Goal: Task Accomplishment & Management: Manage account settings

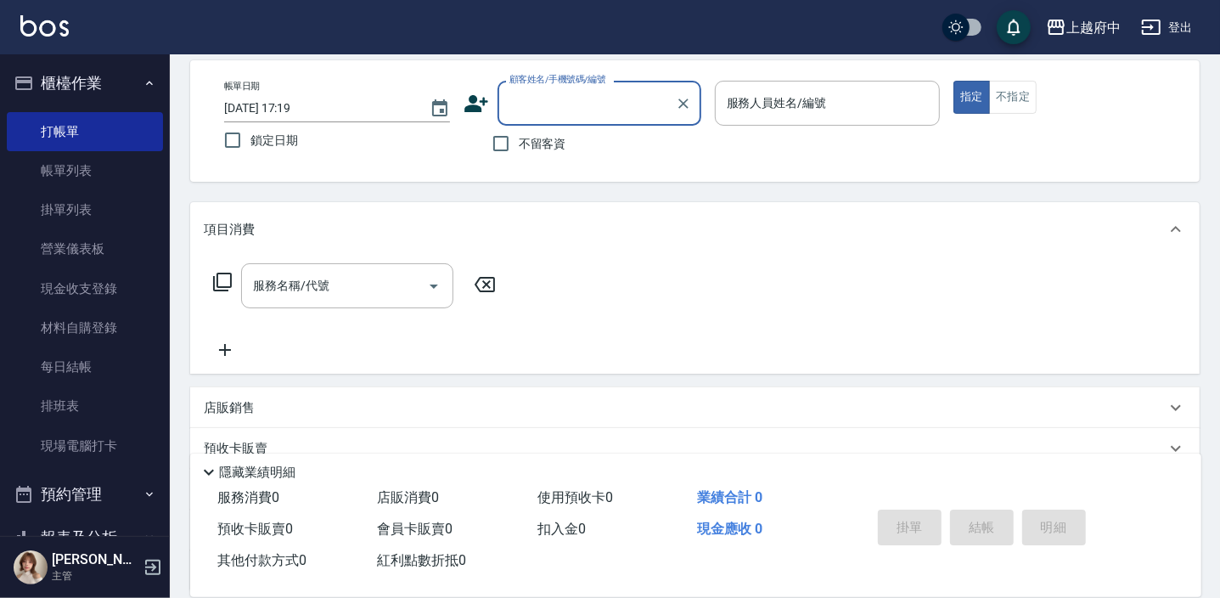
scroll to position [76, 0]
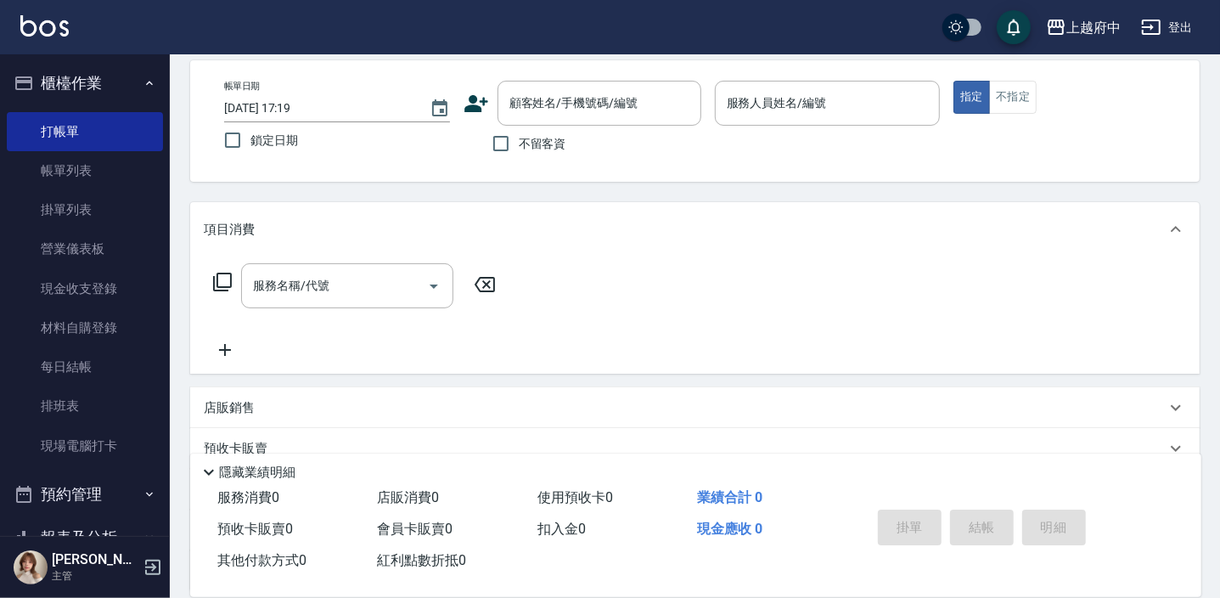
click at [951, 103] on div "帳單日期 [DATE] 17:19 鎖定日期 顧客姓名/手機號碼/編號 顧客姓名/手機號碼/編號 不留客資 服務人員姓名/編號 服務人員姓名/編號 指定 不指定" at bounding box center [695, 121] width 969 height 81
click at [569, 118] on div "顧客姓名/手機號碼/編號" at bounding box center [600, 103] width 204 height 45
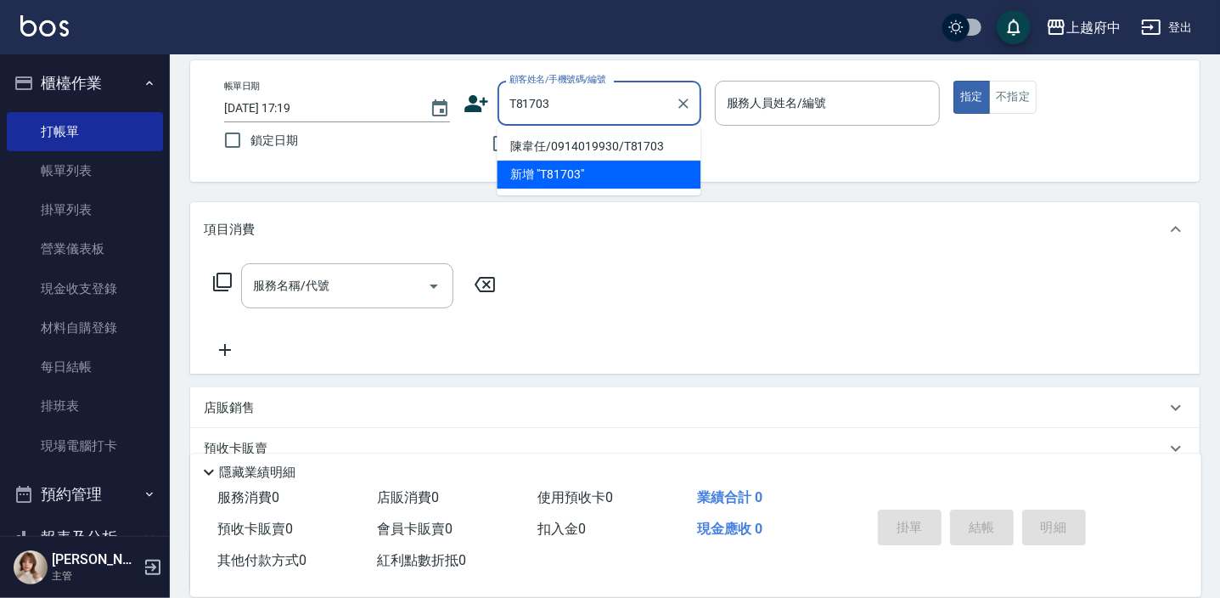
click at [586, 144] on li "陳韋任/0914019930/T81703" at bounding box center [599, 146] width 204 height 28
type input "陳韋任/0914019930/T81703"
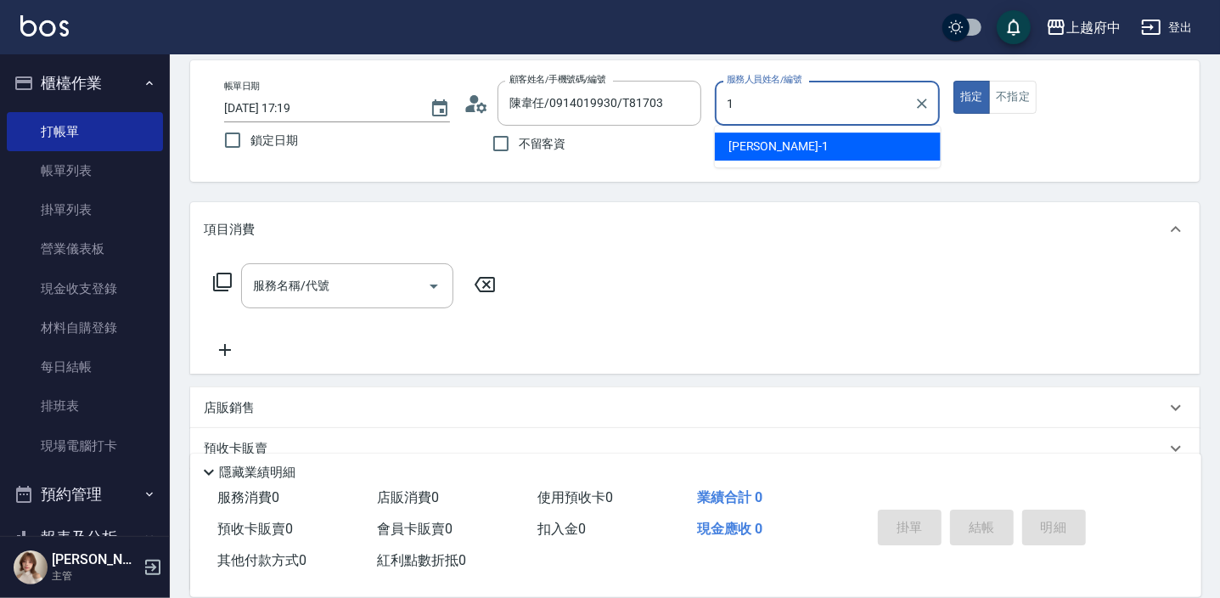
type input "[PERSON_NAME] -1"
type button "true"
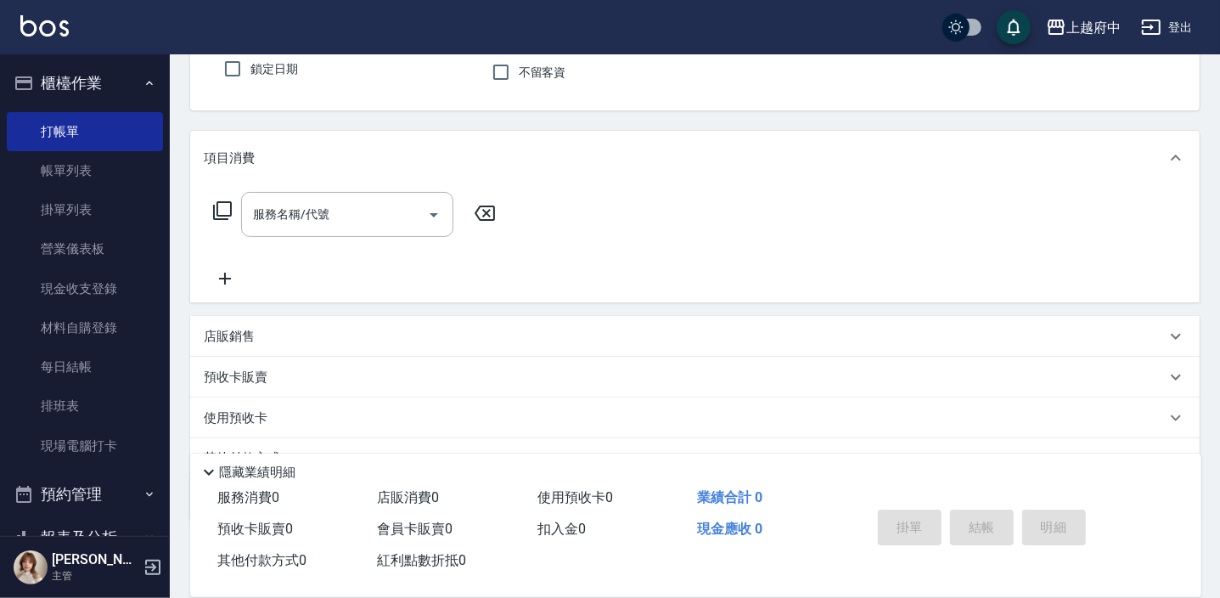
scroll to position [229, 0]
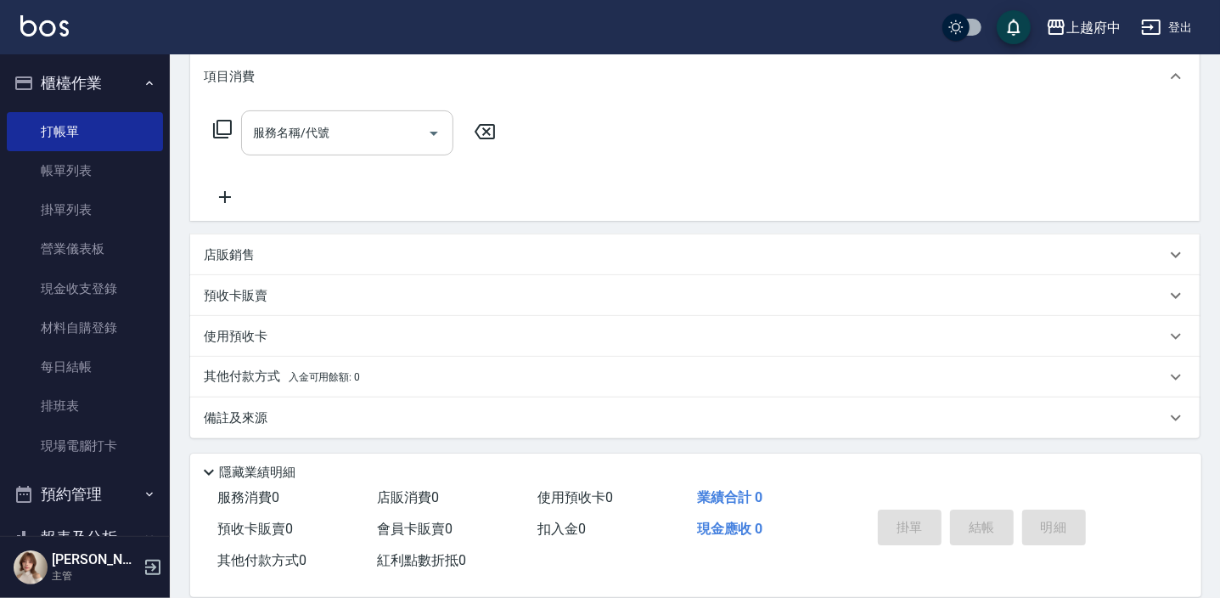
click at [383, 136] on input "服務名稱/代號" at bounding box center [335, 133] width 172 height 30
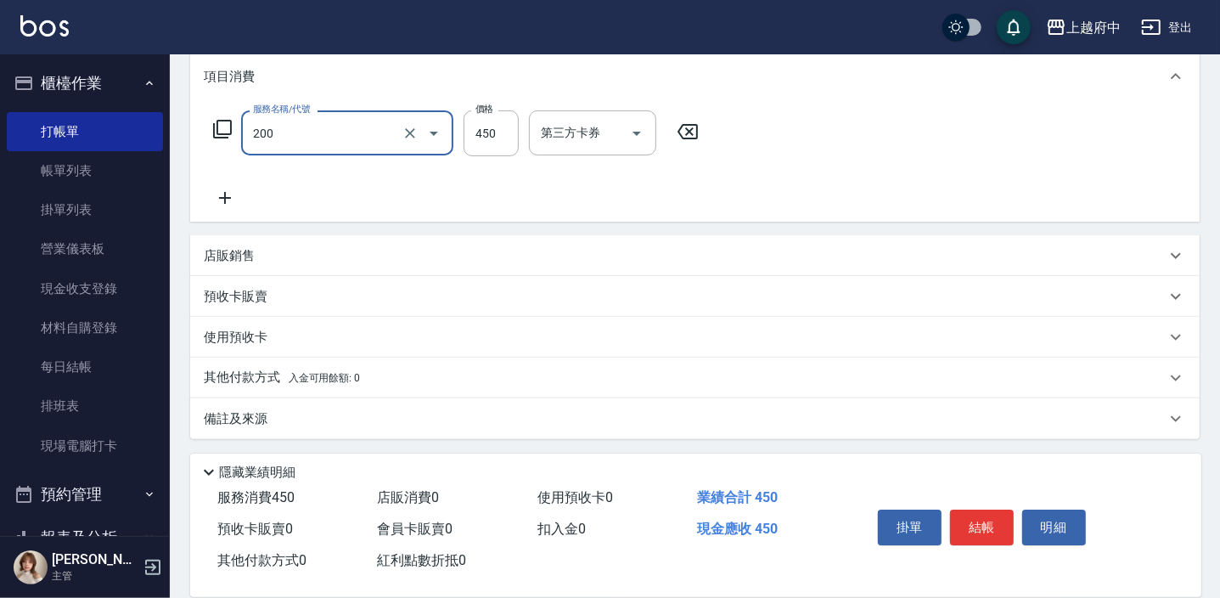
type input "有機洗髮(200)"
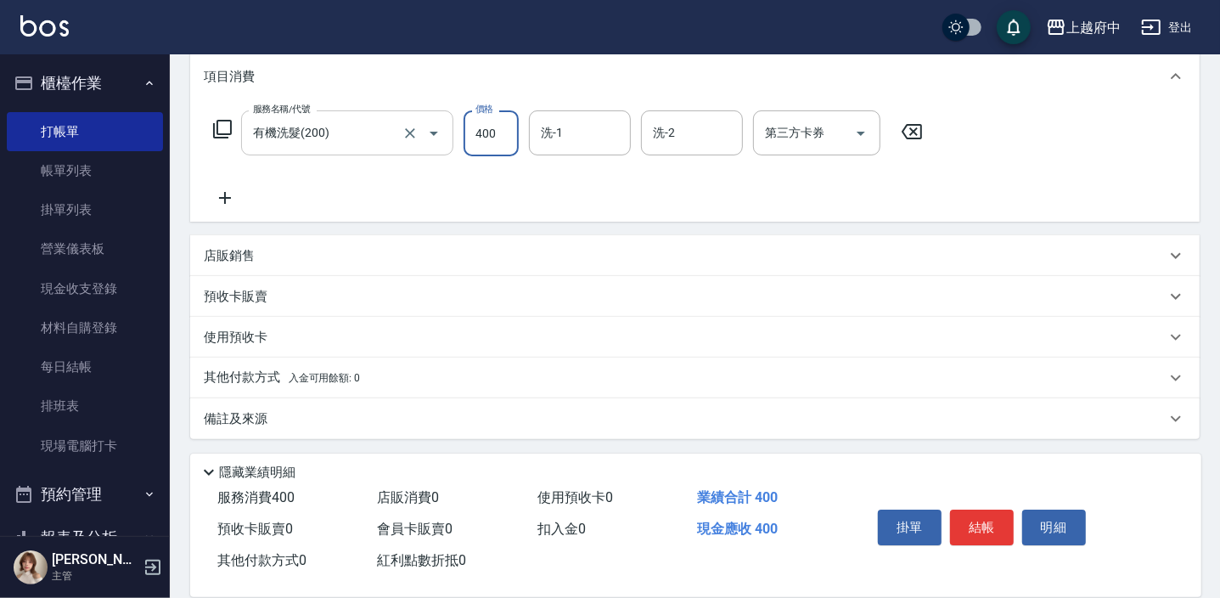
type input "400"
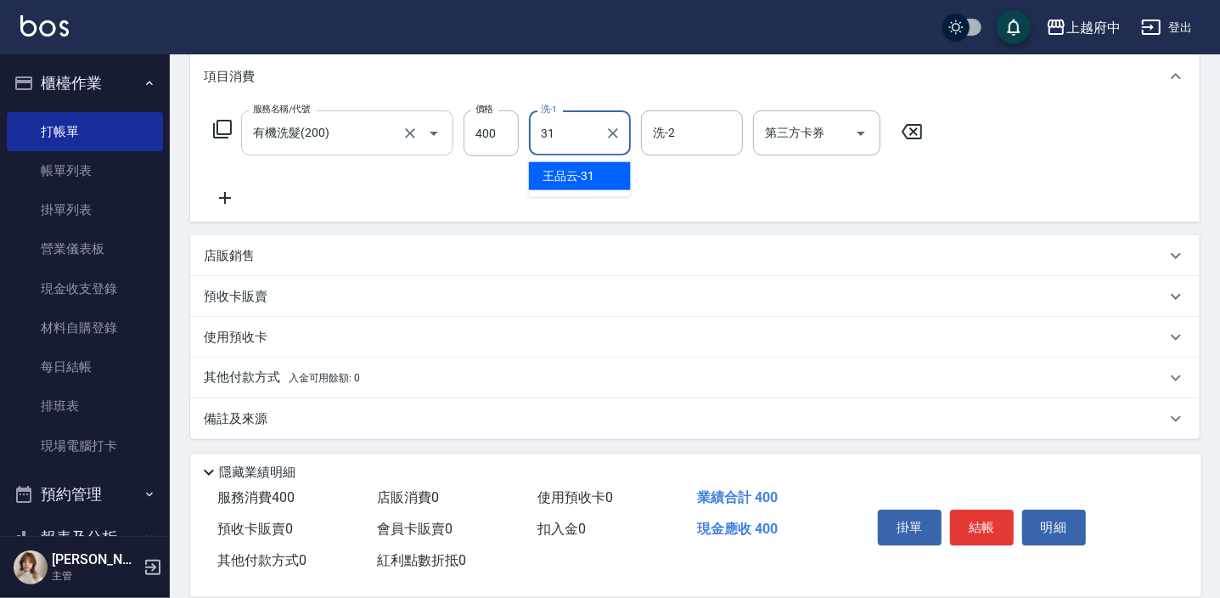
type input "[PERSON_NAME]-31"
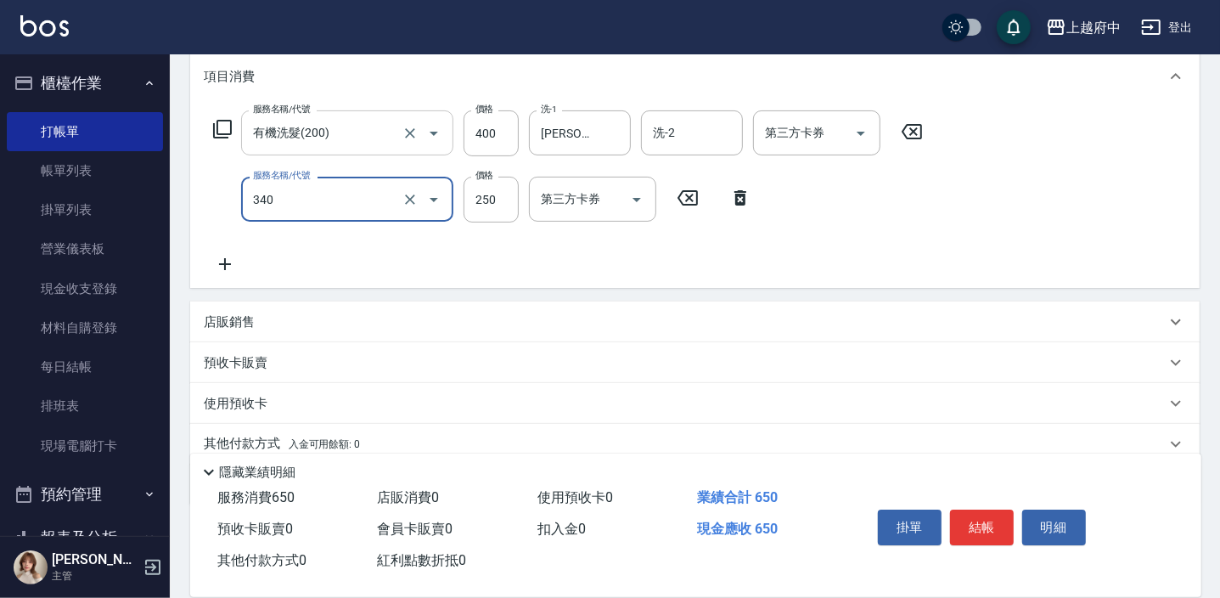
type input "剪髮(340)"
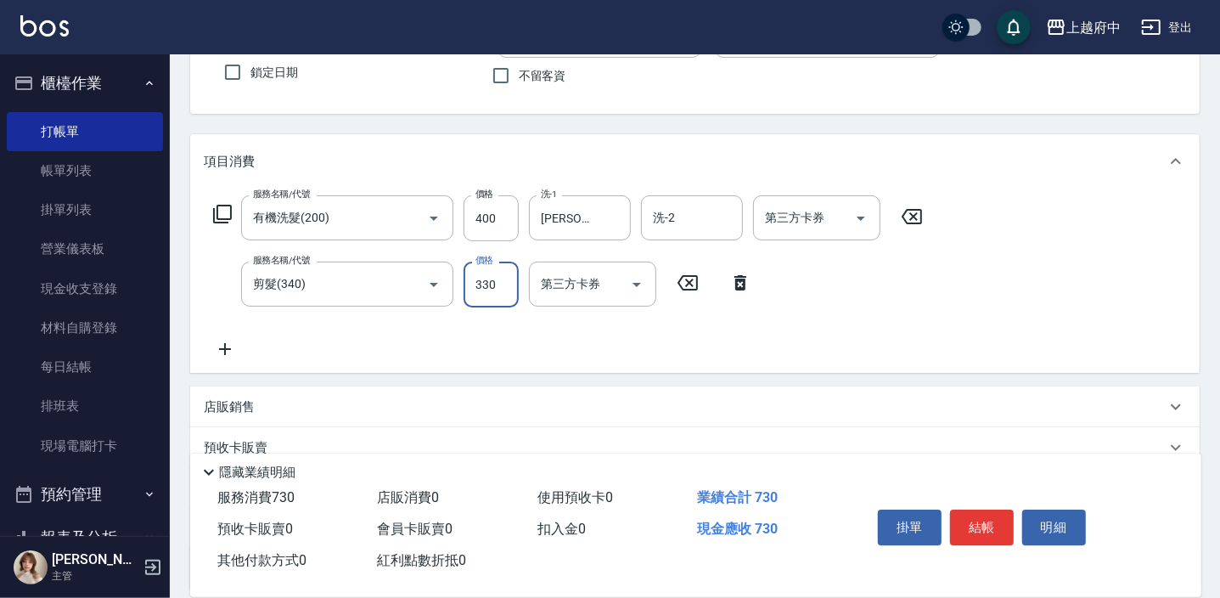
scroll to position [0, 0]
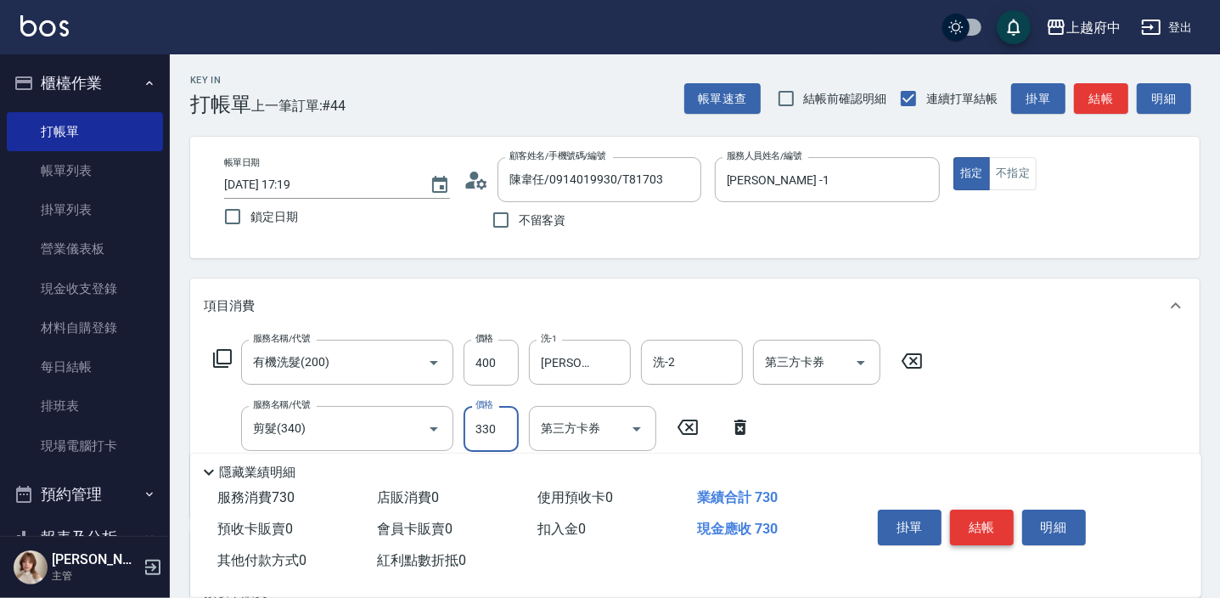
type input "330"
click at [1005, 522] on button "結帳" at bounding box center [982, 528] width 64 height 36
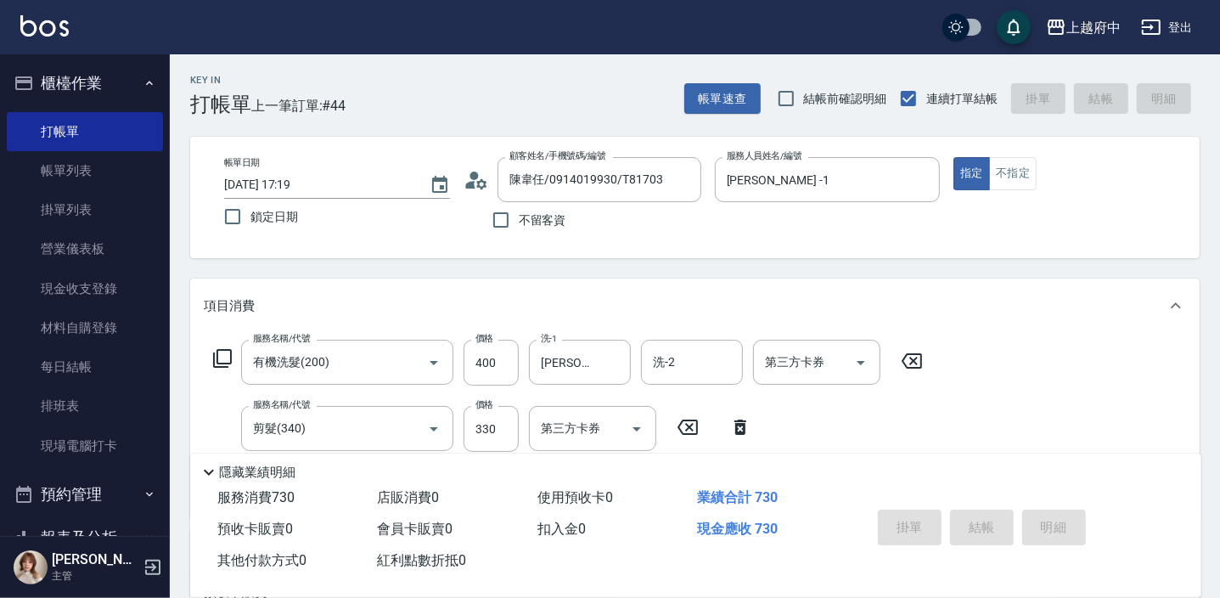
type input "[DATE] 18:42"
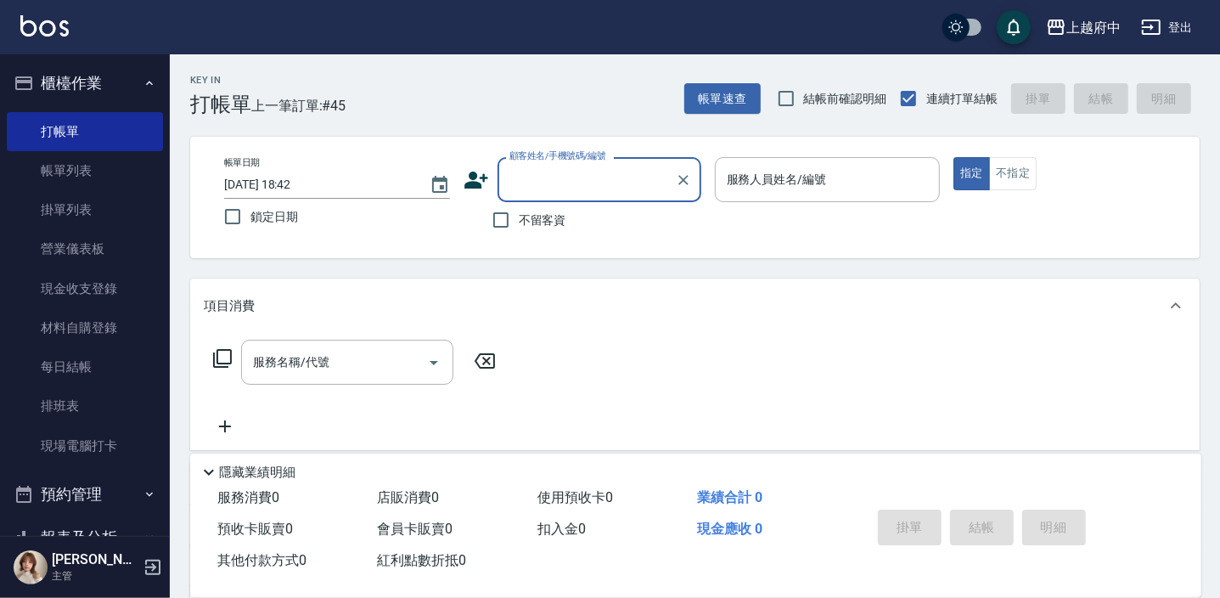
type input "T"
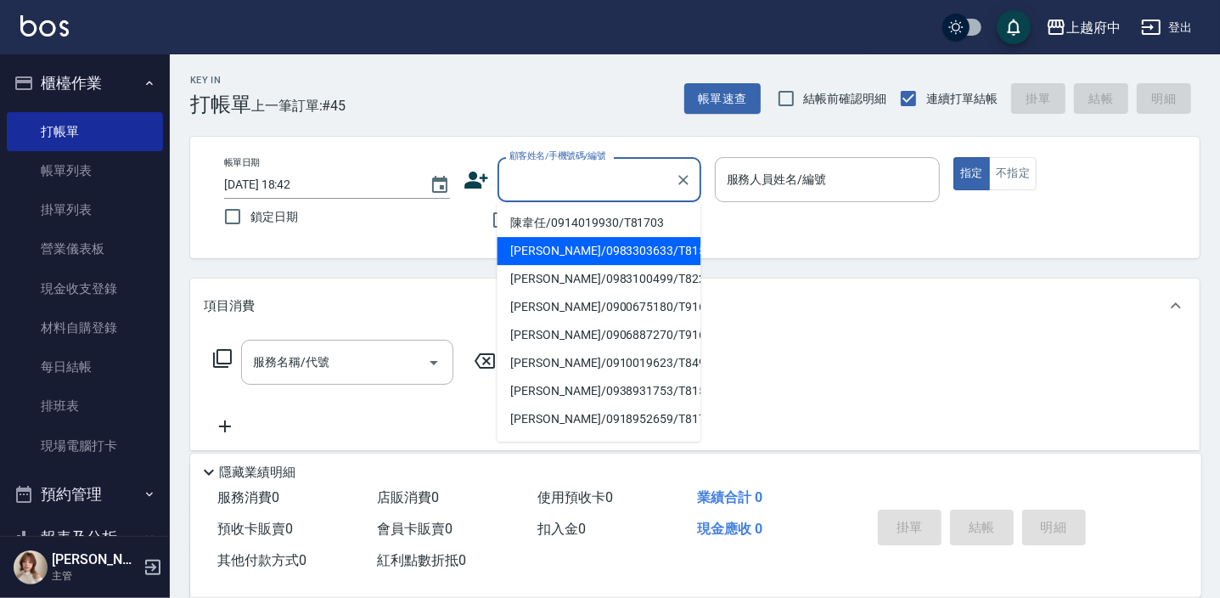
type input "ㄔ"
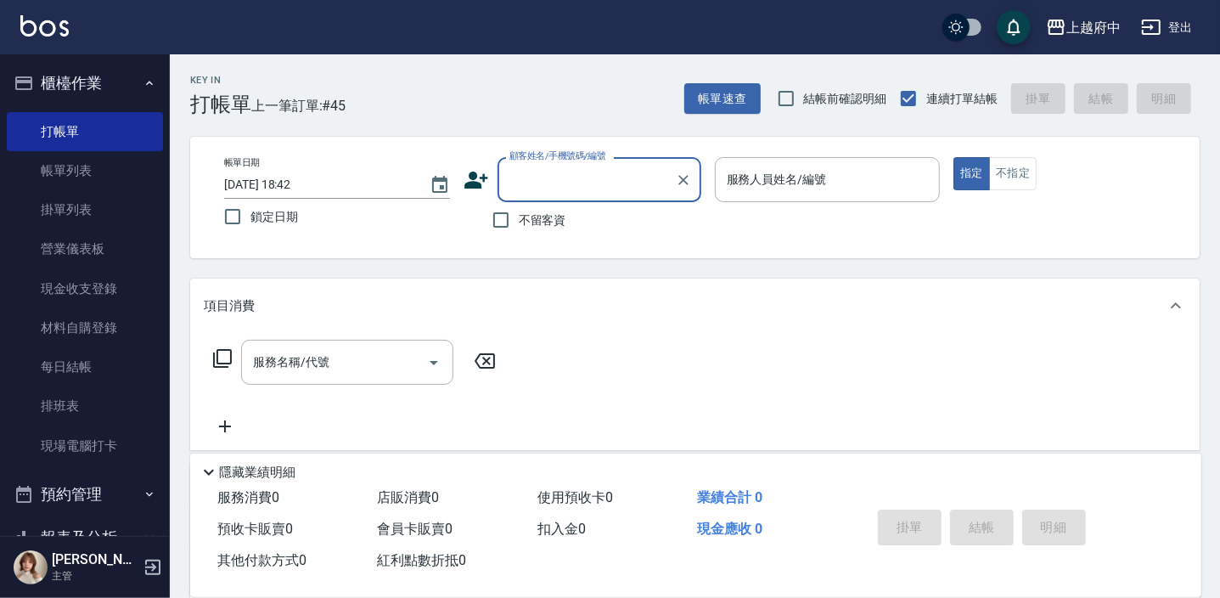
type input "ㄔ"
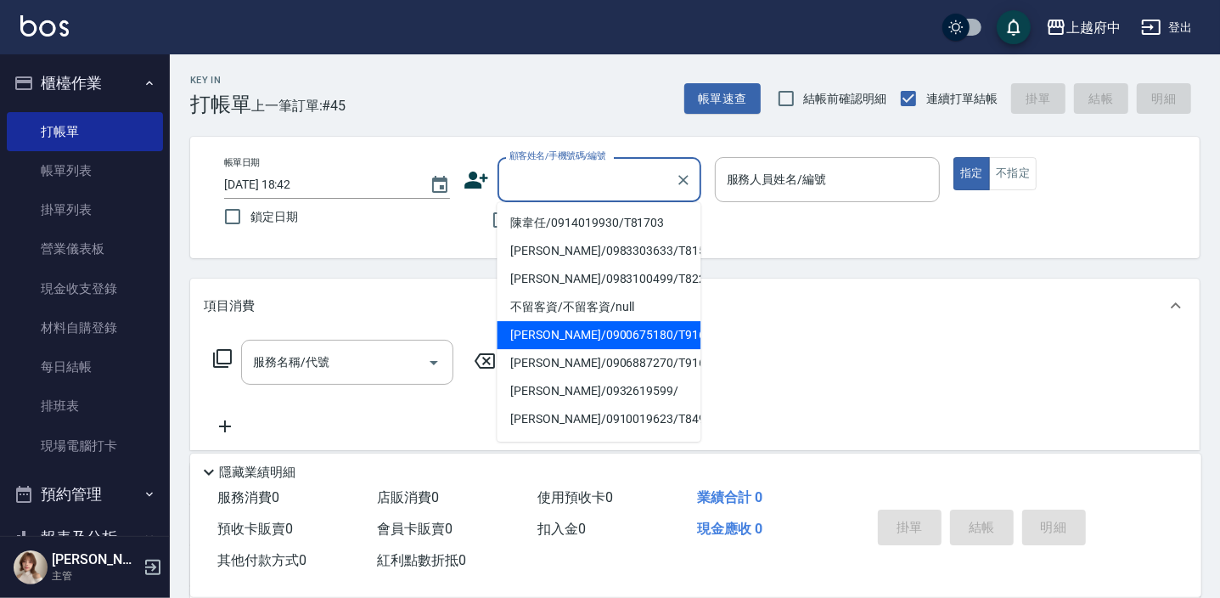
type input "r"
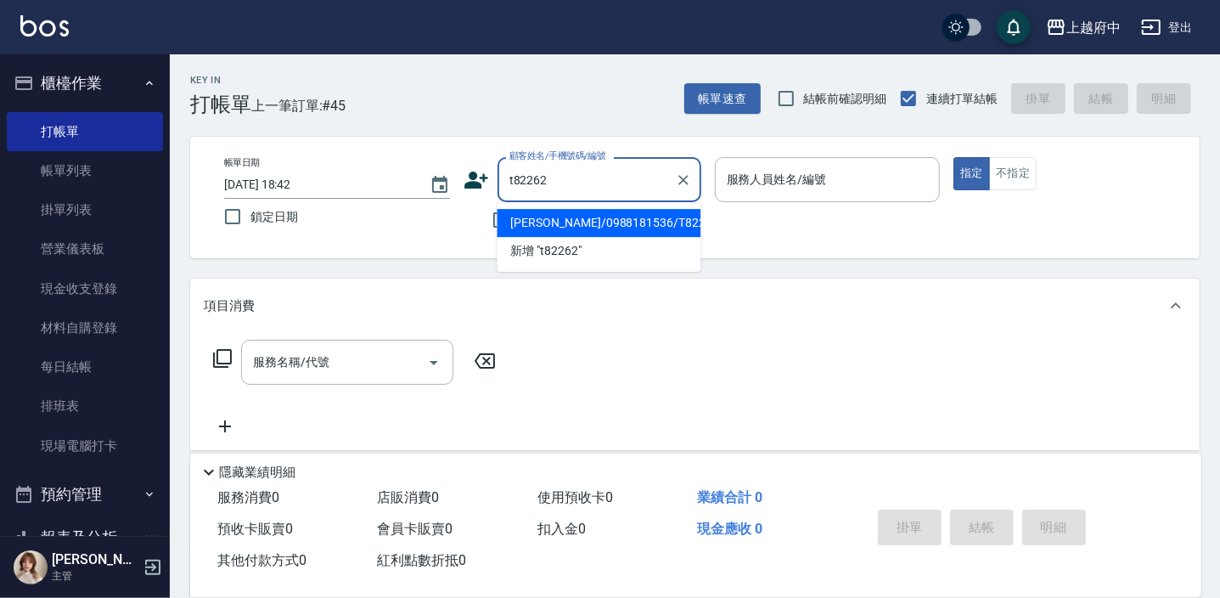
click at [650, 211] on li "[PERSON_NAME]/0988181536/T82262" at bounding box center [599, 223] width 204 height 28
type input "[PERSON_NAME]/0988181536/T82262"
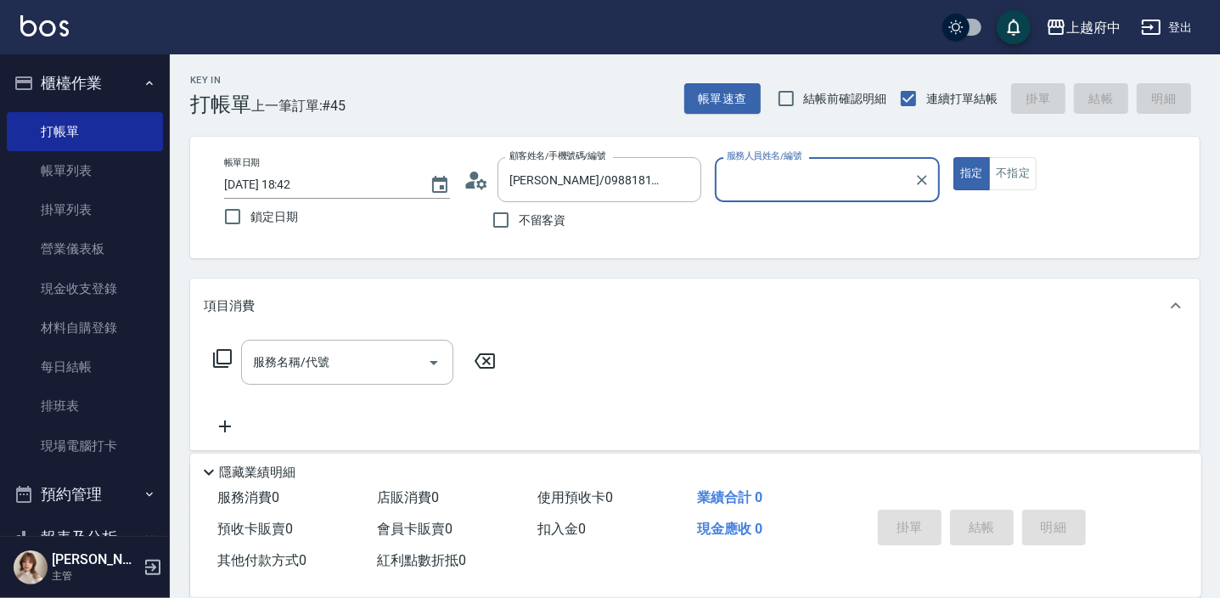
type input "黎黎-3"
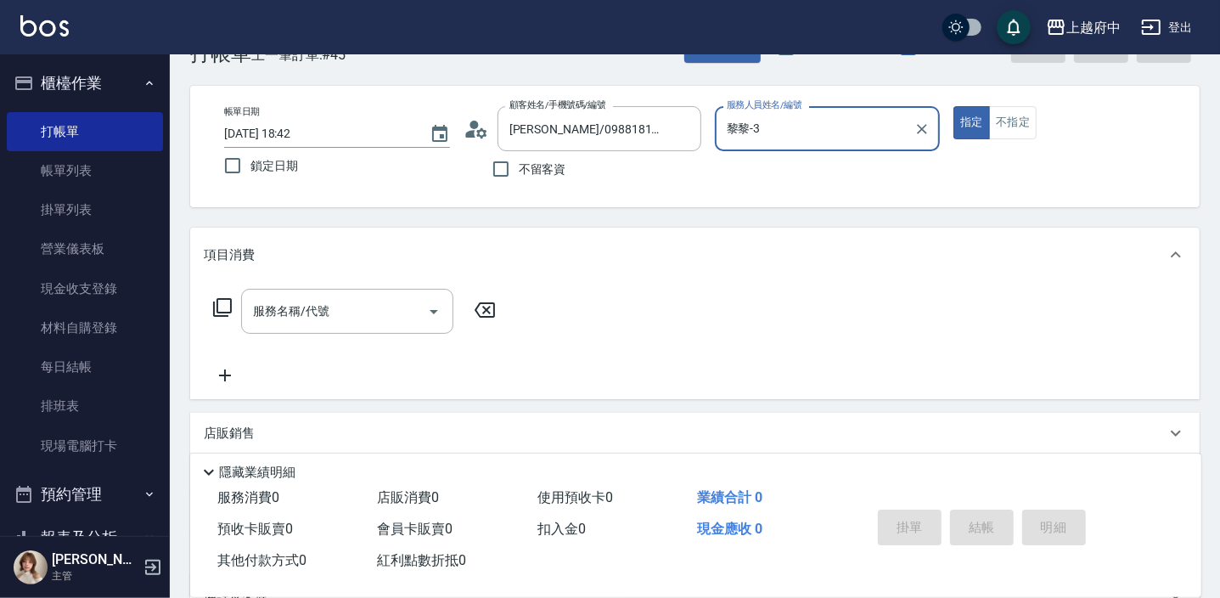
scroll to position [76, 0]
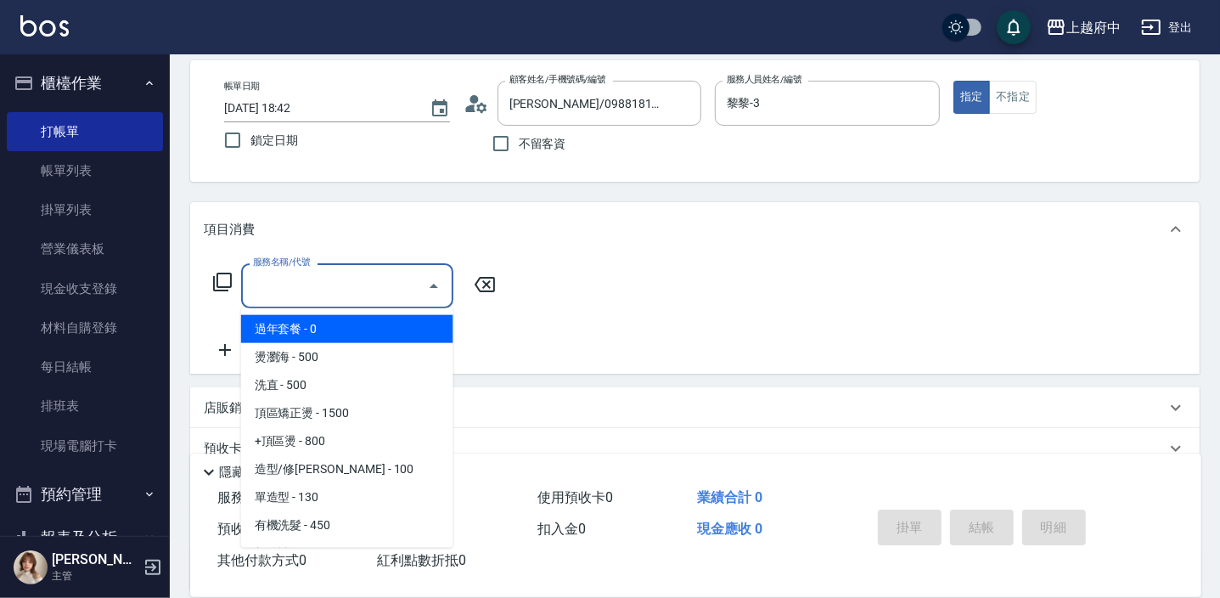
click at [298, 281] on div "服務名稱/代號 服務名稱/代號" at bounding box center [347, 285] width 212 height 45
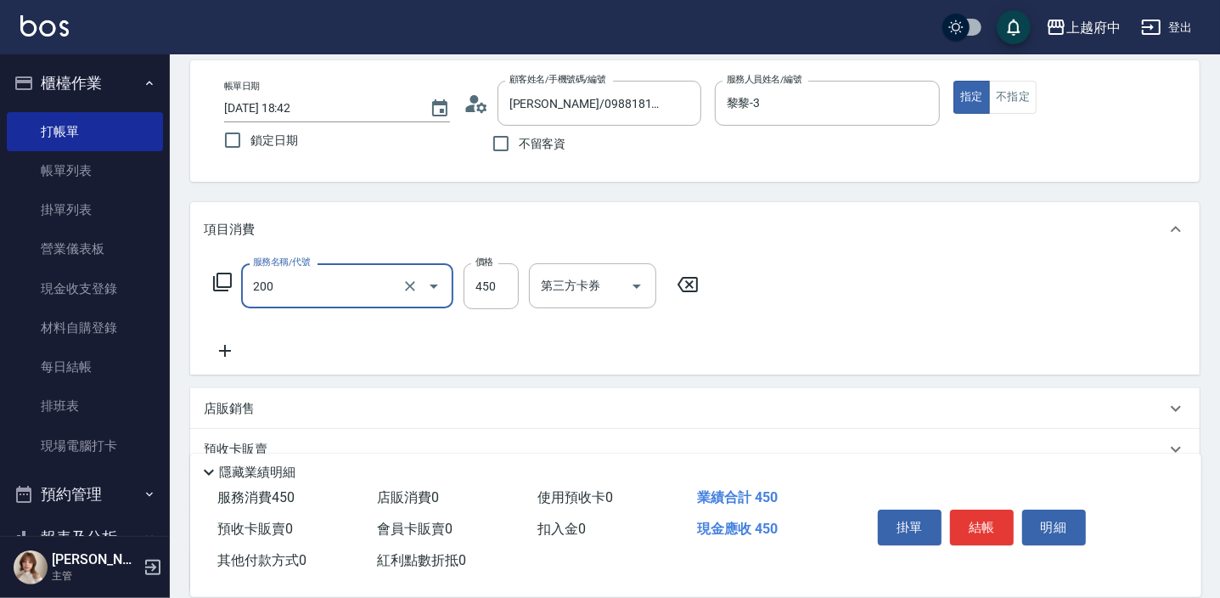
type input "有機洗髮(200)"
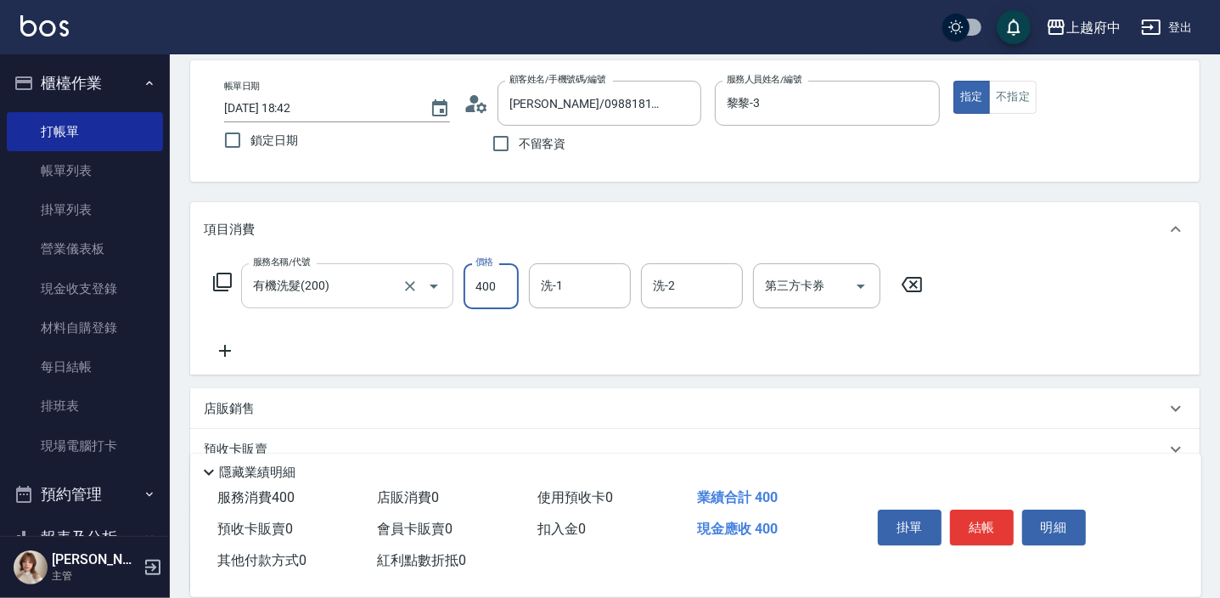
type input "400"
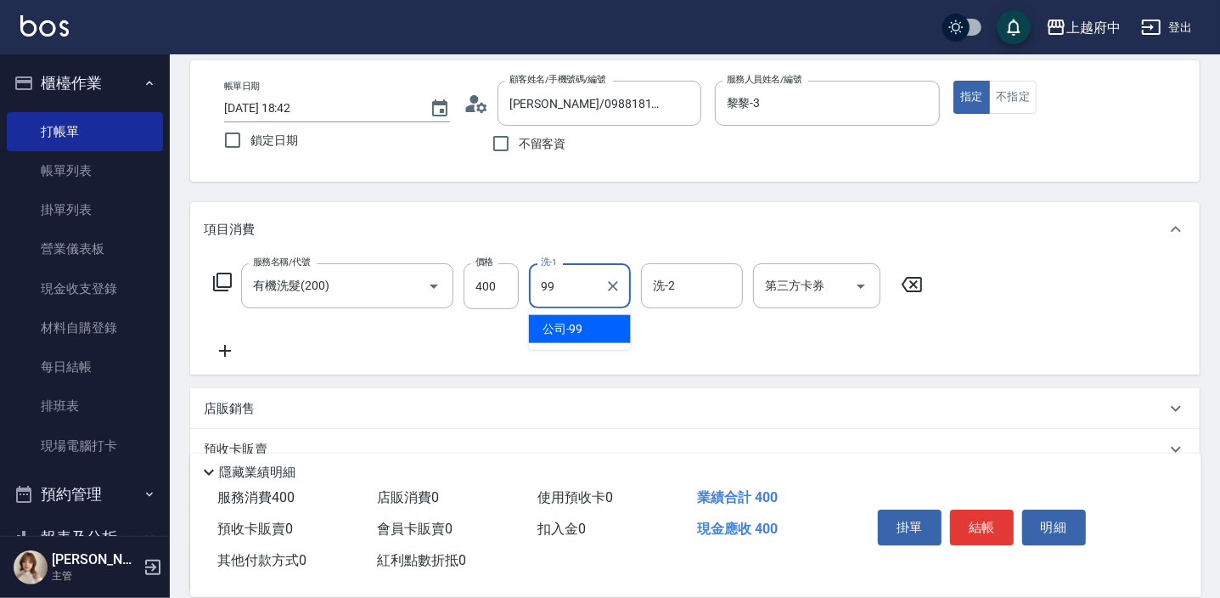
click at [613, 330] on div "公司 -99" at bounding box center [580, 329] width 102 height 28
type input "公司-99"
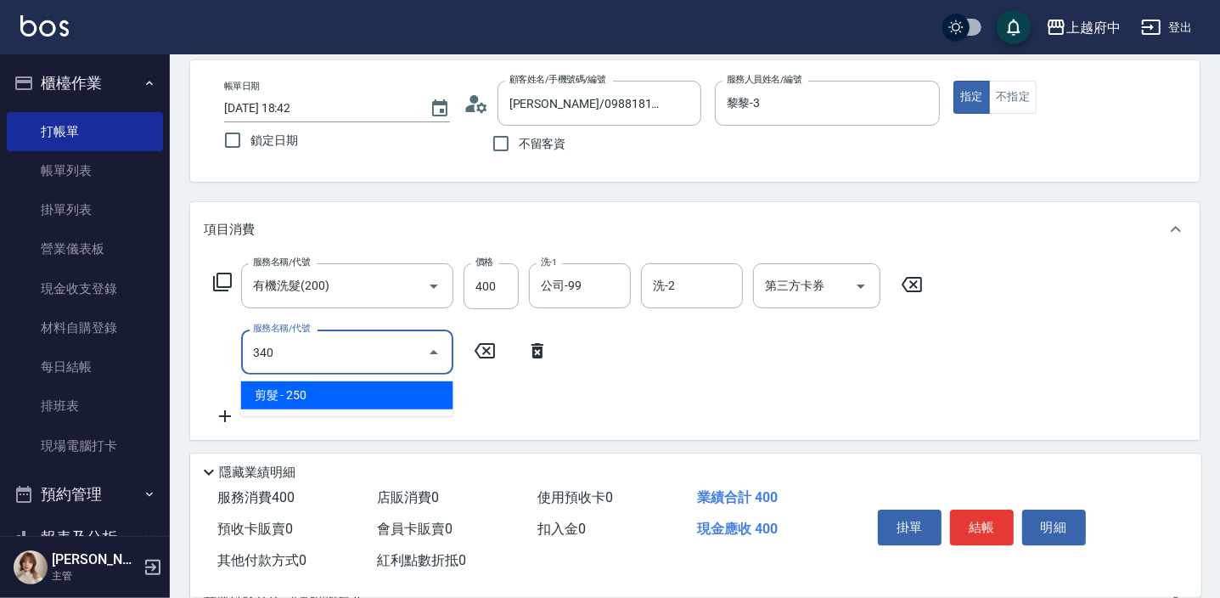
type input "剪髮(340)"
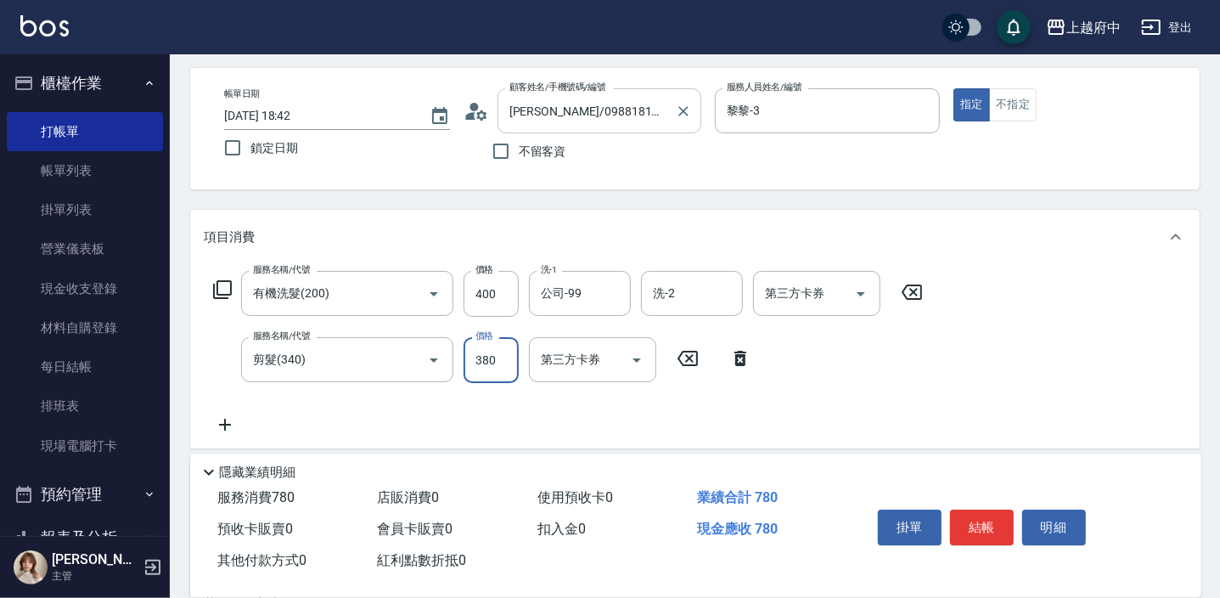
scroll to position [154, 0]
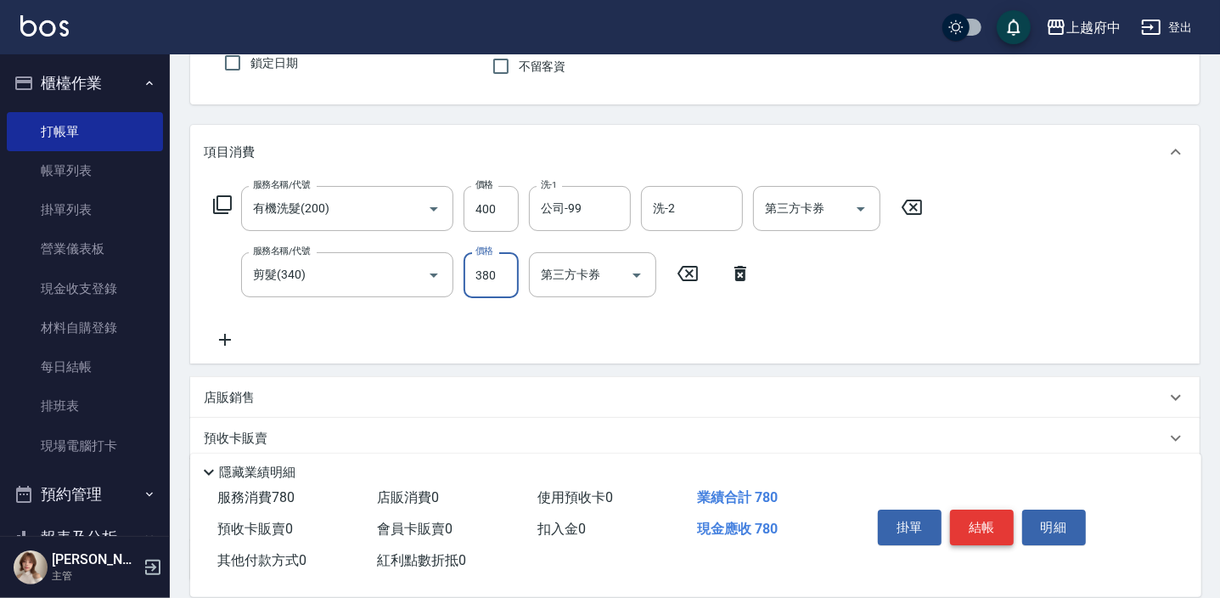
type input "380"
click at [974, 519] on button "結帳" at bounding box center [982, 528] width 64 height 36
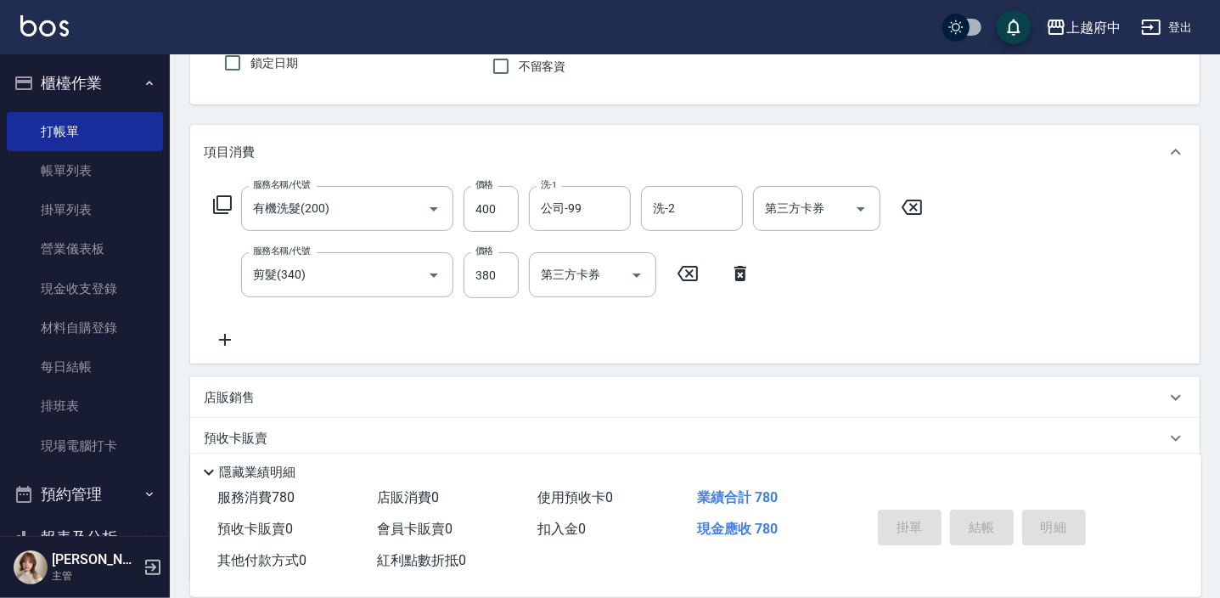
type input "[DATE] 18:46"
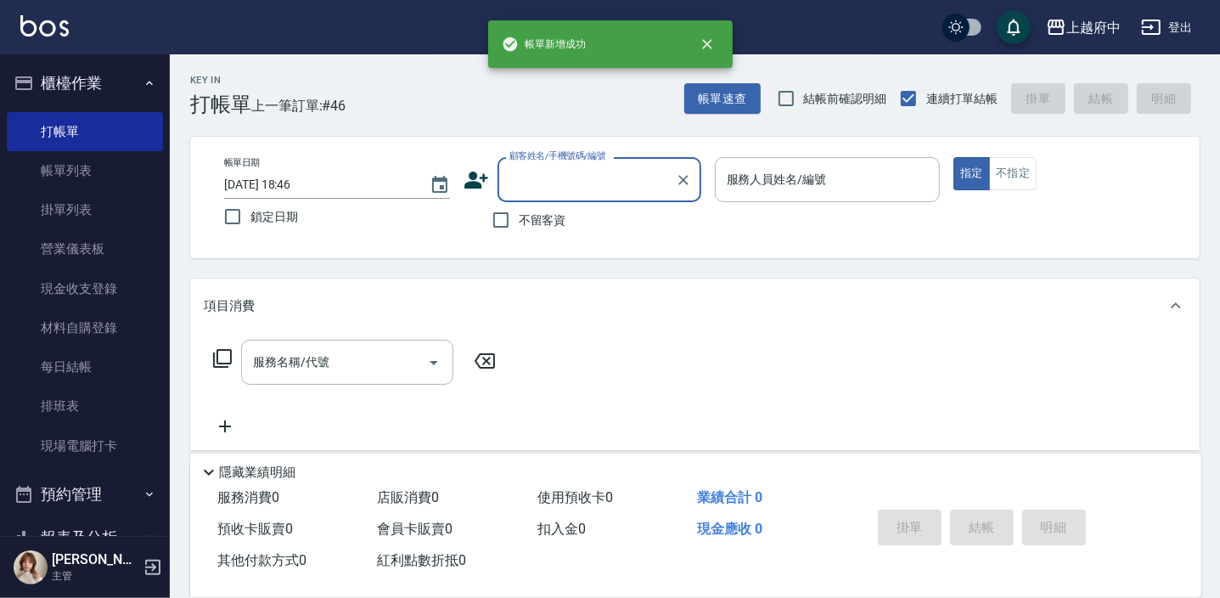
scroll to position [0, 0]
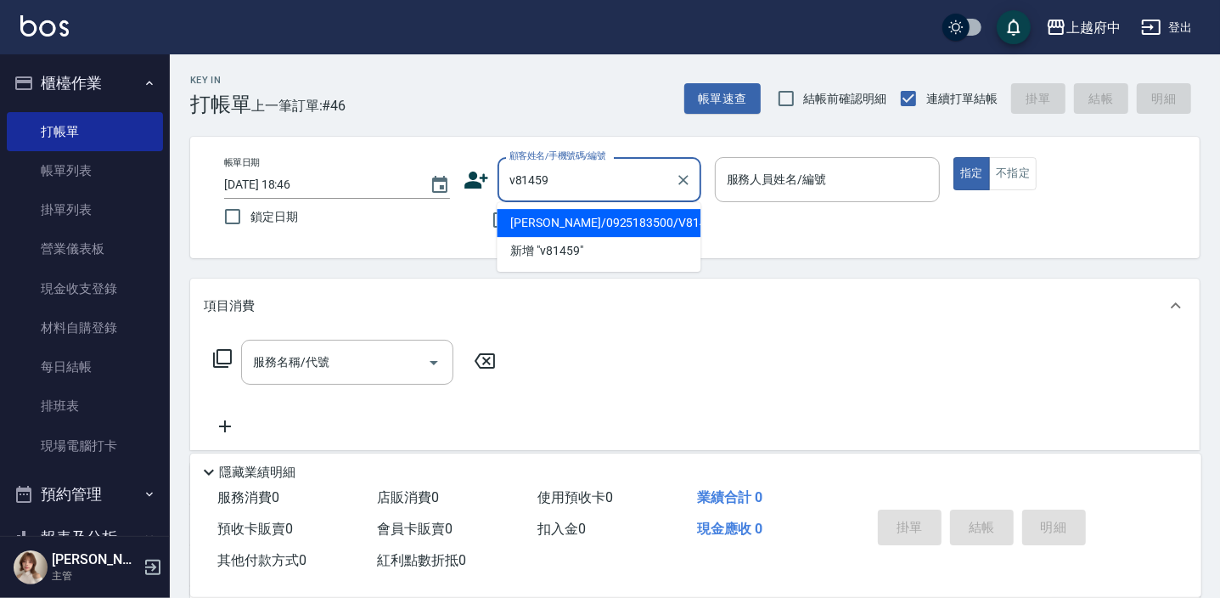
click at [617, 229] on li "[PERSON_NAME]/0925183500/V81459" at bounding box center [599, 223] width 204 height 28
type input "[PERSON_NAME]/0925183500/V81459"
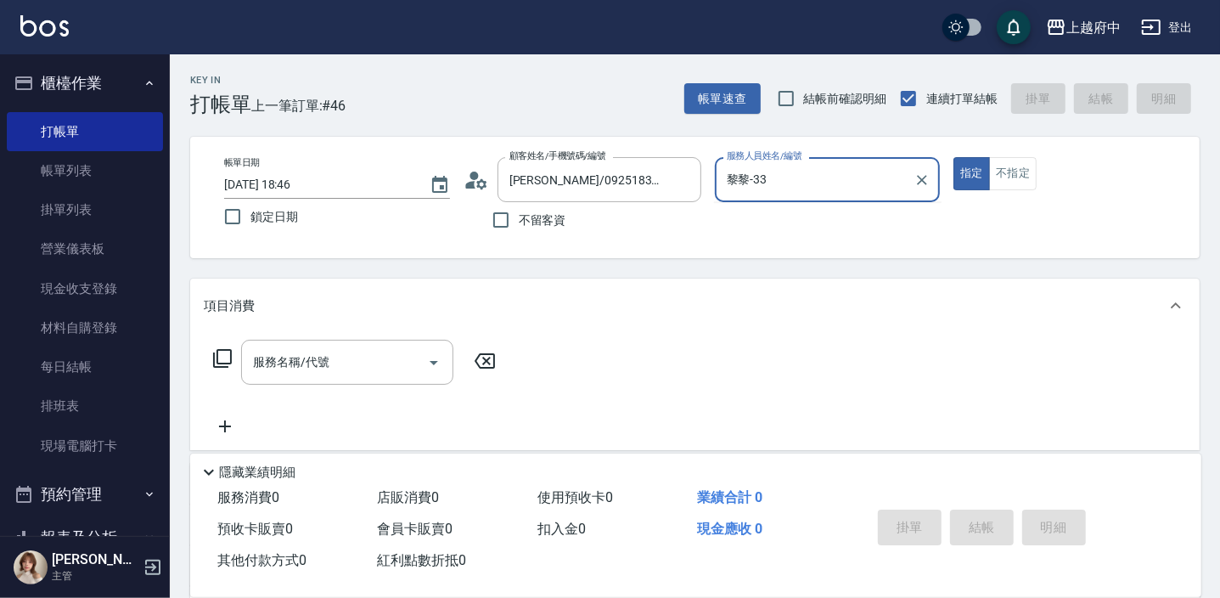
type input "黎黎-3"
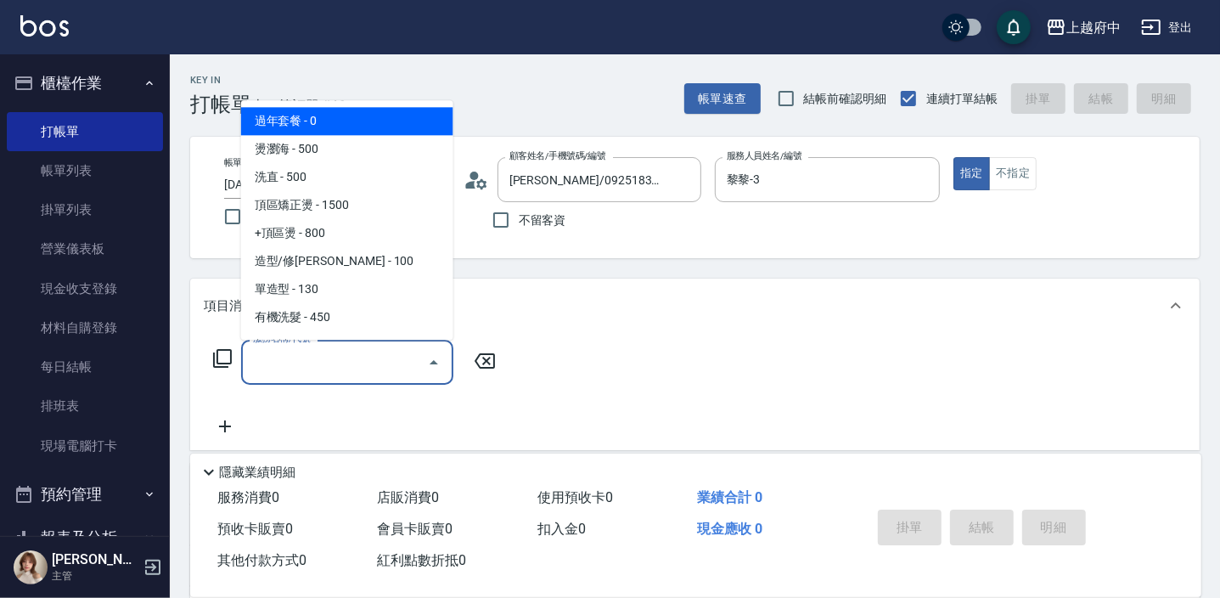
click at [338, 365] on input "服務名稱/代號" at bounding box center [335, 362] width 172 height 30
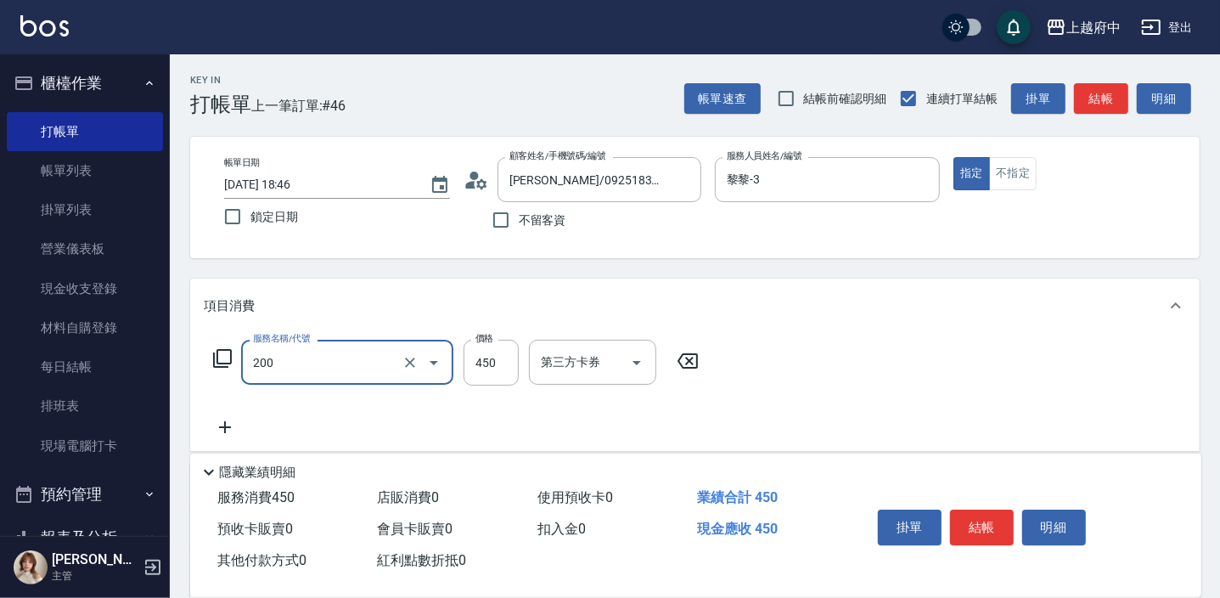
type input "有機洗髮(200)"
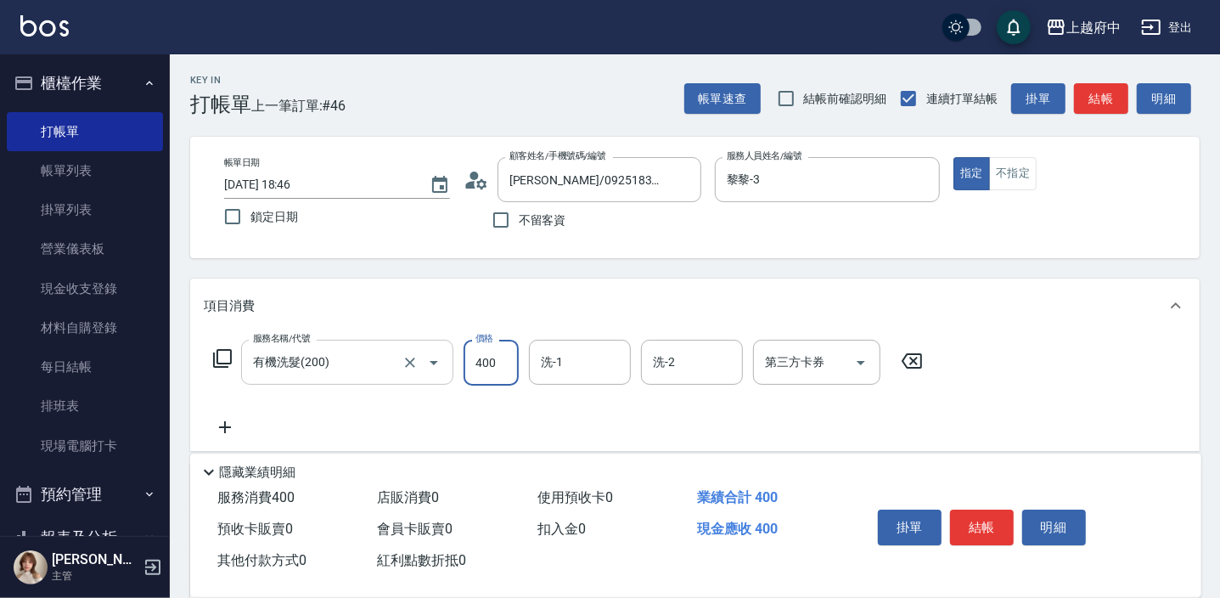
type input "400"
type input "公司-99"
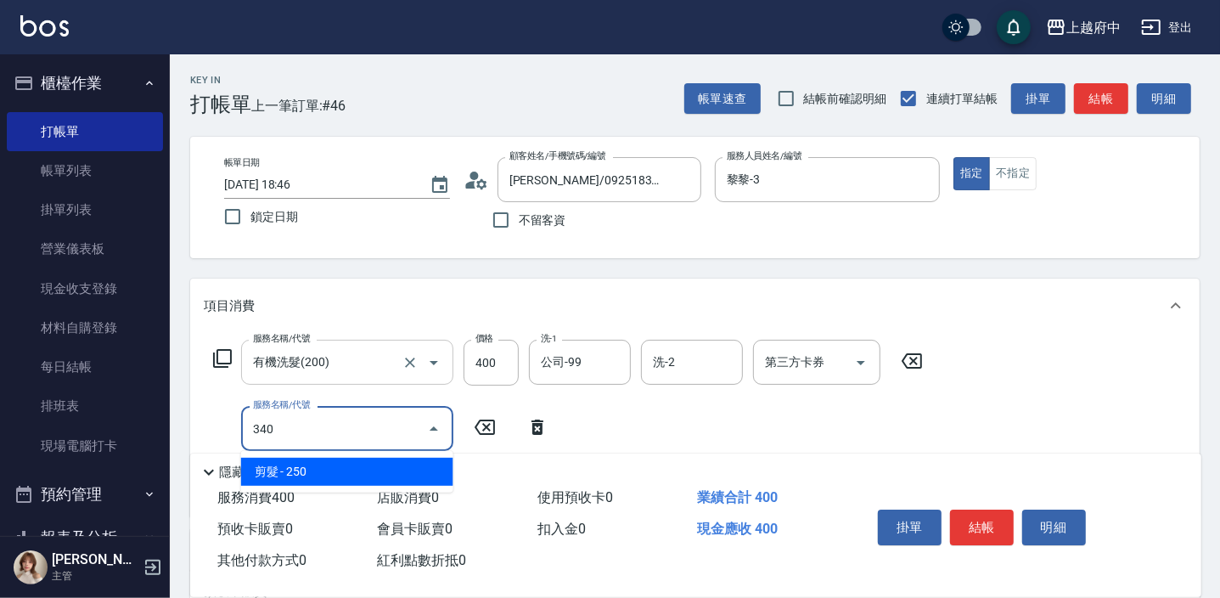
type input "剪髮(340)"
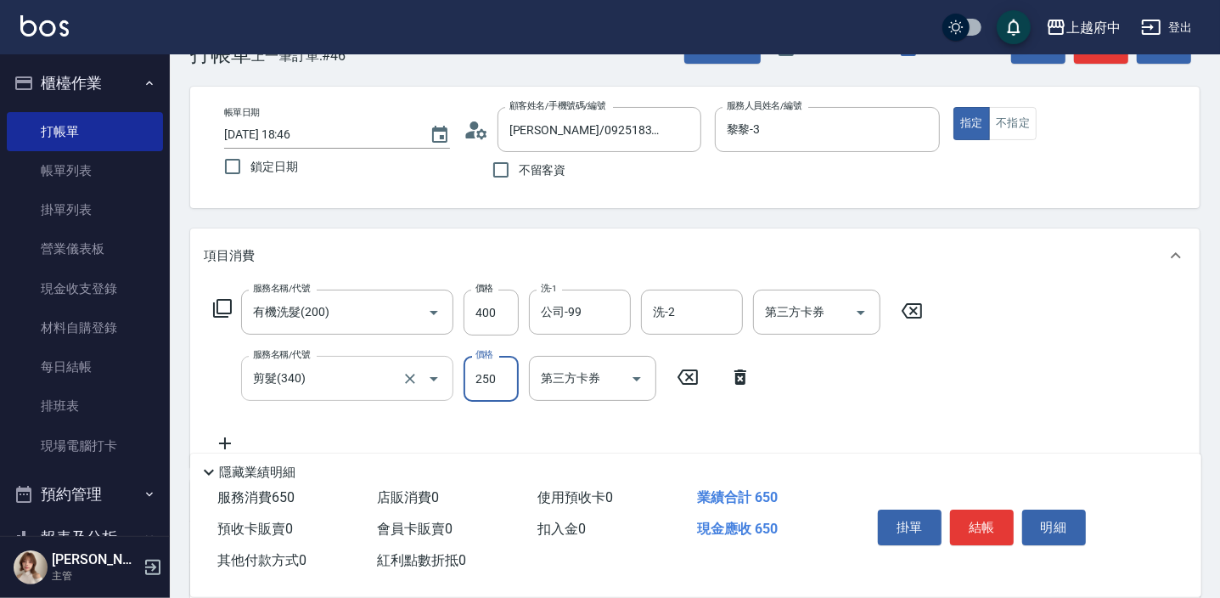
scroll to position [76, 0]
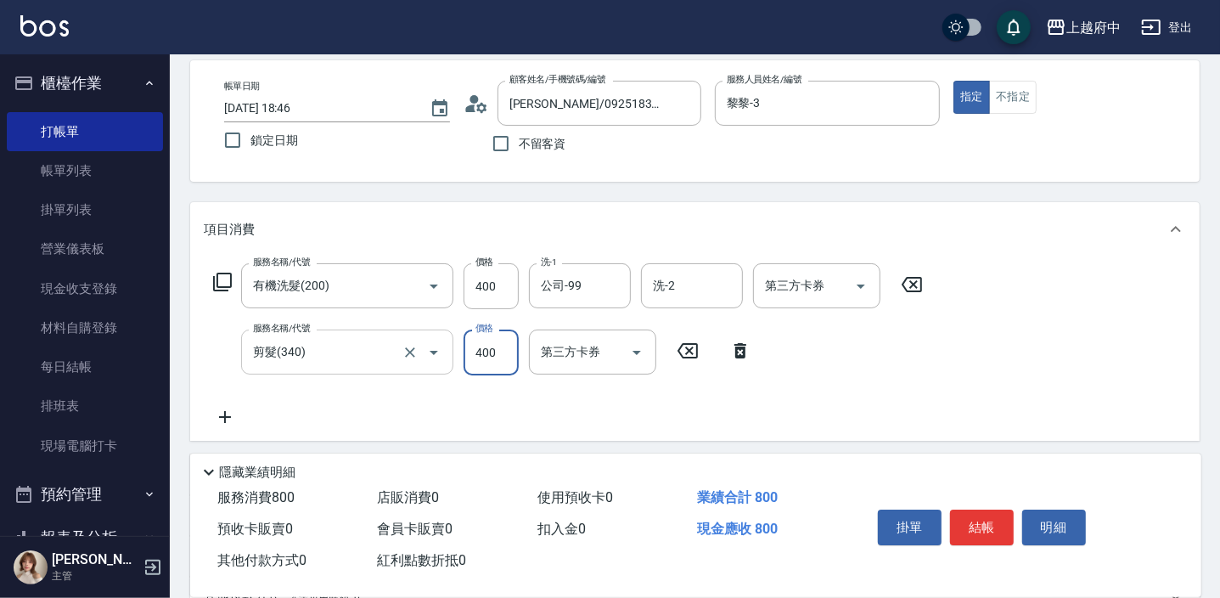
type input "400"
click at [985, 532] on button "結帳" at bounding box center [982, 528] width 64 height 36
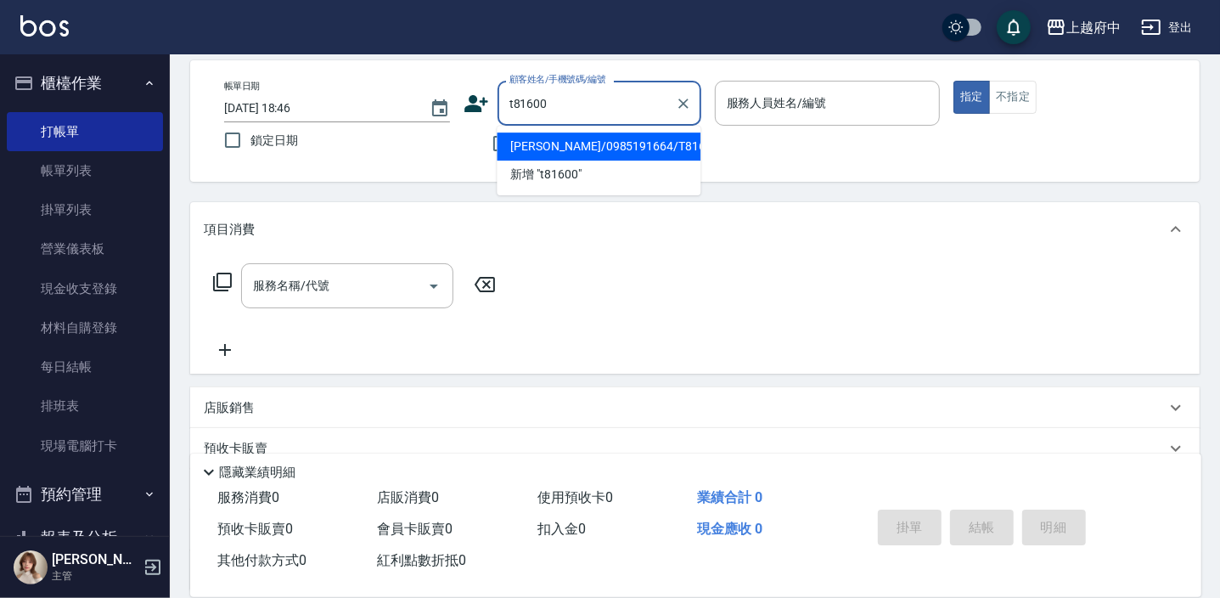
drag, startPoint x: 612, startPoint y: 152, endPoint x: 797, endPoint y: 125, distance: 187.1
click at [612, 151] on li "[PERSON_NAME]/0985191664/T81600" at bounding box center [599, 146] width 204 height 28
type input "[PERSON_NAME]/0985191664/T81600"
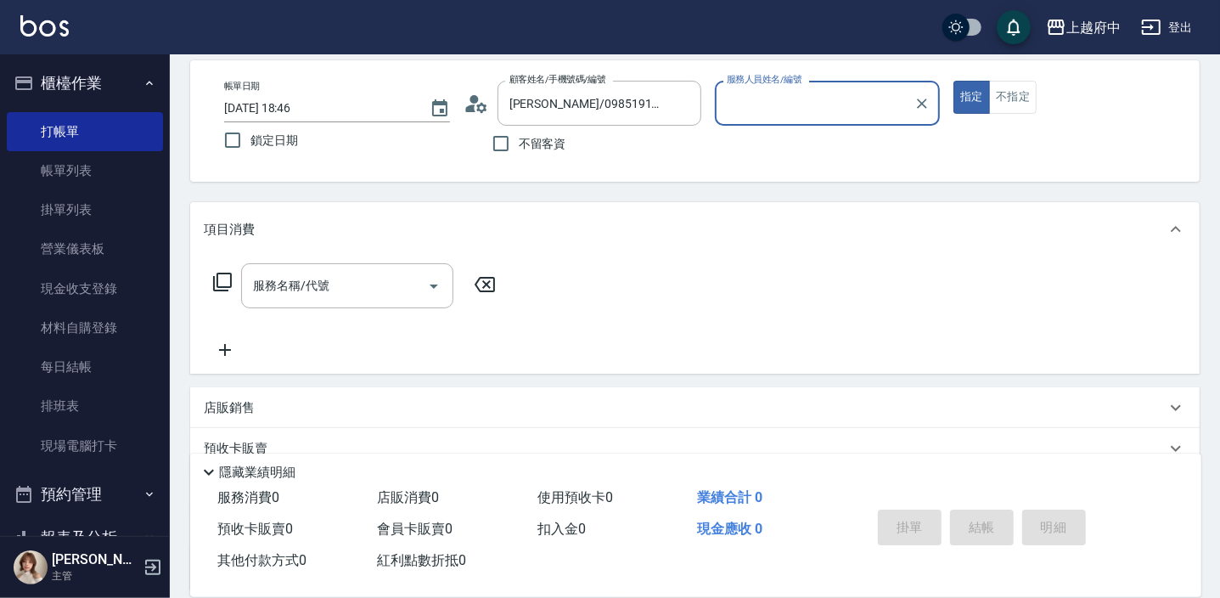
type input "黎黎-3"
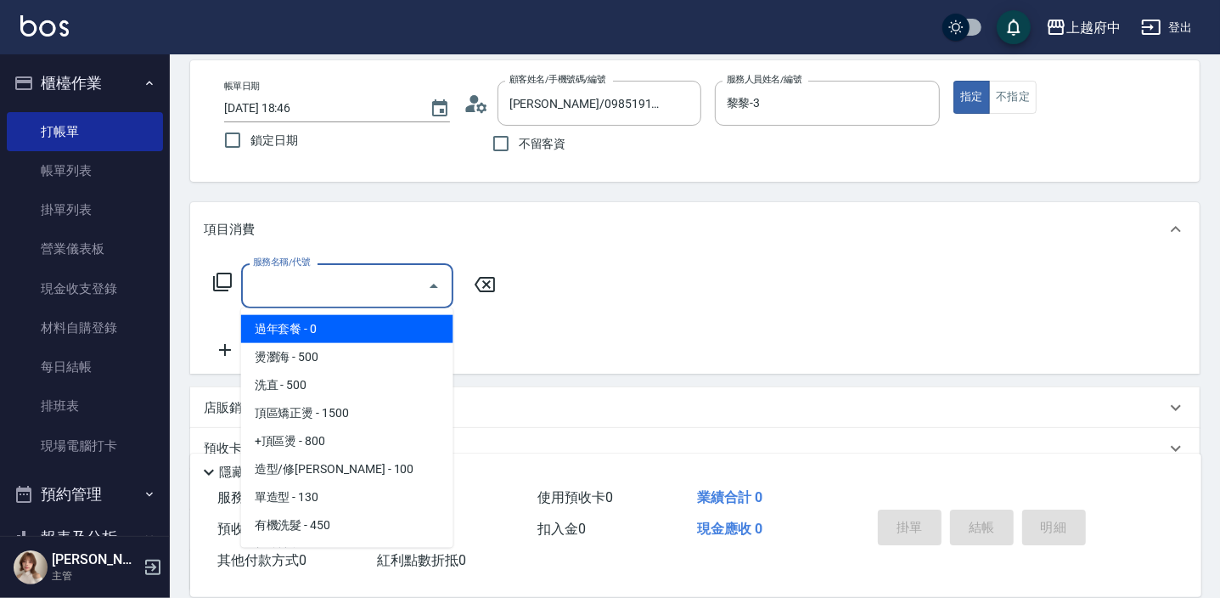
click at [335, 290] on input "服務名稱/代號" at bounding box center [335, 286] width 172 height 30
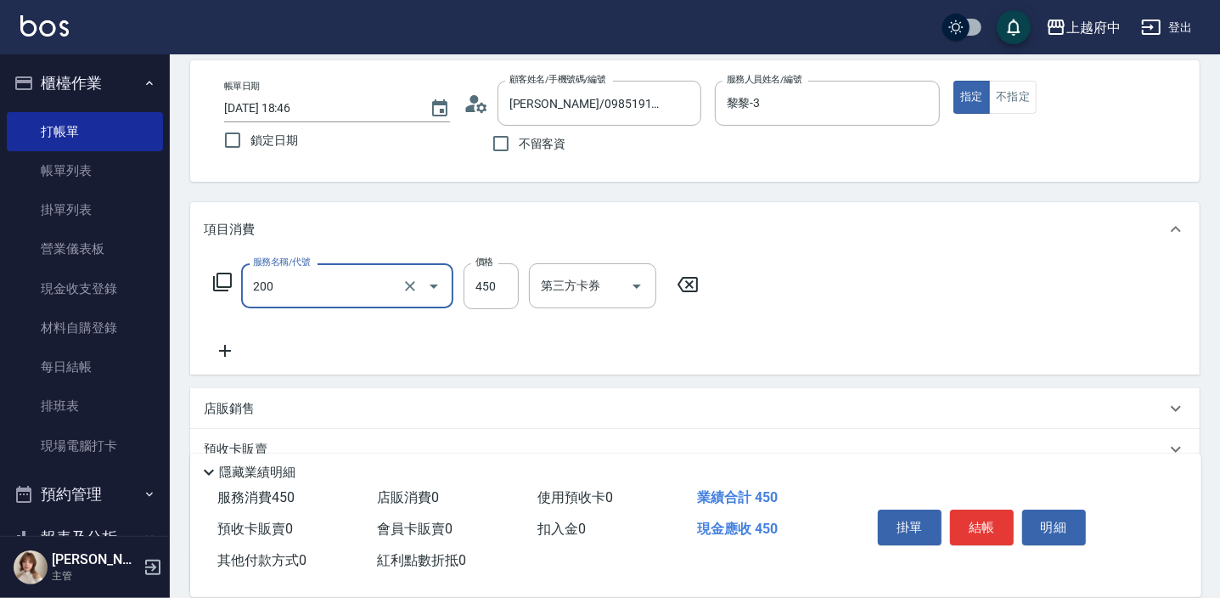
type input "有機洗髮(200)"
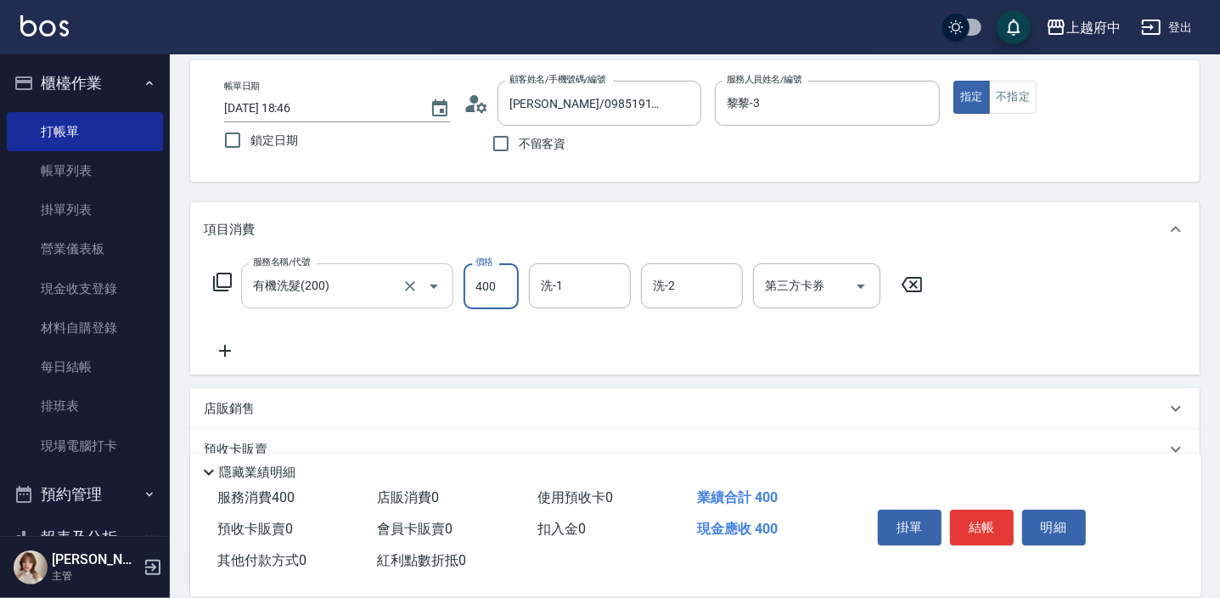
type input "400"
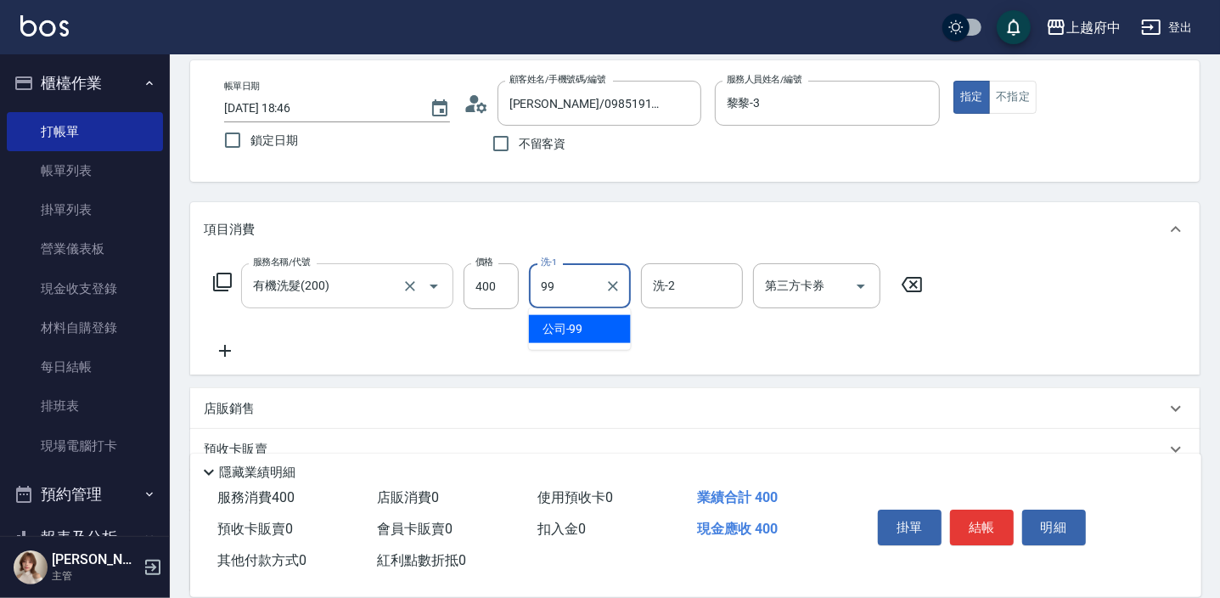
type input "公司-99"
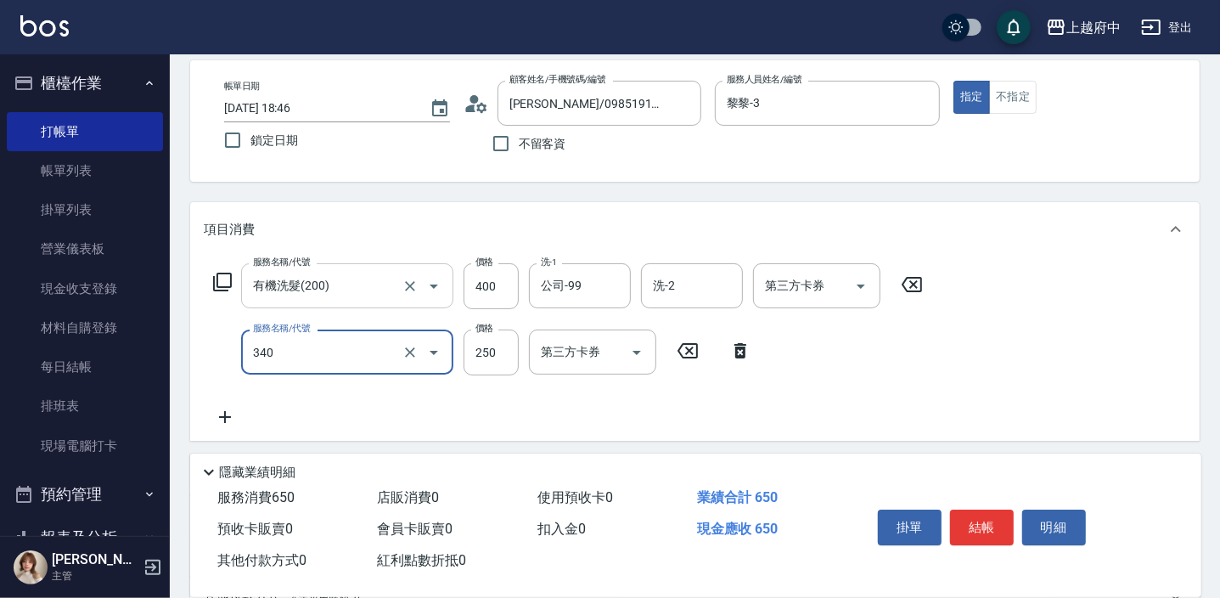
type input "剪髮(340)"
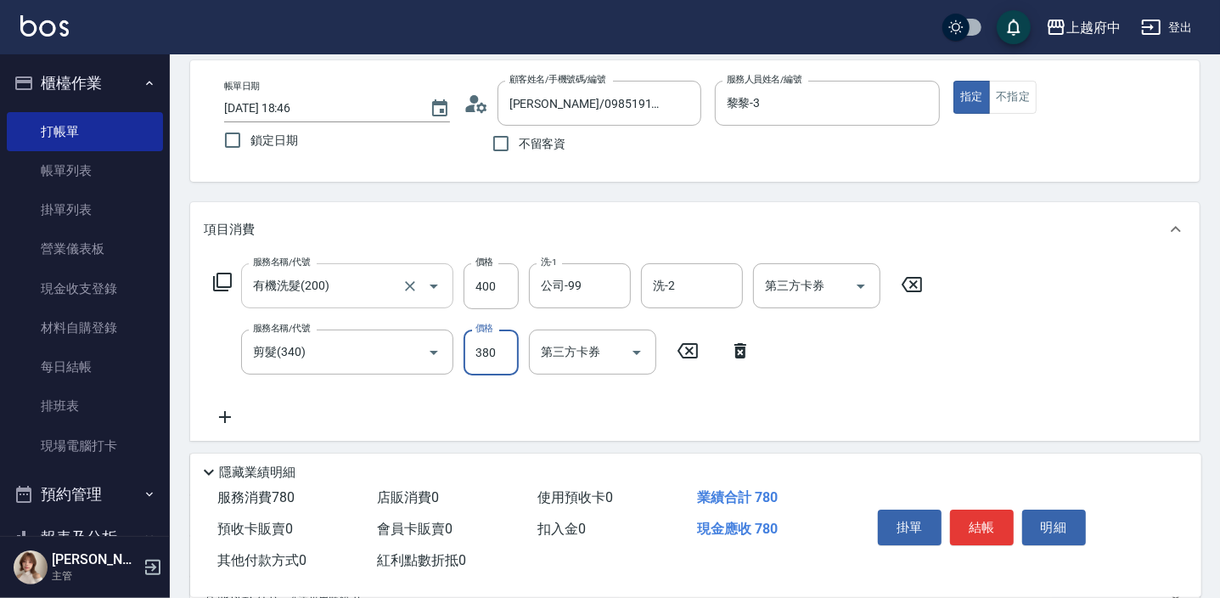
type input "380"
click at [990, 527] on button "結帳" at bounding box center [982, 528] width 64 height 36
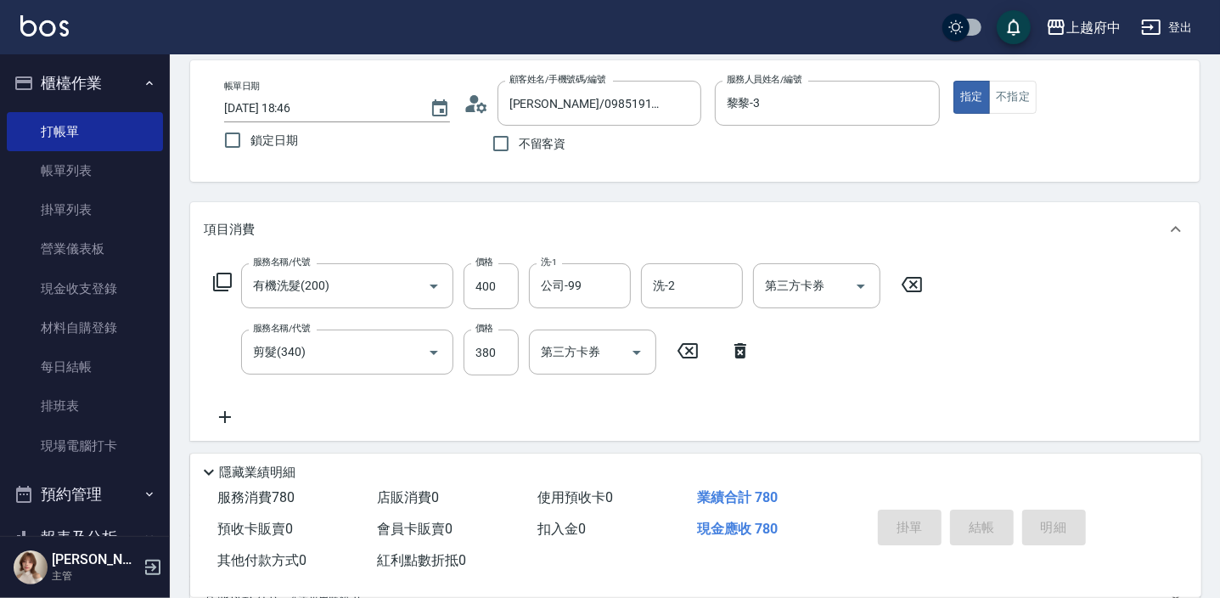
type input "[DATE] 18:47"
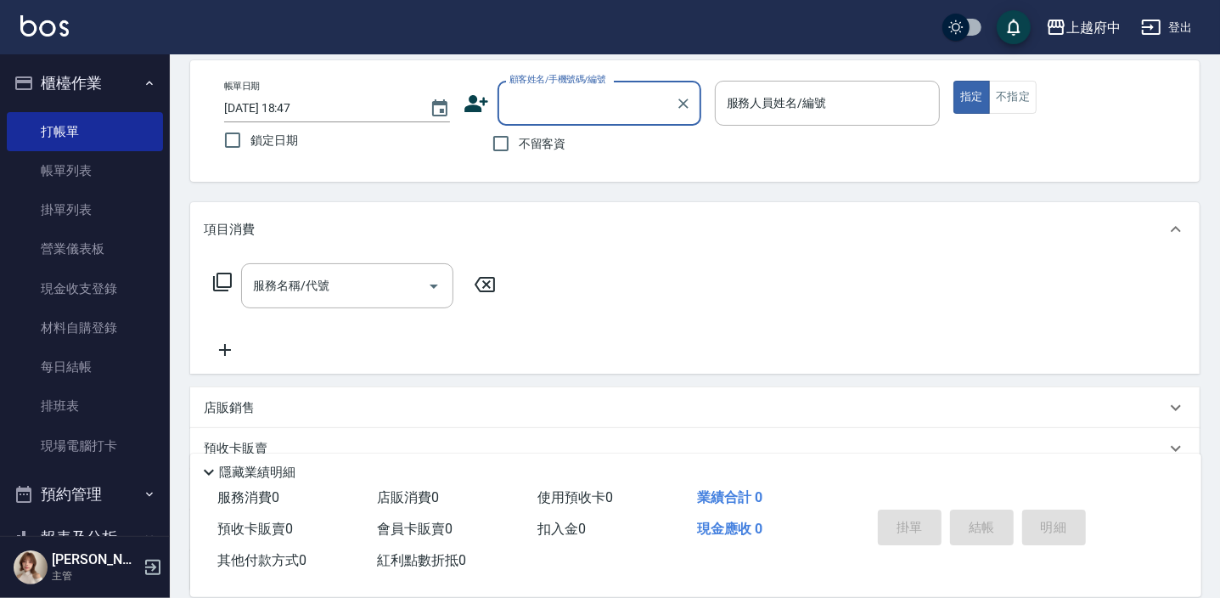
click at [554, 144] on span "不留客資" at bounding box center [543, 144] width 48 height 18
click at [519, 144] on input "不留客資" at bounding box center [501, 144] width 36 height 36
checkbox input "true"
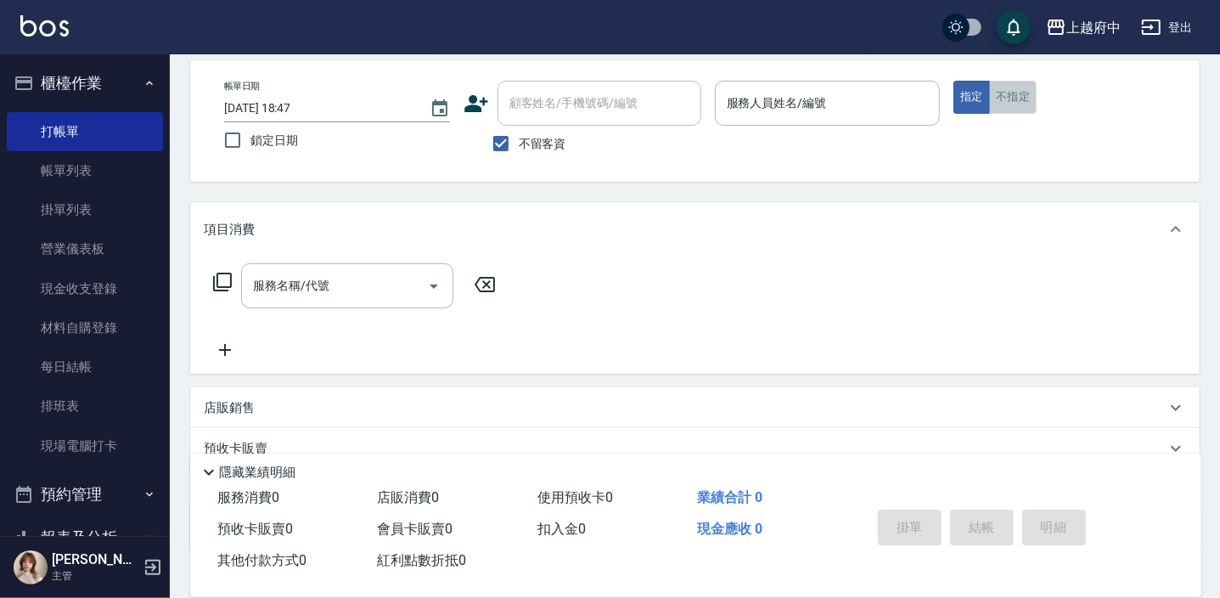
click at [1014, 82] on button "不指定" at bounding box center [1013, 97] width 48 height 33
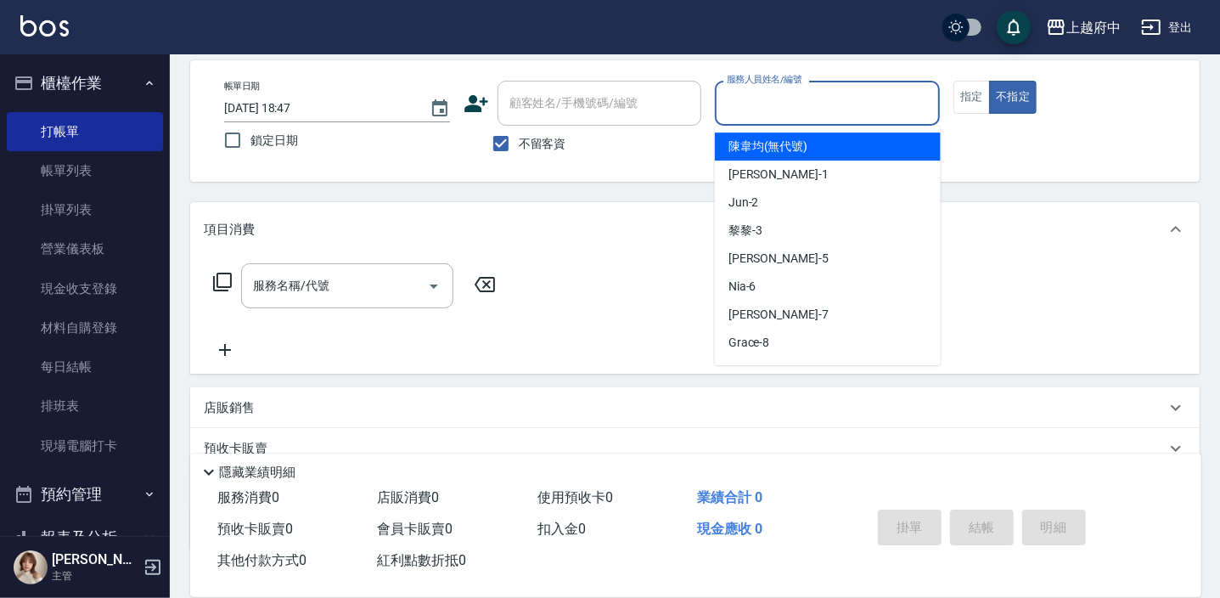
click at [848, 108] on input "服務人員姓名/編號" at bounding box center [828, 103] width 211 height 30
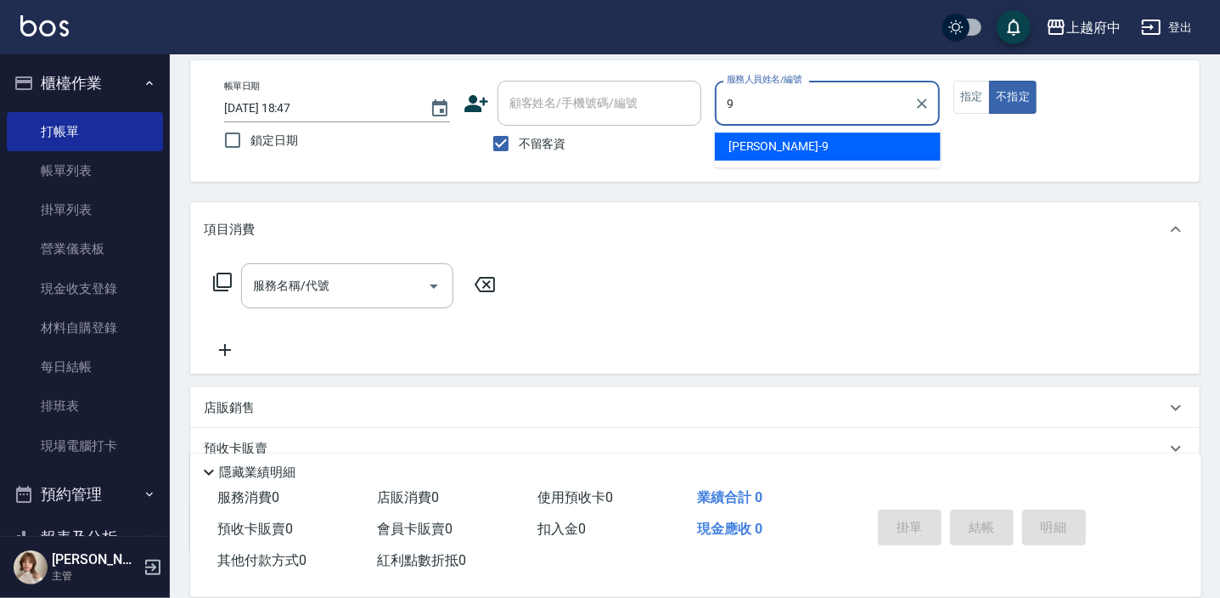
type input "[PERSON_NAME]-9"
type button "false"
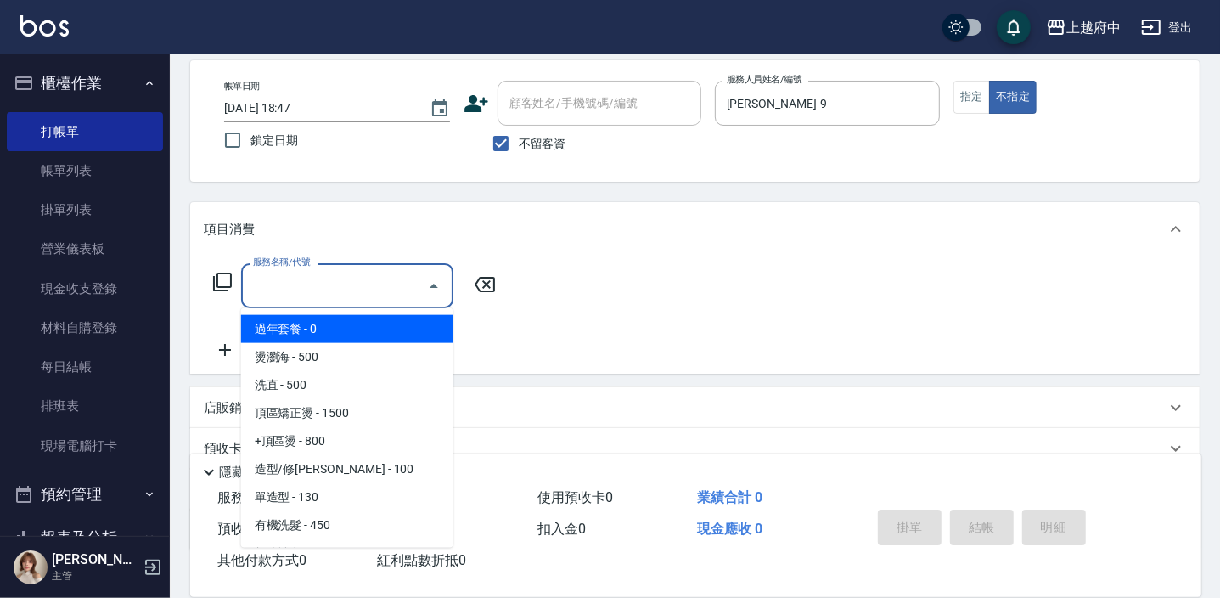
click at [301, 271] on input "服務名稱/代號" at bounding box center [335, 286] width 172 height 30
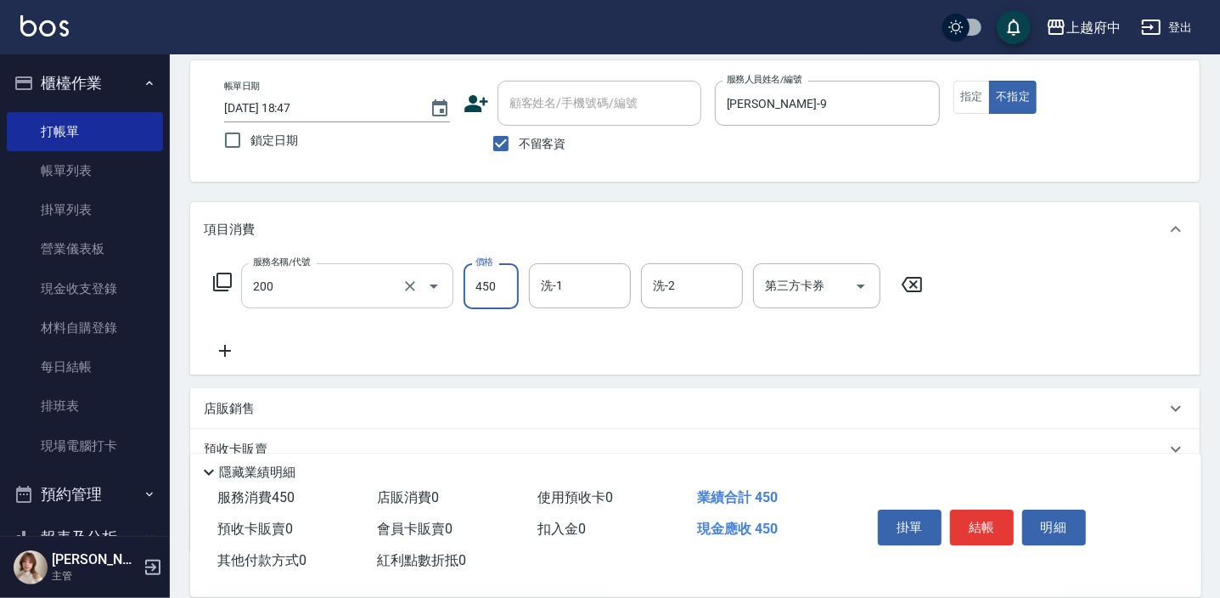
type input "有機洗髮(200)"
type input "400"
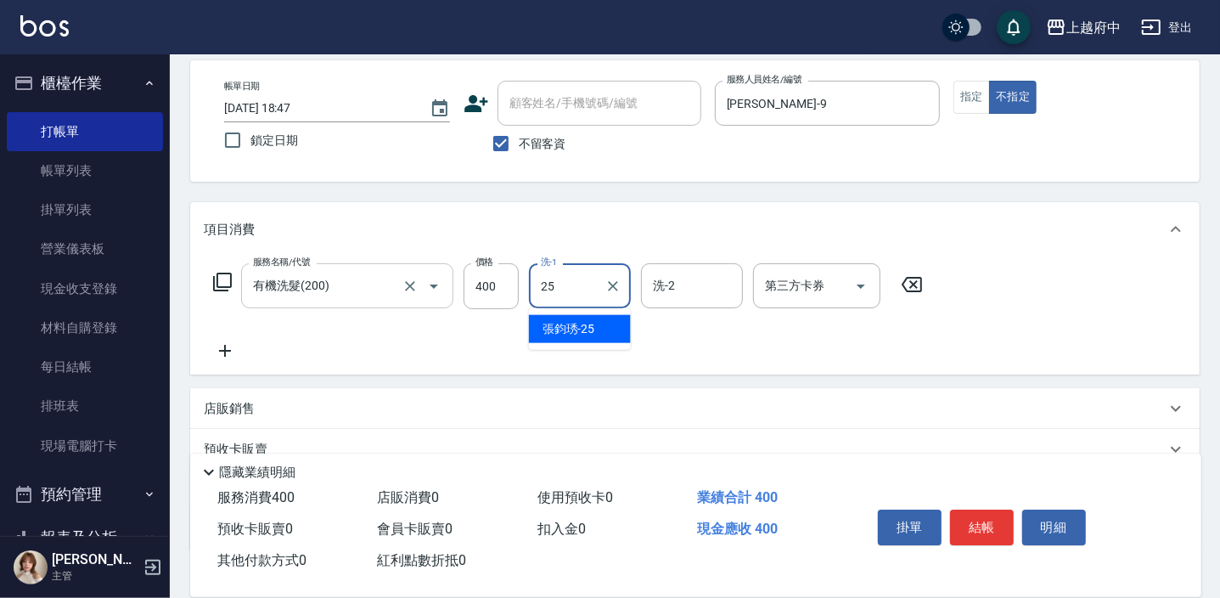
type input "[PERSON_NAME]-25"
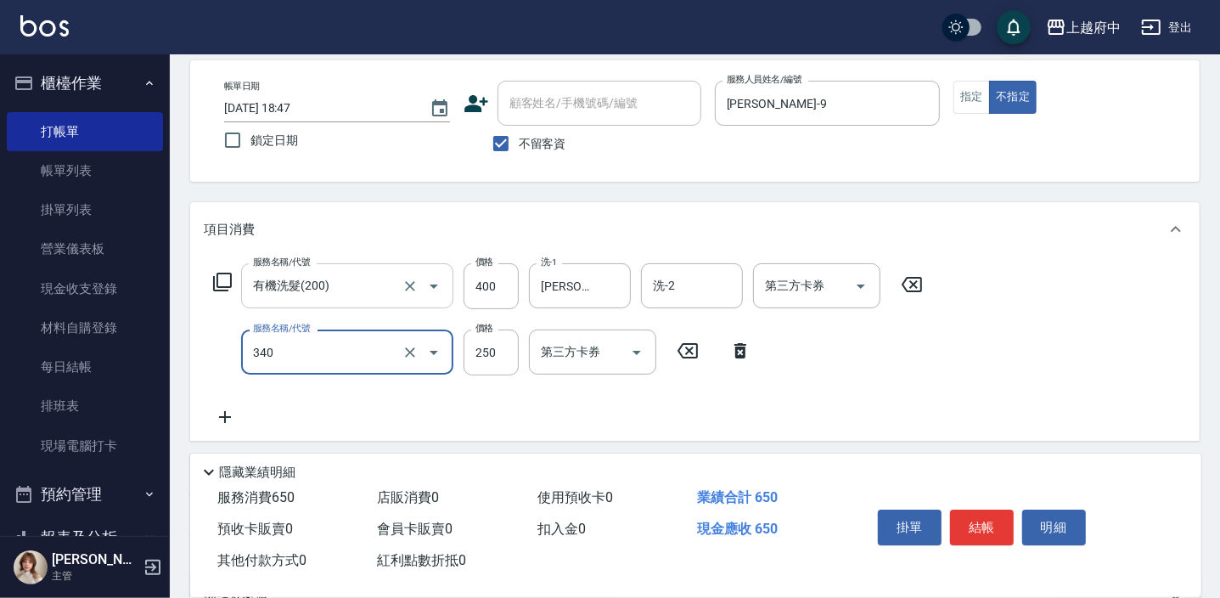
type input "剪髮(340)"
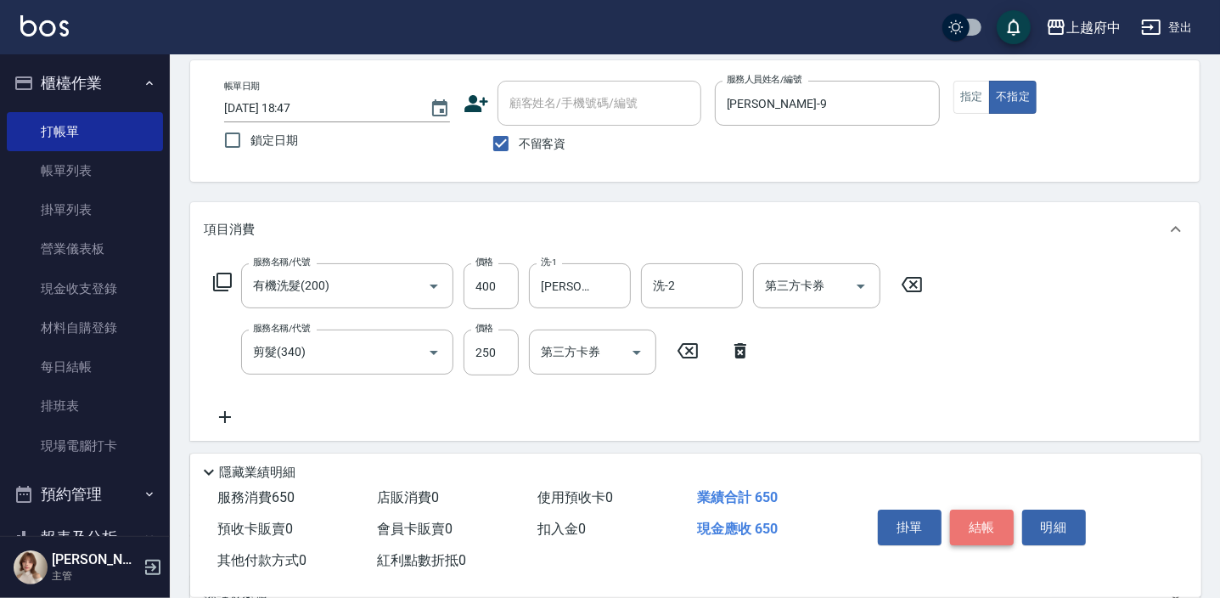
click at [978, 521] on button "結帳" at bounding box center [982, 528] width 64 height 36
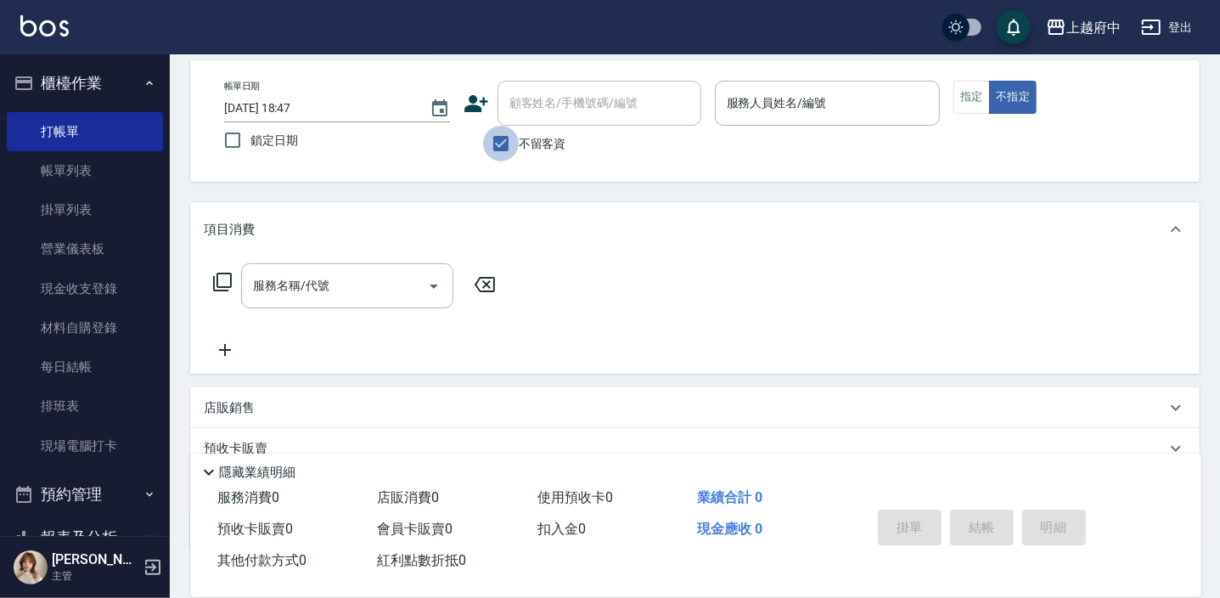
click at [508, 158] on input "不留客資" at bounding box center [501, 144] width 36 height 36
checkbox input "false"
click at [552, 101] on div "顧客姓名/手機號碼/編號 顧客姓名/手機號碼/編號" at bounding box center [600, 103] width 204 height 45
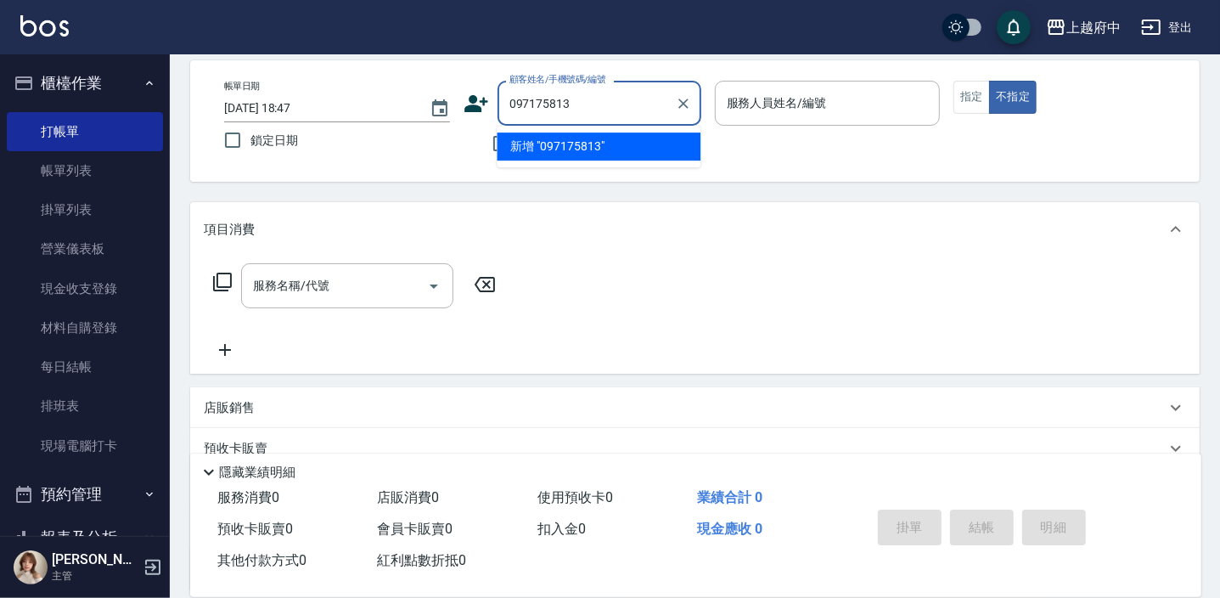
click at [553, 104] on input "097175813" at bounding box center [586, 103] width 163 height 30
click at [638, 139] on li "[PERSON_NAME]/0971758813/0971758813" at bounding box center [599, 146] width 204 height 28
type input "[PERSON_NAME]/0971758813/0971758813"
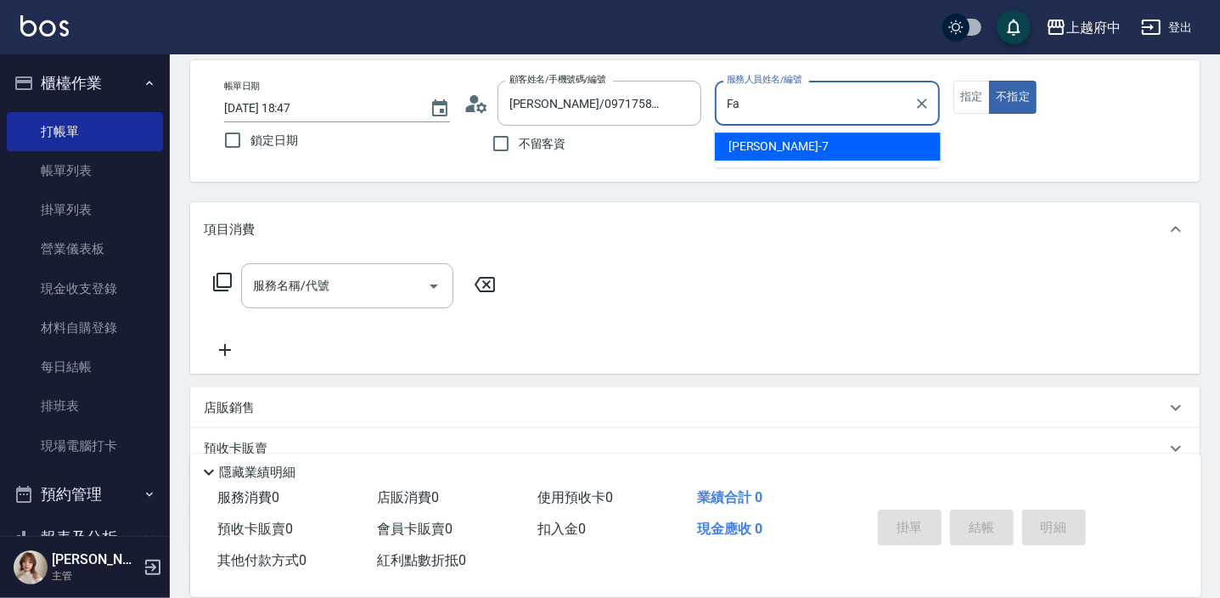
type input "F"
click at [754, 149] on span "Mona -11" at bounding box center [753, 147] width 48 height 18
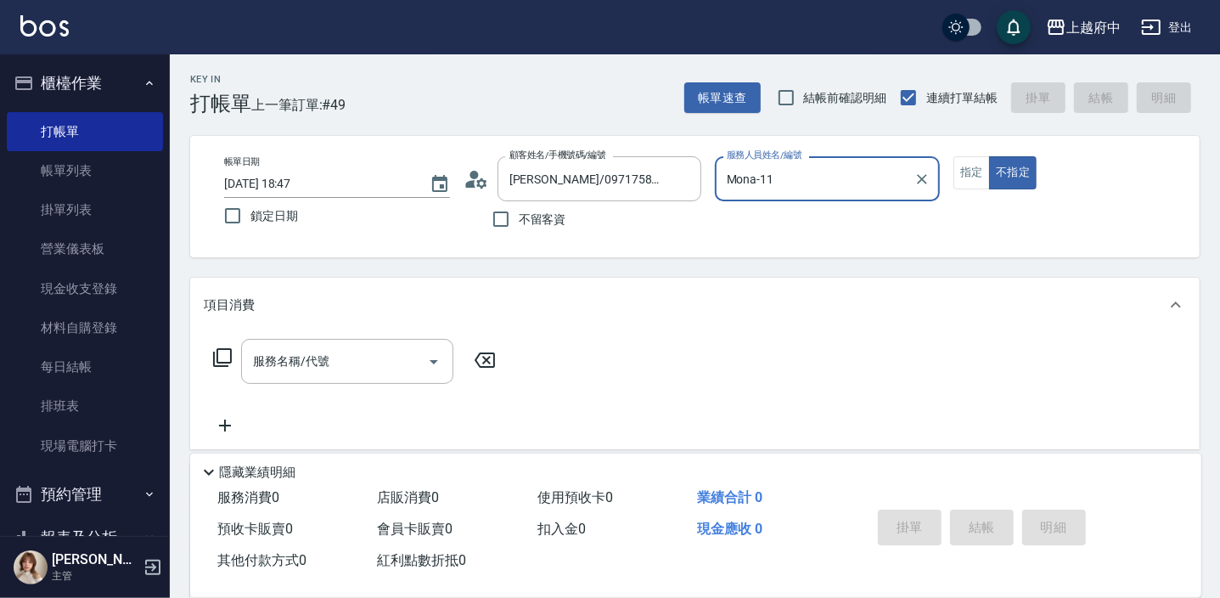
scroll to position [0, 0]
type input "Mona-11"
click at [312, 354] on div "服務名稱/代號 服務名稱/代號" at bounding box center [347, 362] width 212 height 45
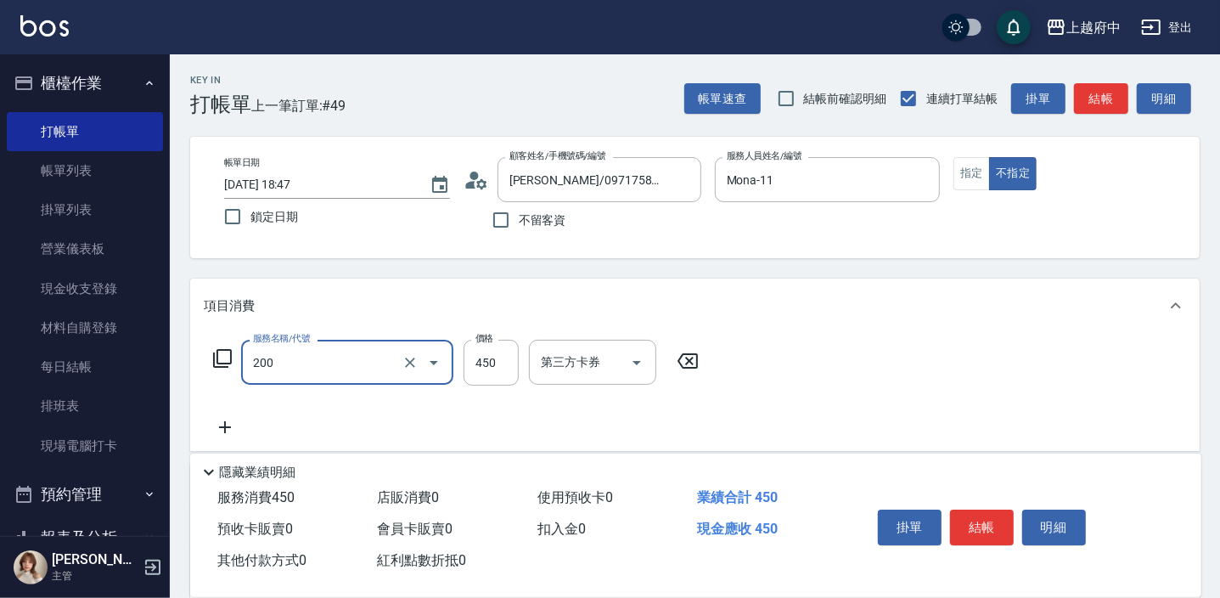
type input "有機洗髮(200)"
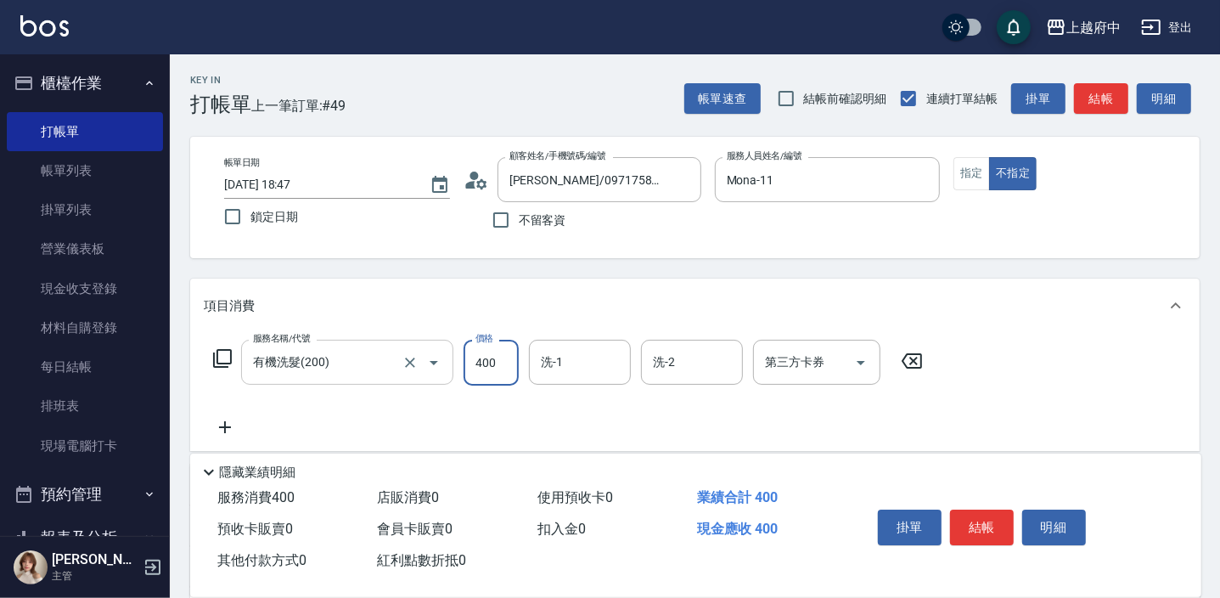
type input "400"
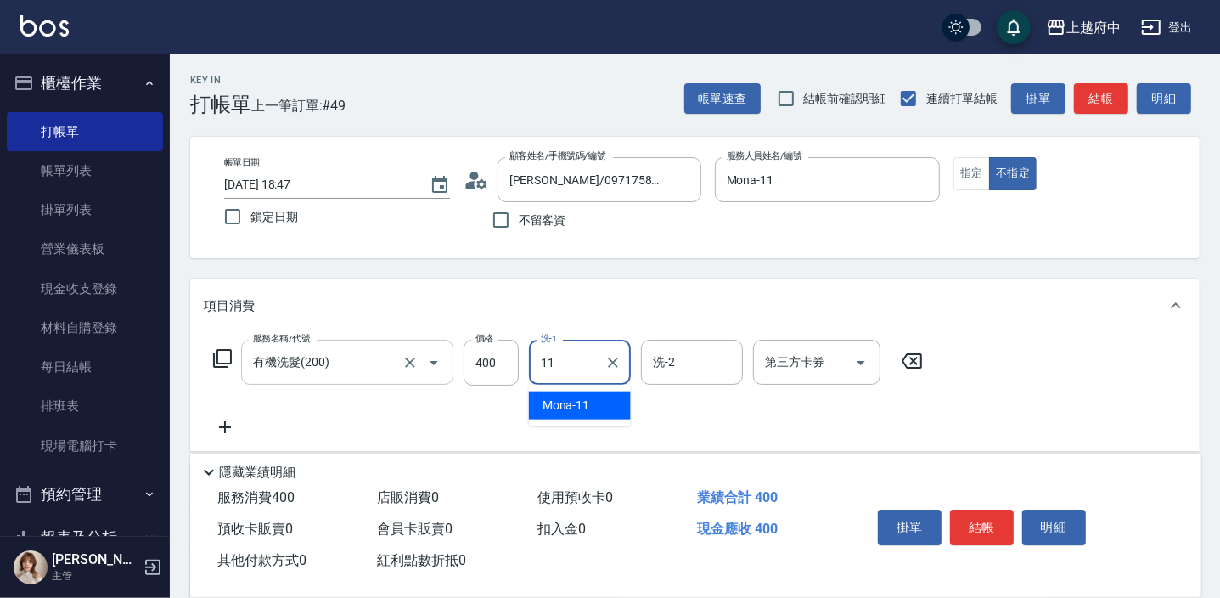
type input "Mona-11"
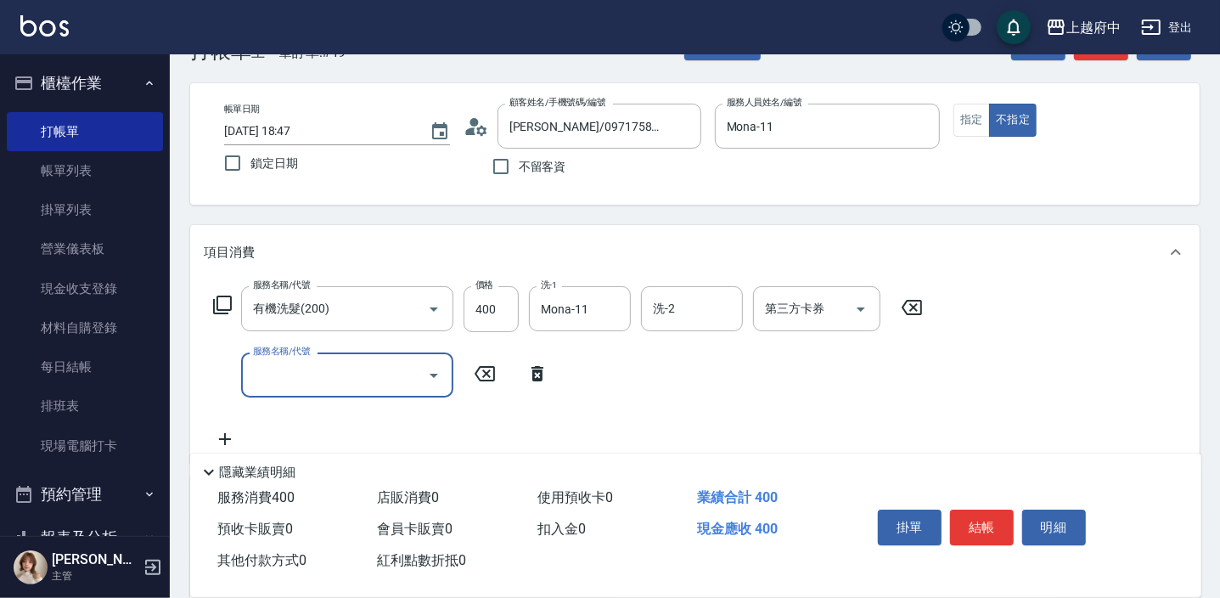
scroll to position [76, 0]
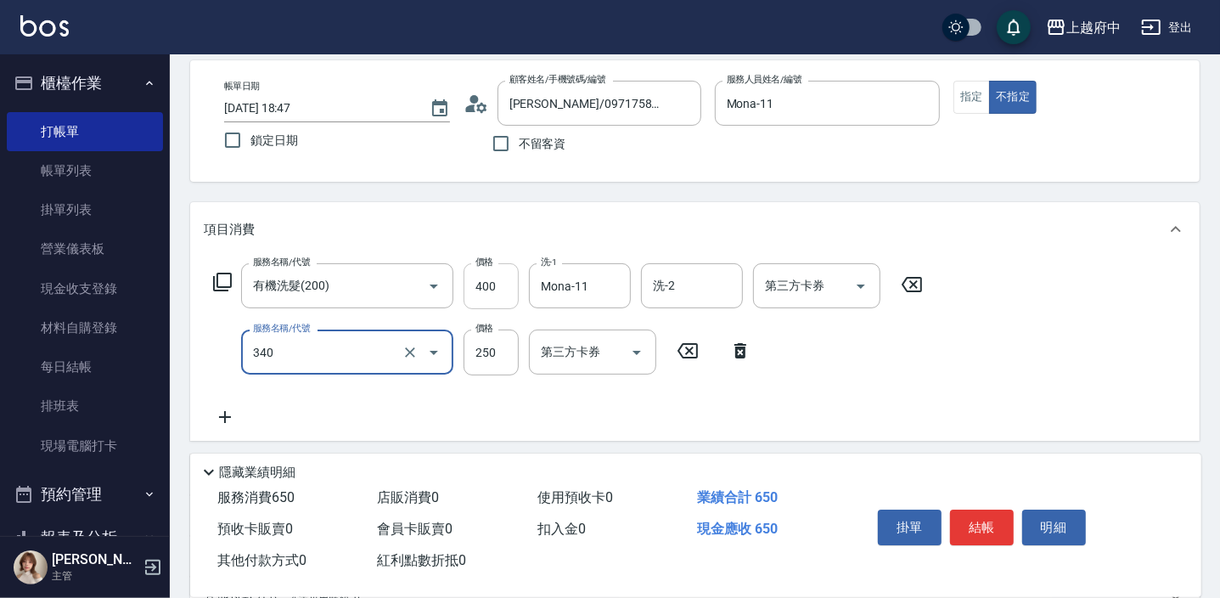
type input "剪髮(340)"
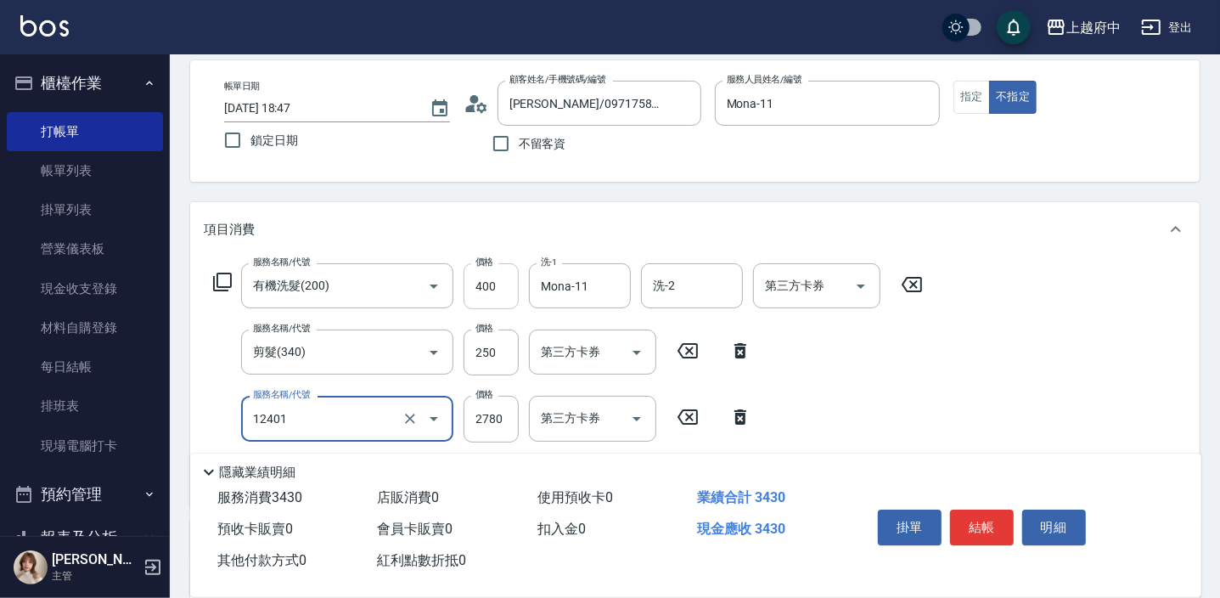
type input "燙髮M(12401)"
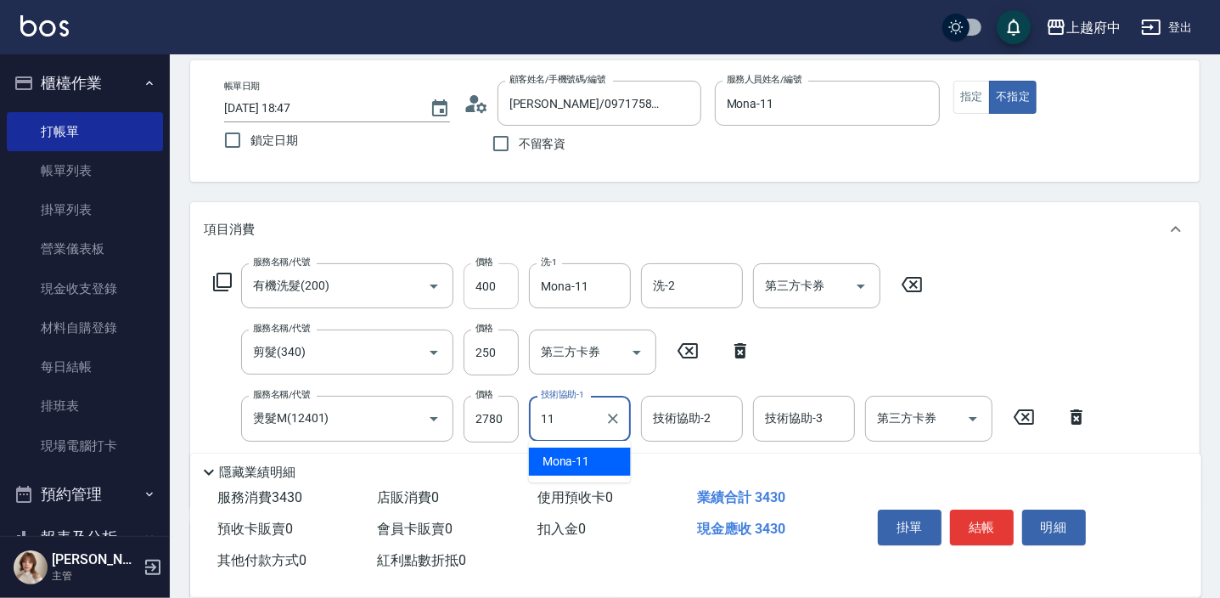
type input "Mona-11"
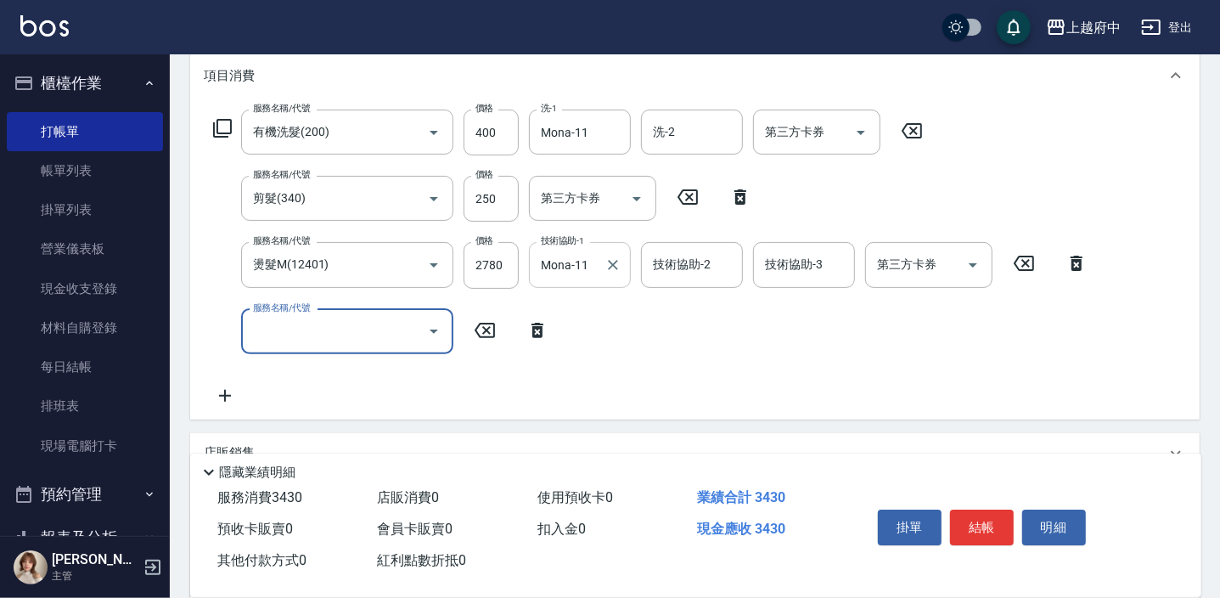
scroll to position [231, 0]
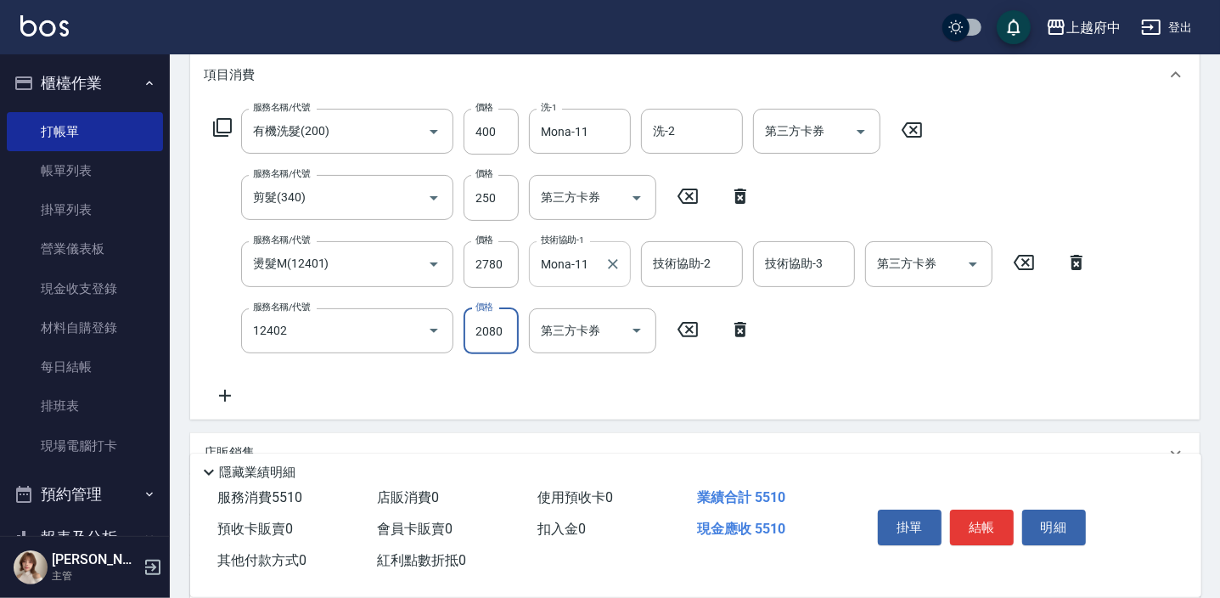
type input "染髮M(12402)"
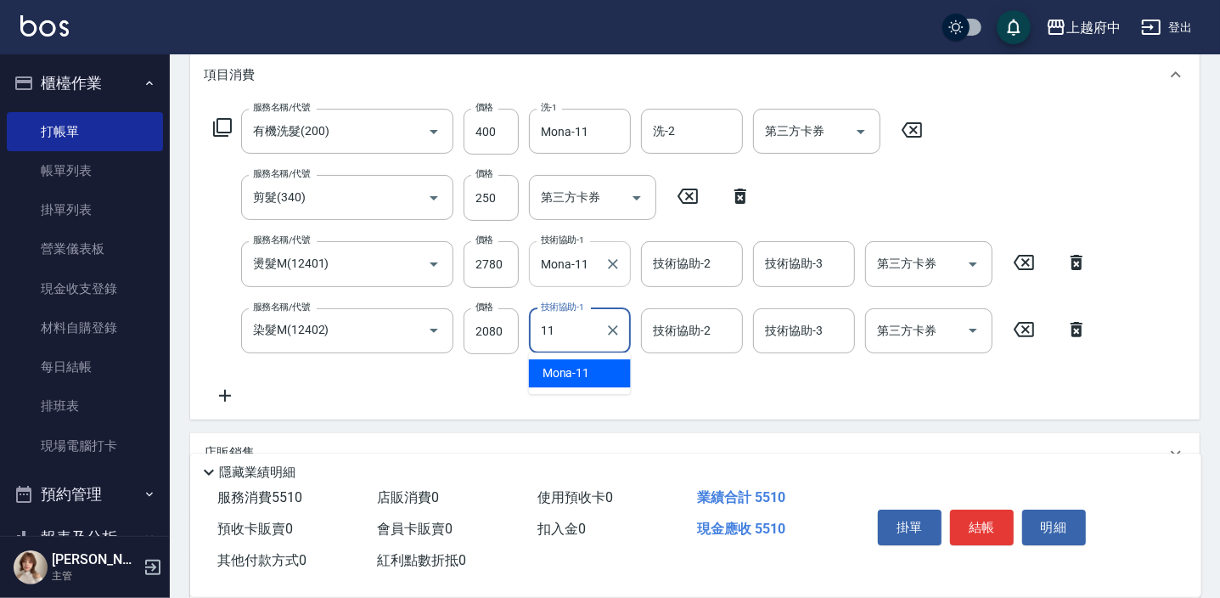
type input "Mona-11"
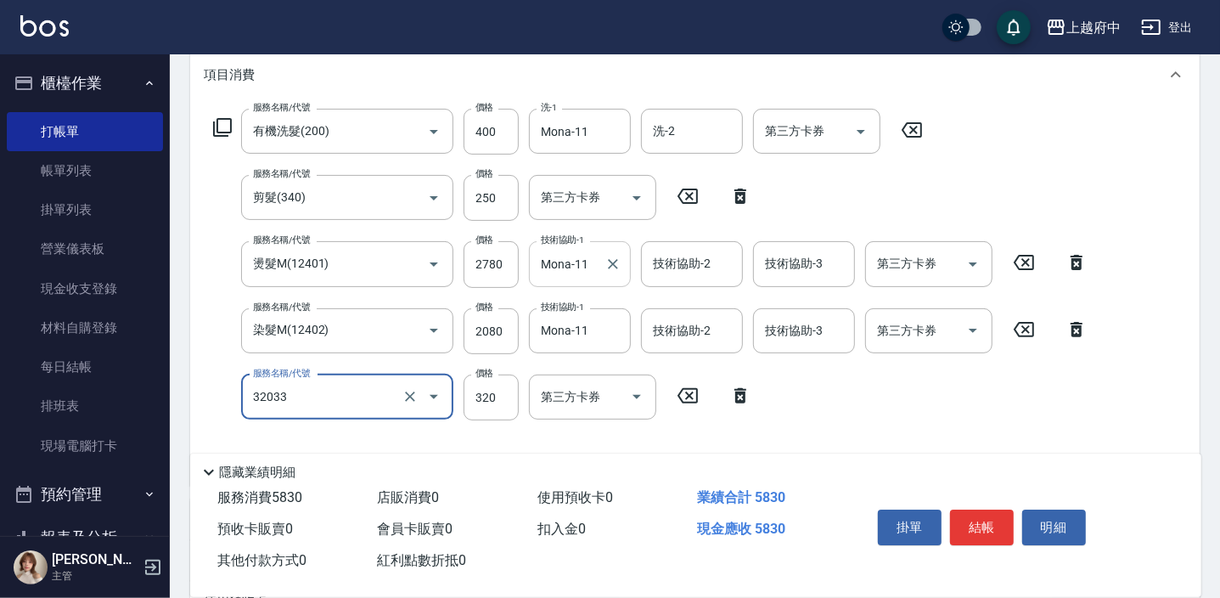
type input "頭皮隔離液(32033)"
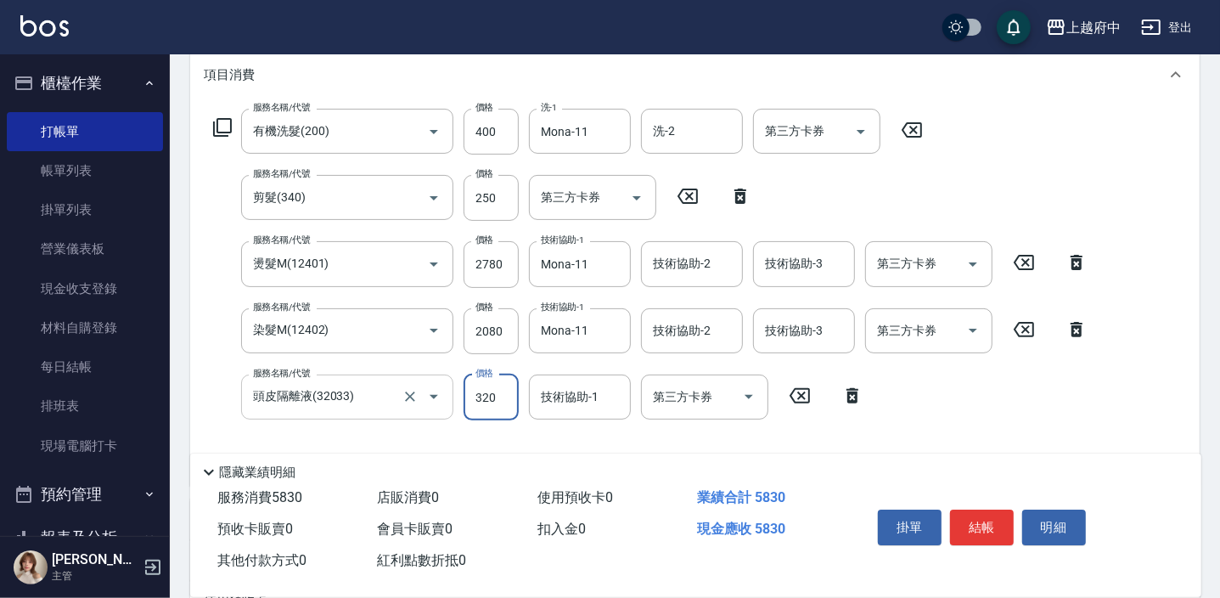
click at [318, 395] on input "頭皮隔離液(32033)" at bounding box center [323, 397] width 149 height 30
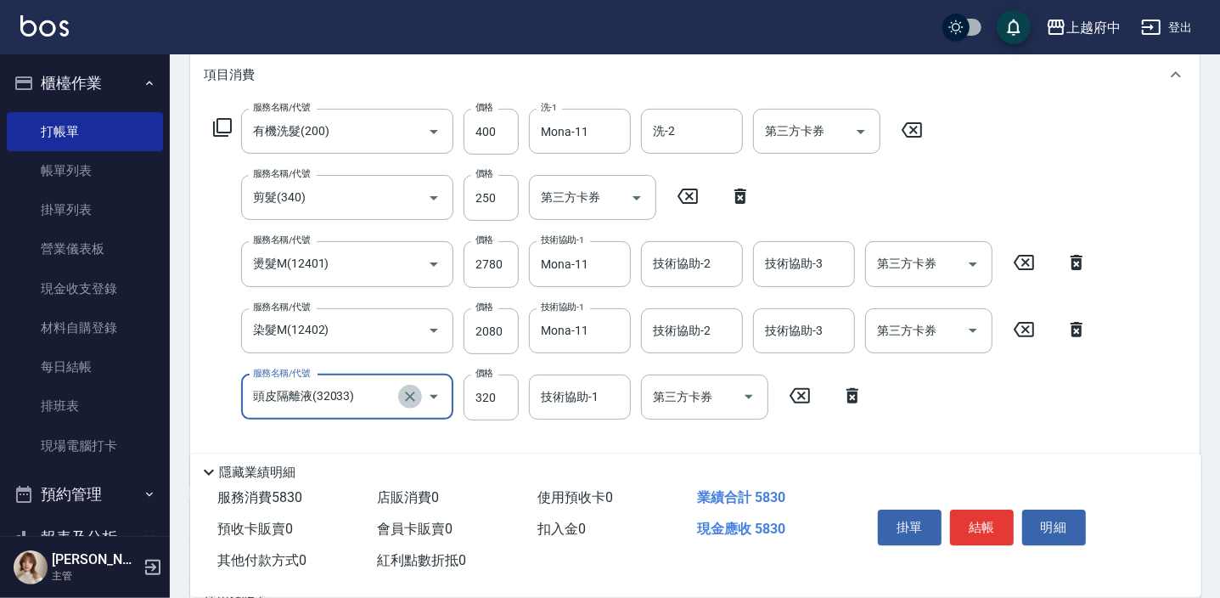
click at [410, 388] on icon "Clear" at bounding box center [410, 396] width 17 height 17
click at [352, 392] on input "服務名稱/代號" at bounding box center [323, 397] width 149 height 30
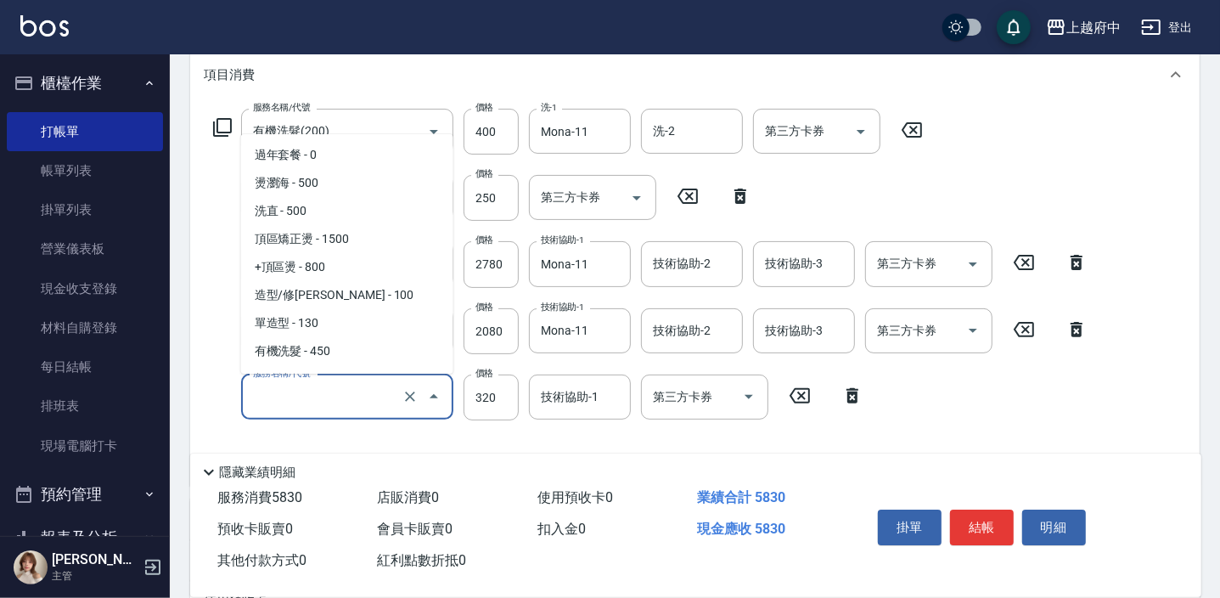
scroll to position [1635, 0]
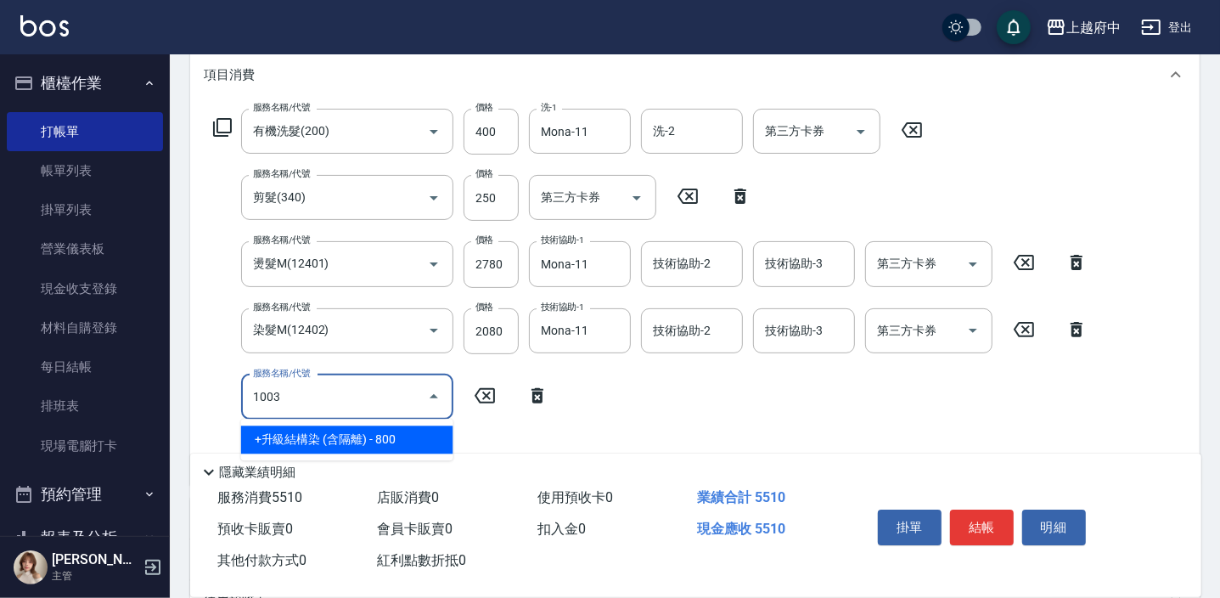
click at [359, 433] on span "+升級結構染 (含隔離) - 800" at bounding box center [347, 439] width 212 height 28
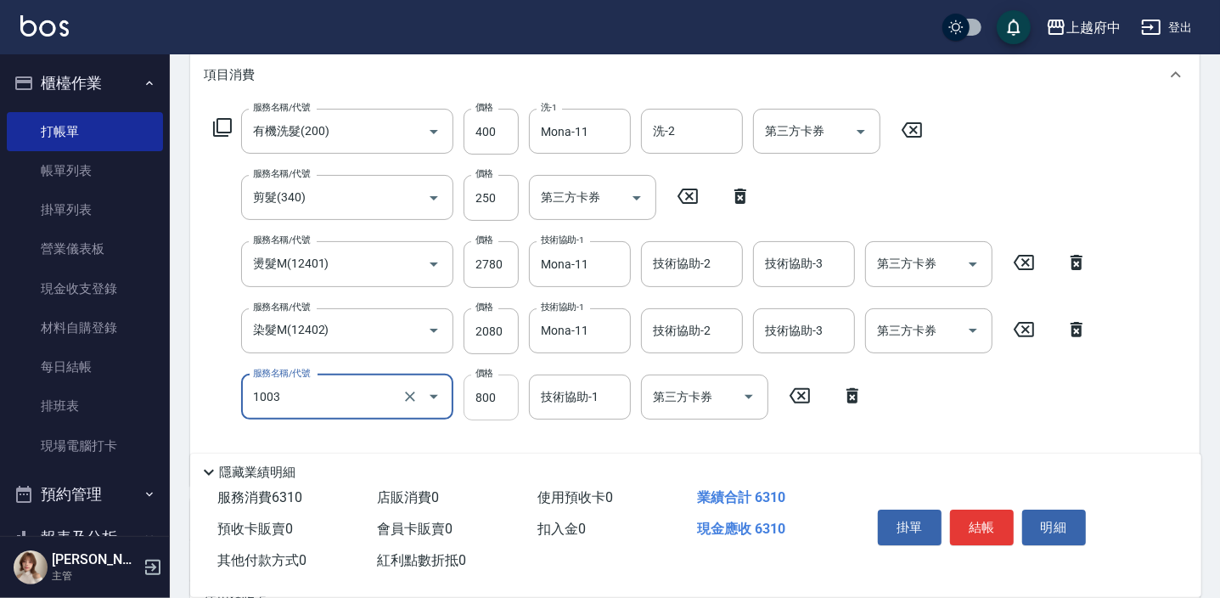
click at [496, 386] on input "800" at bounding box center [491, 398] width 55 height 46
type input "+升級結構染 (含隔離)(1003)"
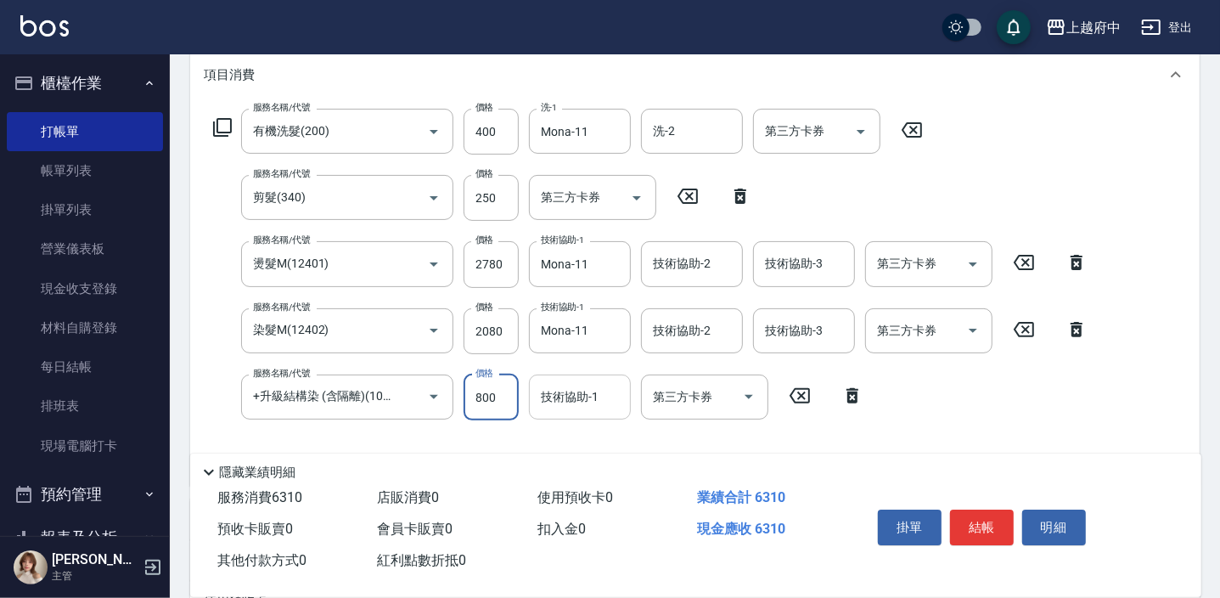
click at [583, 391] on div "技術協助-1 技術協助-1" at bounding box center [580, 397] width 102 height 45
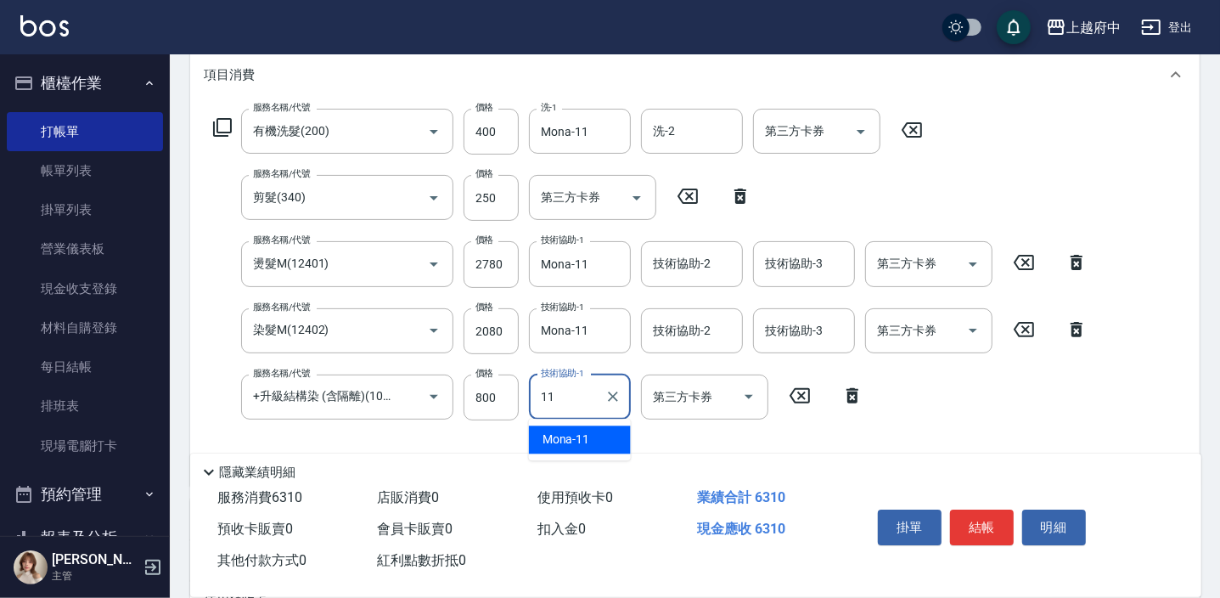
type input "Mona-11"
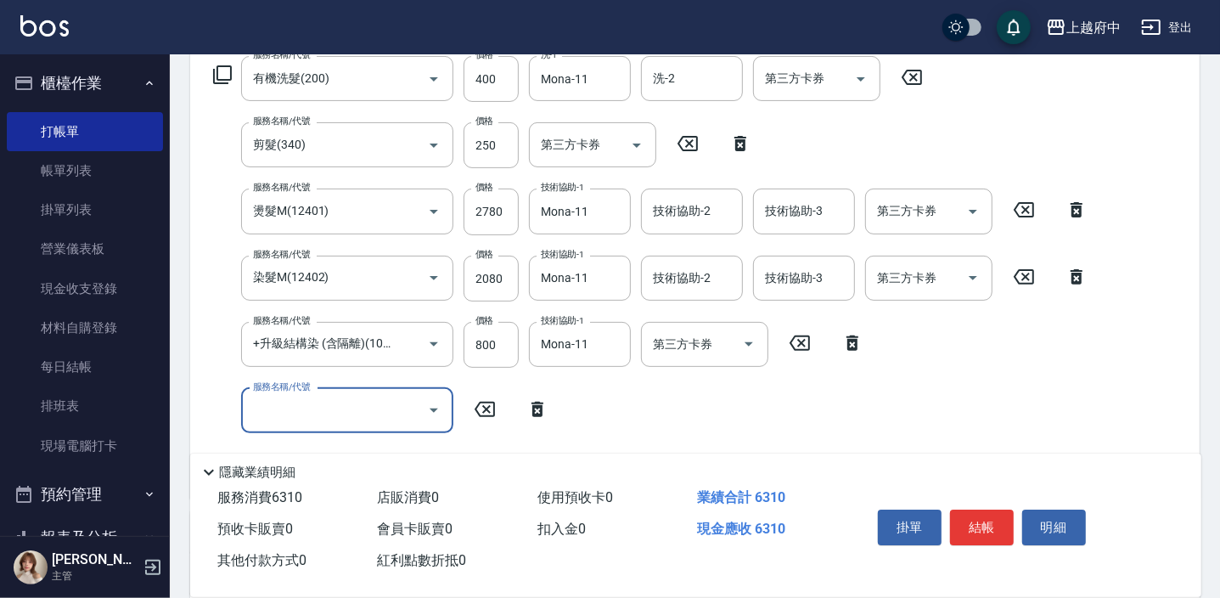
scroll to position [308, 0]
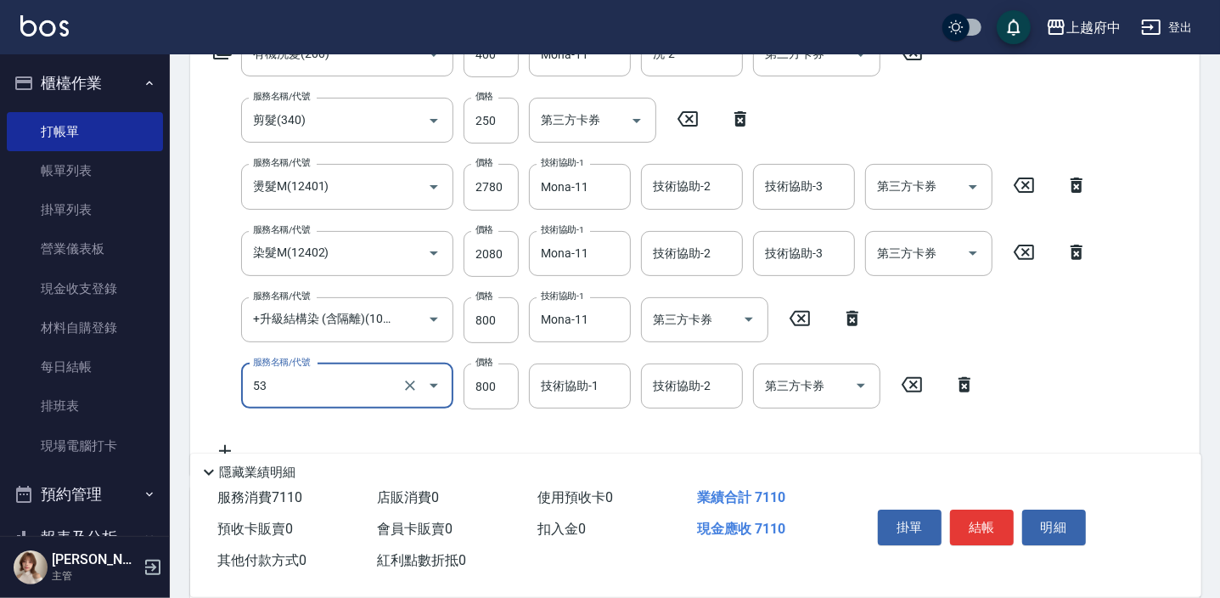
type input "+頂區燙(53)"
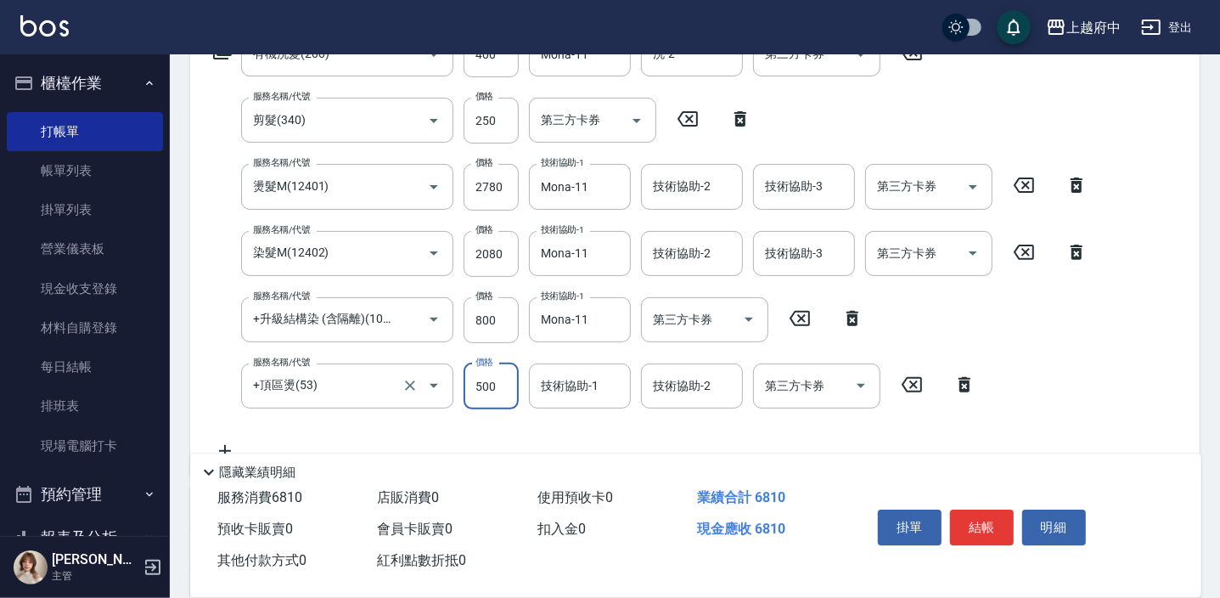
type input "500"
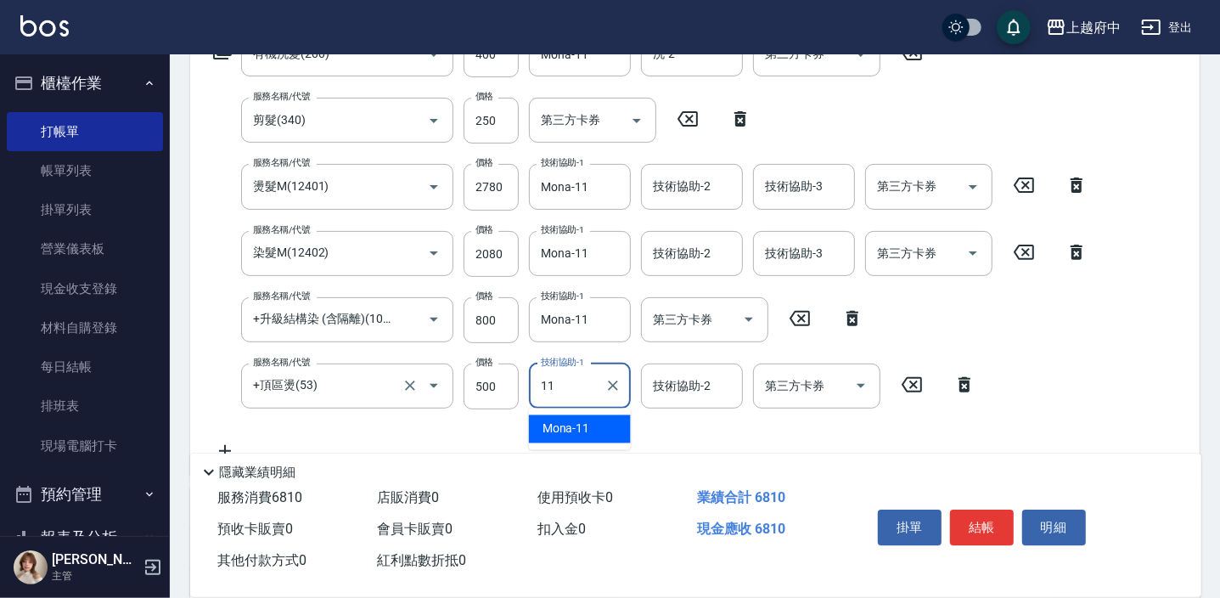
type input "Mona-11"
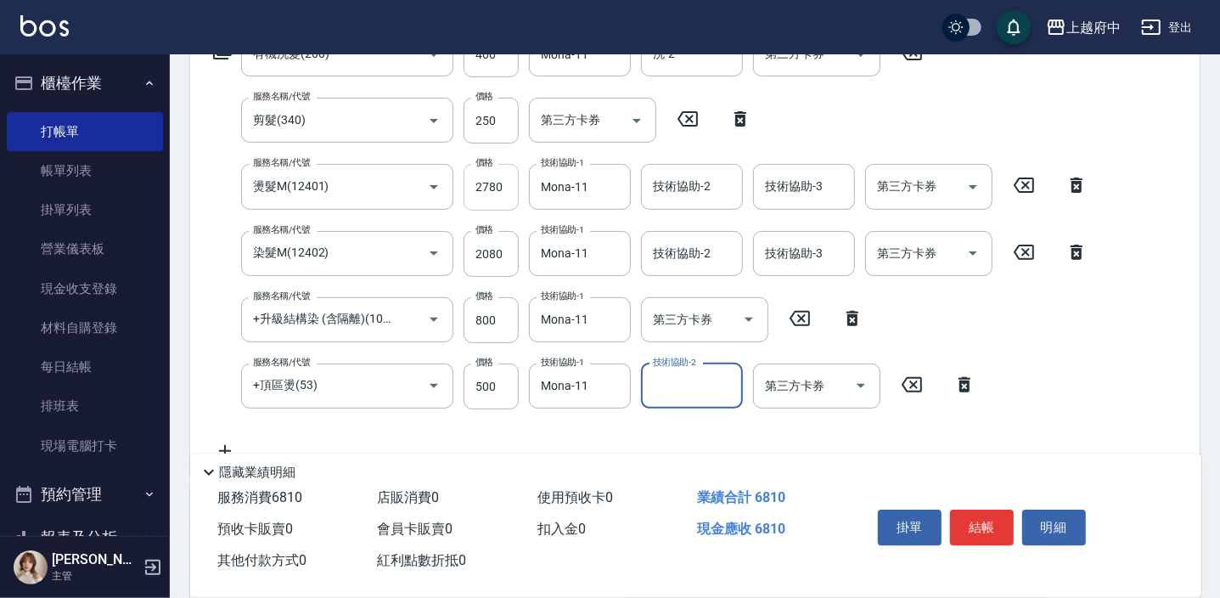
click at [496, 198] on input "2780" at bounding box center [491, 187] width 55 height 46
click at [495, 198] on input "2780" at bounding box center [491, 187] width 55 height 46
type input "1815"
click at [486, 239] on input "2080" at bounding box center [491, 254] width 55 height 46
type input "1815"
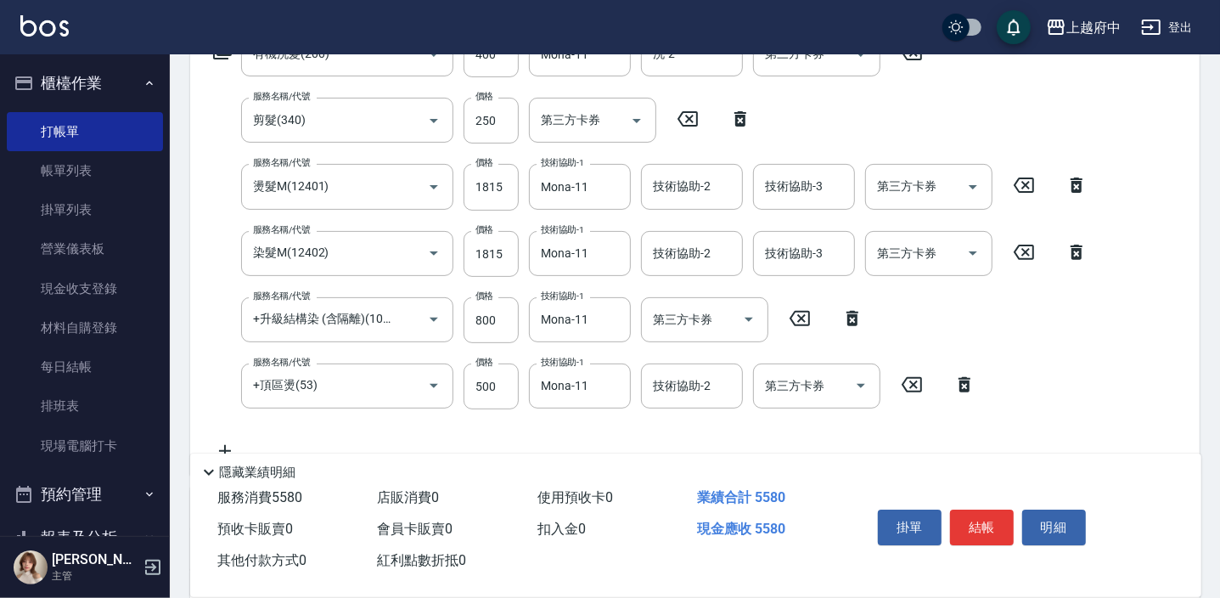
click at [552, 442] on div "服務名稱/代號 有機洗髮(200) 服務名稱/代號 價格 400 價格 洗-1 Mona-11 洗-1 洗-2 洗-2 第三方卡券 第三方卡券 服務名稱/代號…" at bounding box center [651, 246] width 894 height 430
click at [997, 531] on button "結帳" at bounding box center [982, 528] width 64 height 36
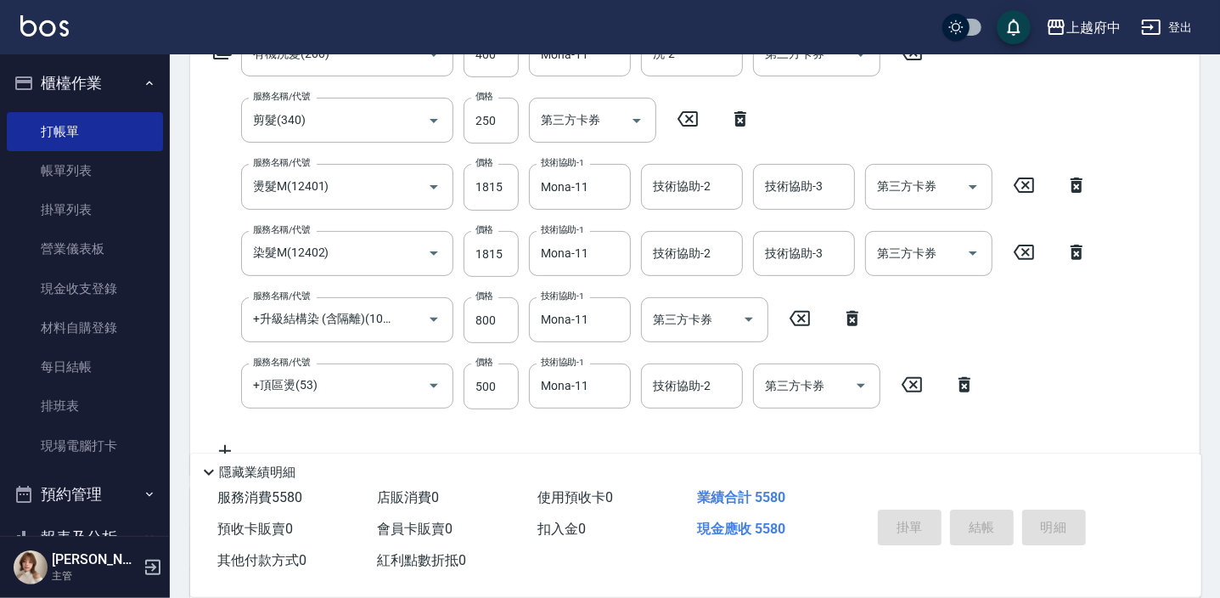
type input "[DATE] 18:51"
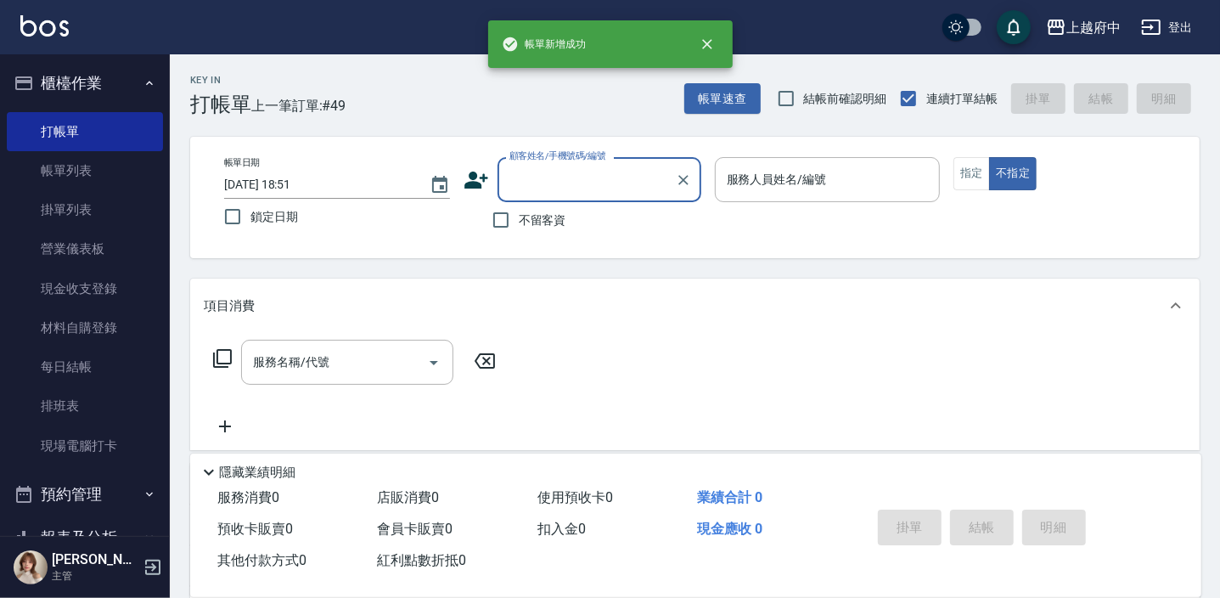
scroll to position [0, 0]
click at [526, 227] on span "不留客資" at bounding box center [543, 220] width 48 height 18
click at [519, 227] on input "不留客資" at bounding box center [501, 220] width 36 height 36
checkbox input "true"
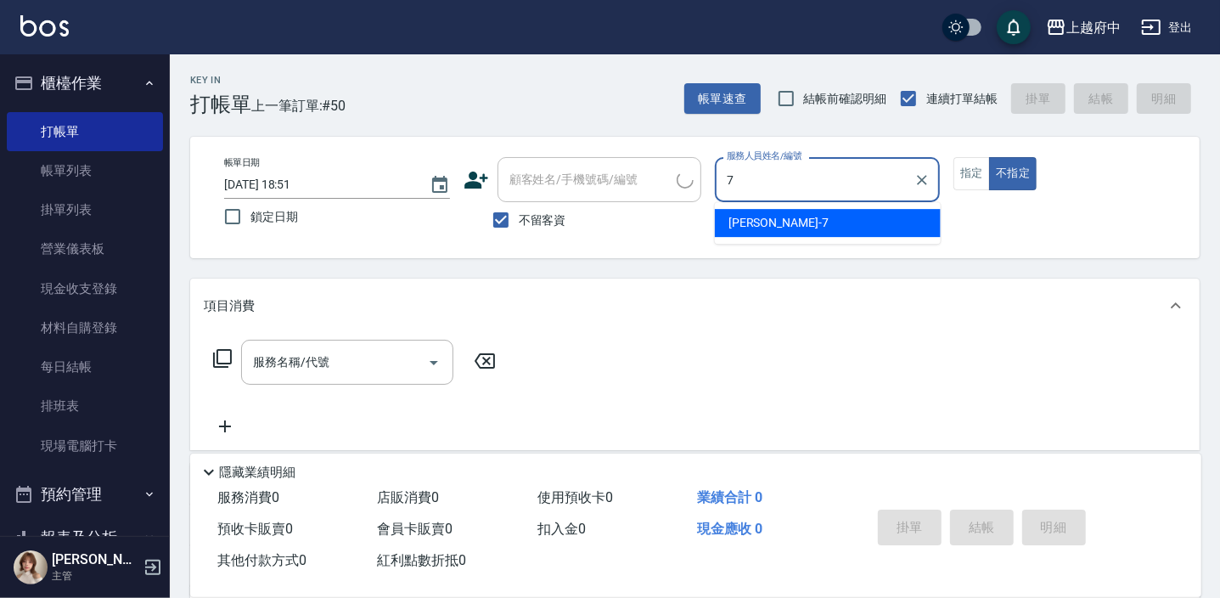
type input "Fanny-7"
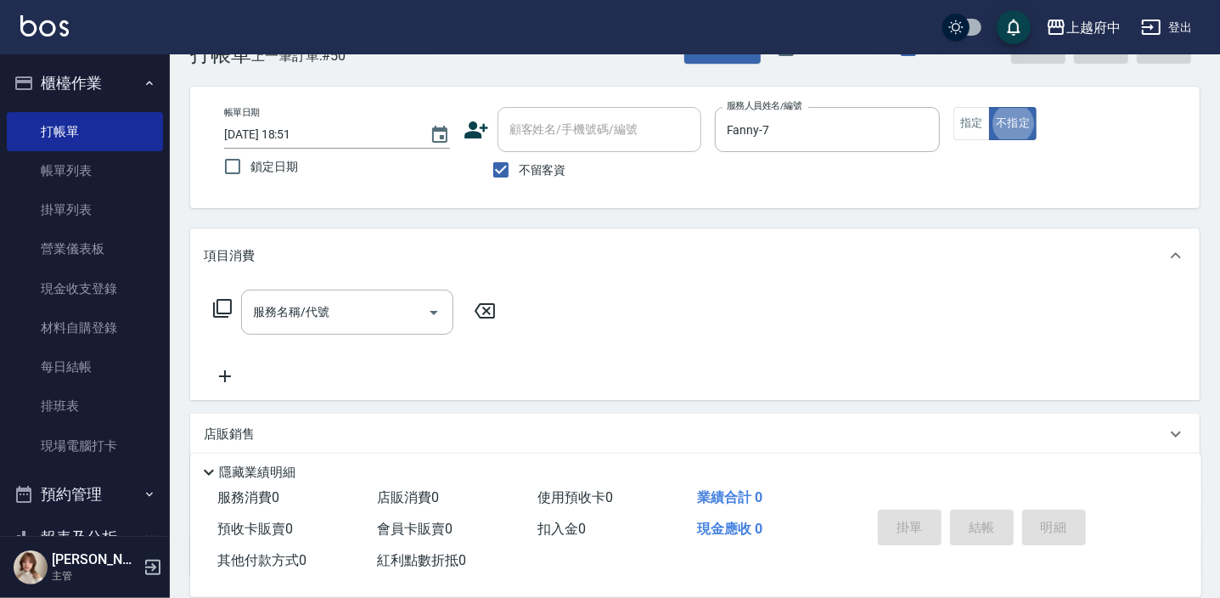
scroll to position [76, 0]
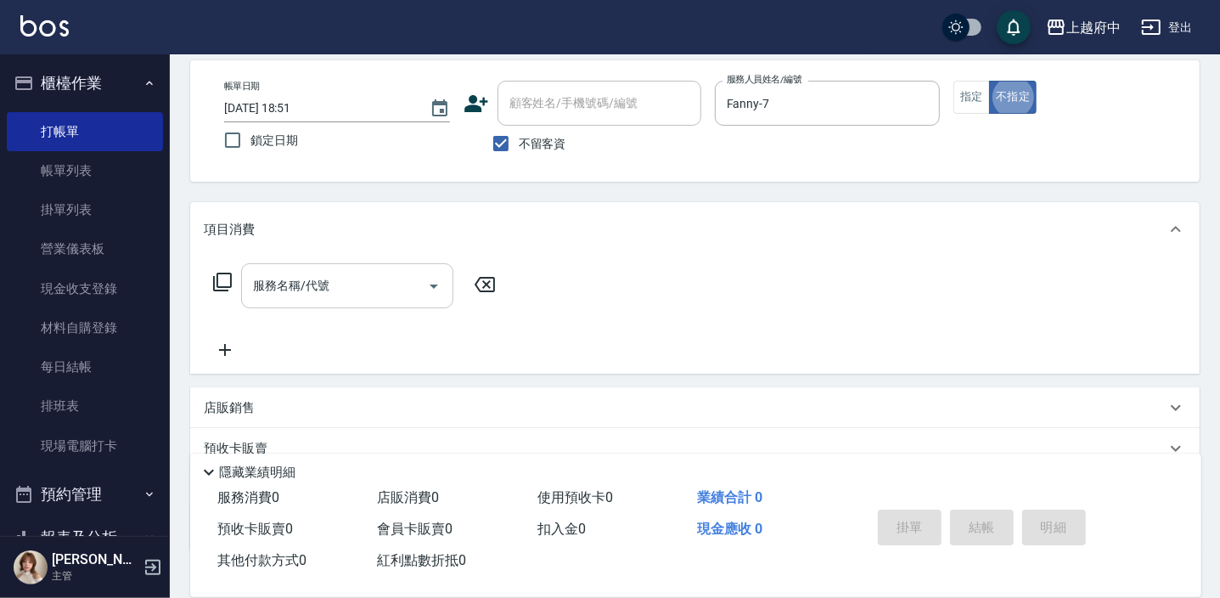
click at [318, 295] on input "服務名稱/代號" at bounding box center [335, 286] width 172 height 30
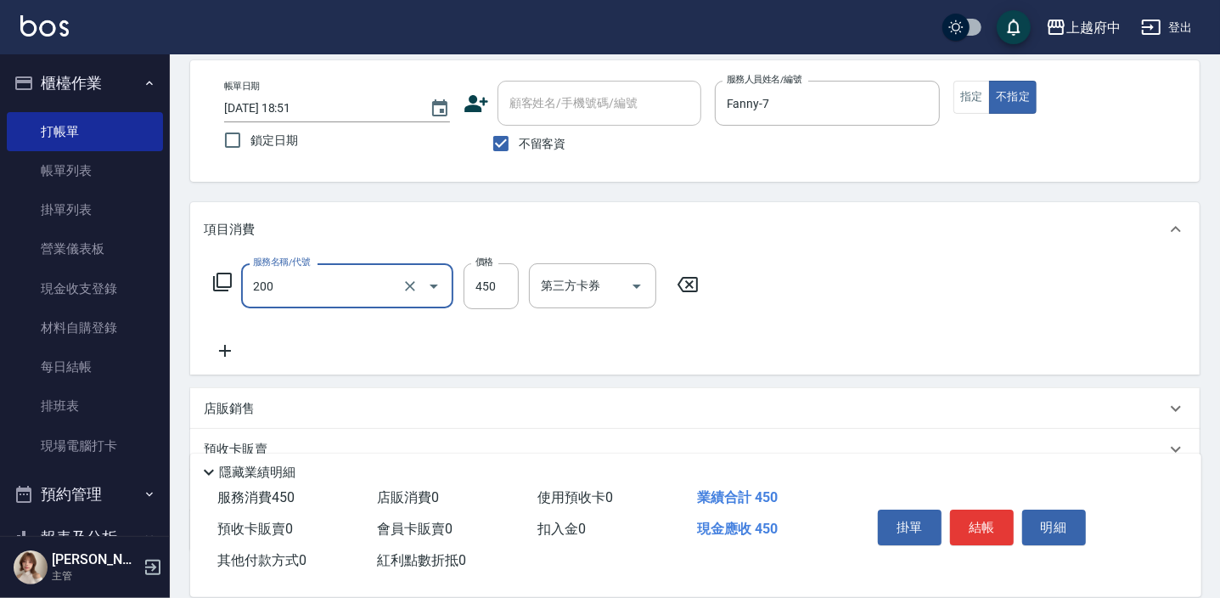
type input "有機洗髮(200)"
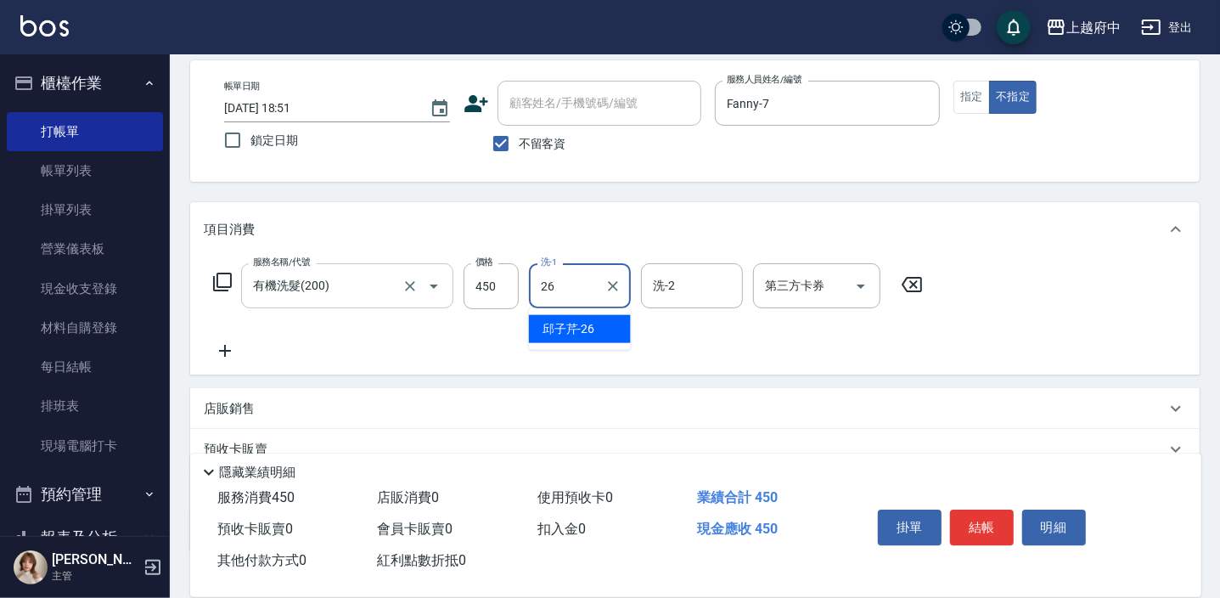
type input "[PERSON_NAME]-26"
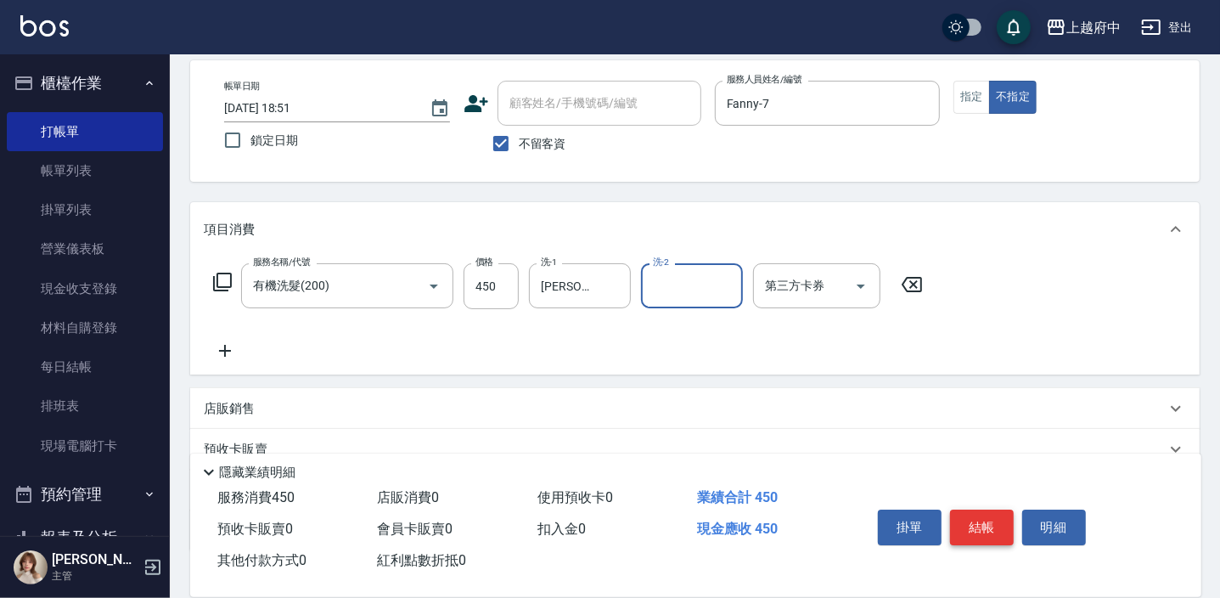
click at [989, 525] on button "結帳" at bounding box center [982, 528] width 64 height 36
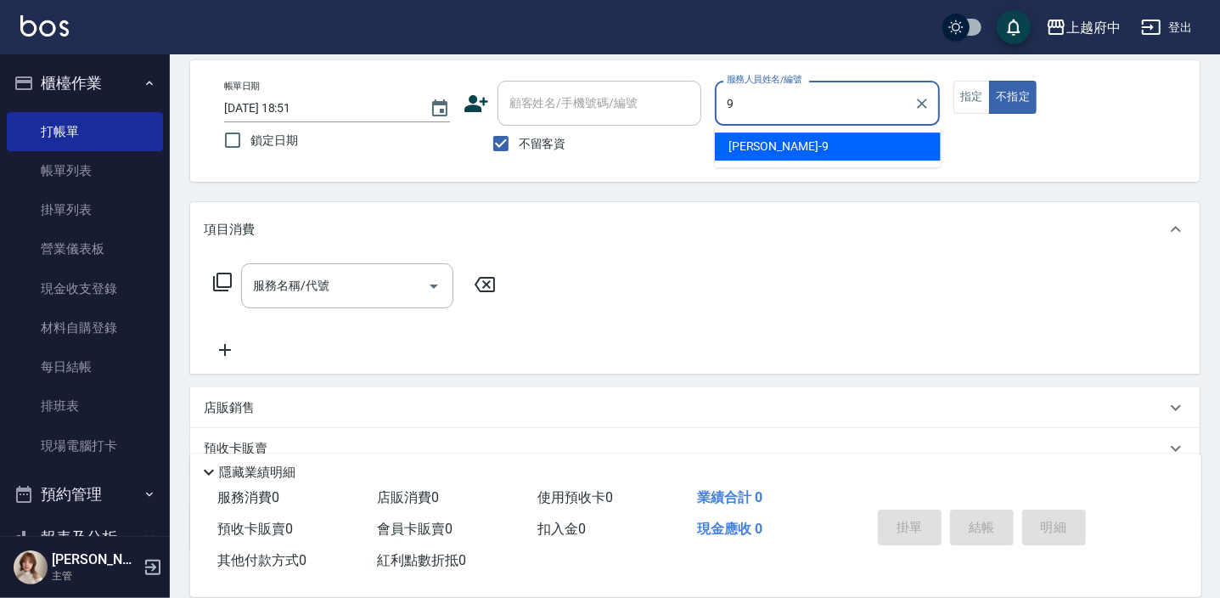
type input "[PERSON_NAME]-9"
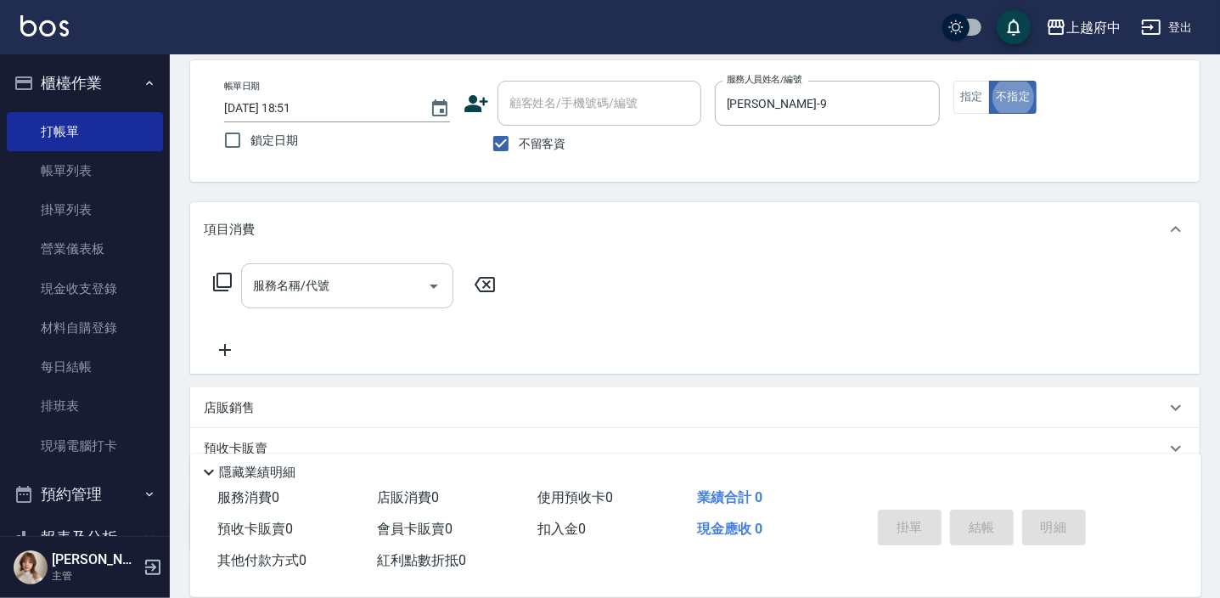
click at [349, 290] on input "服務名稱/代號" at bounding box center [335, 286] width 172 height 30
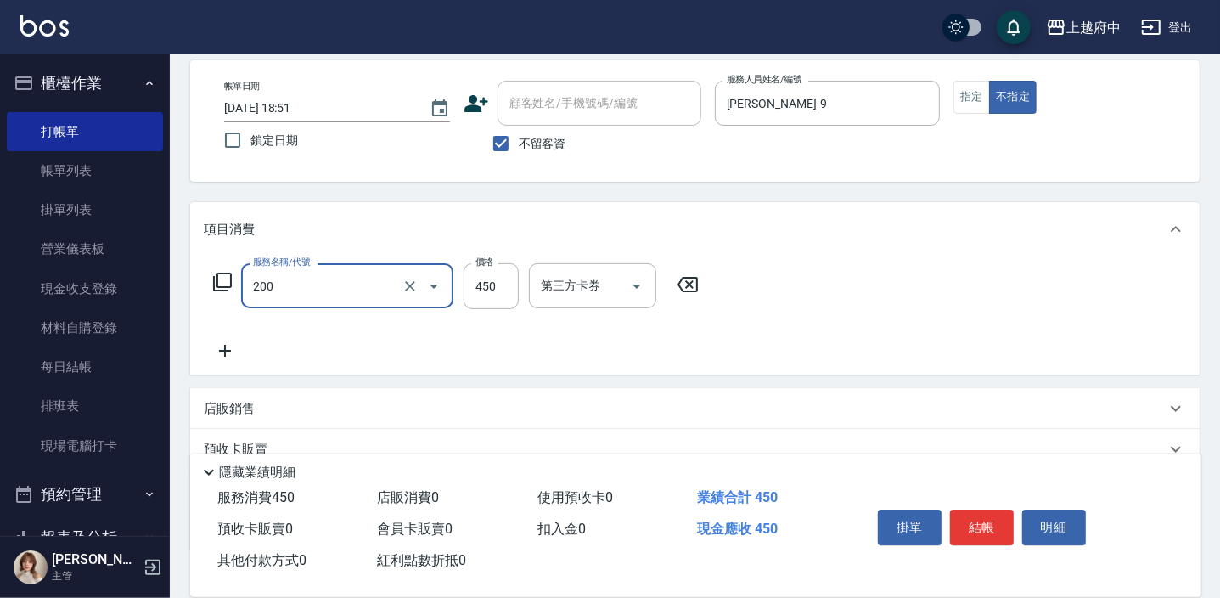
type input "有機洗髮(200)"
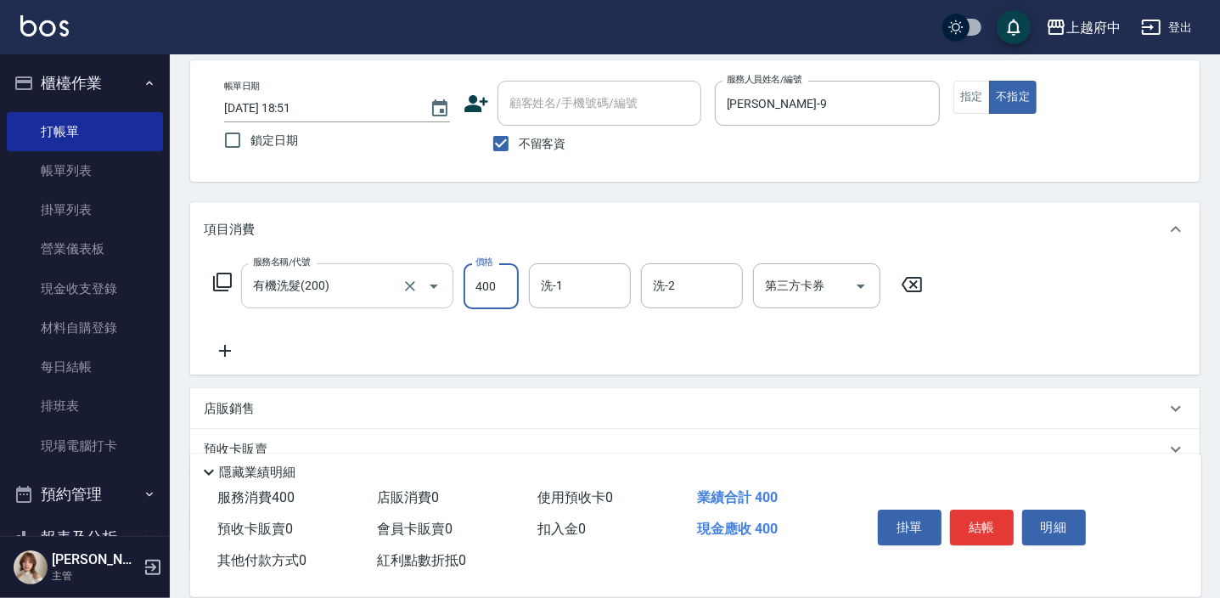
type input "400"
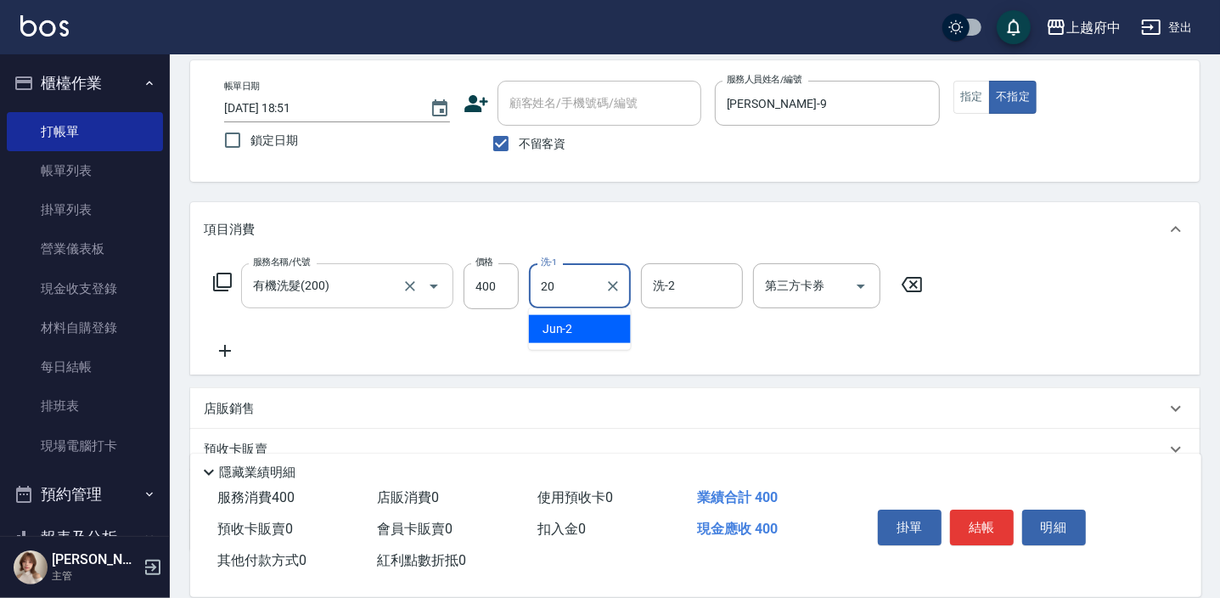
type input "Kimi-20"
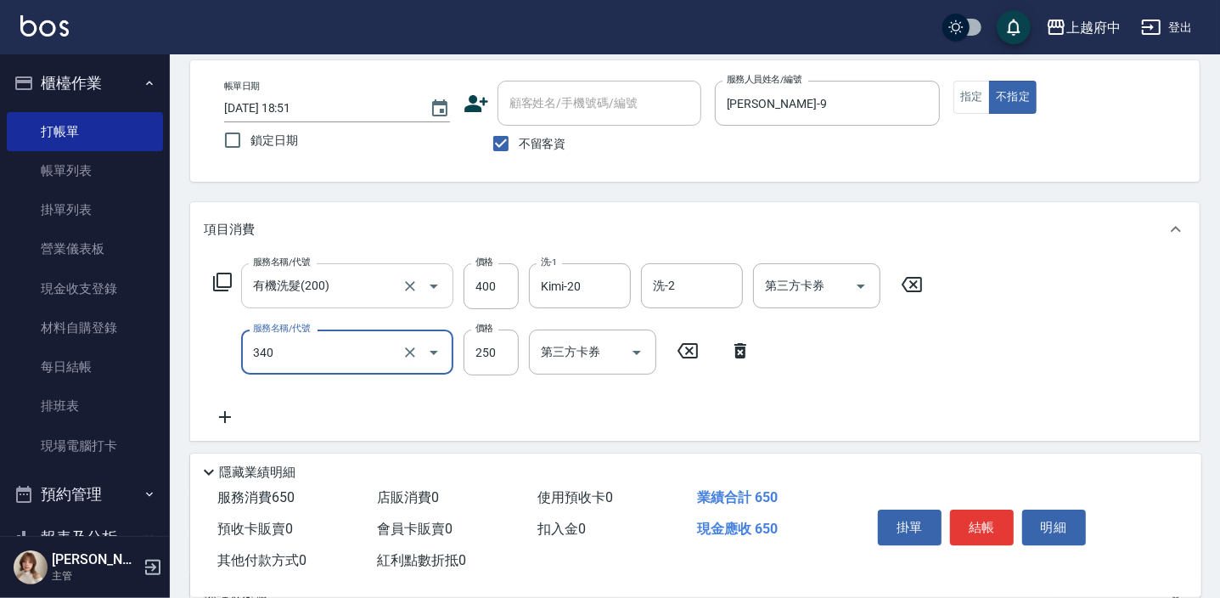
type input "剪髮(340)"
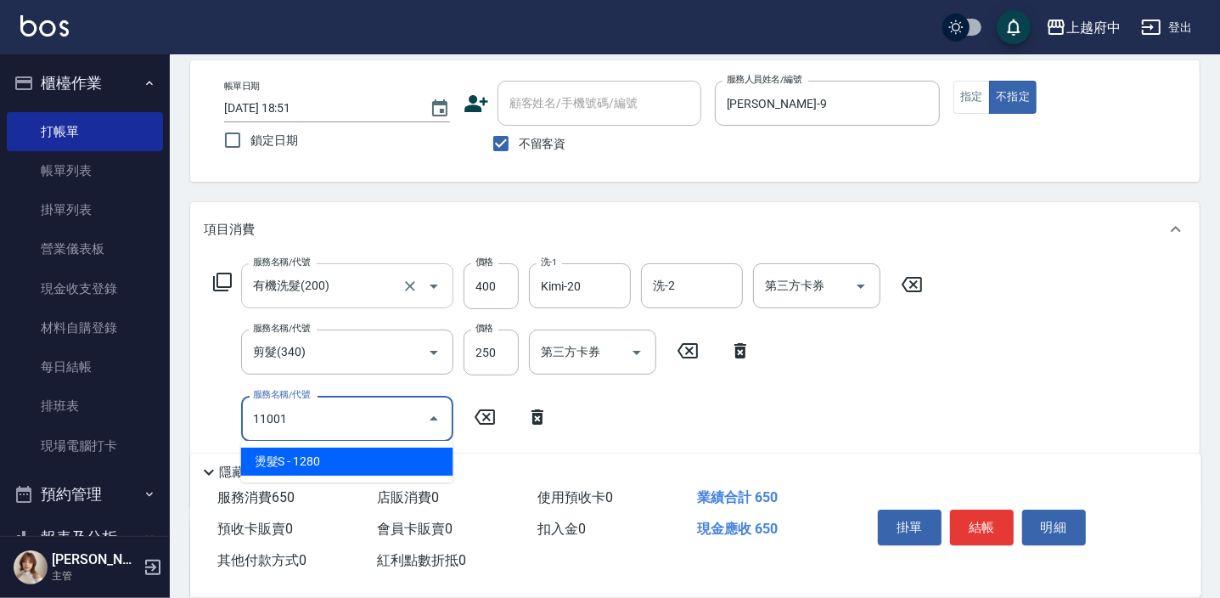
type input "燙髮S(11001)"
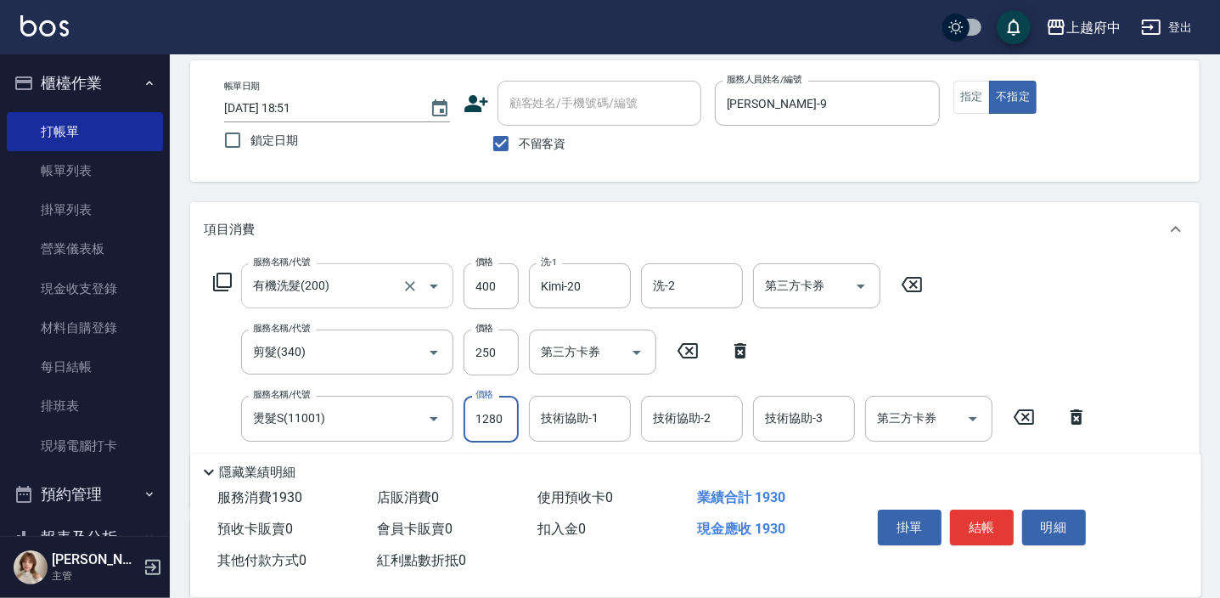
scroll to position [154, 0]
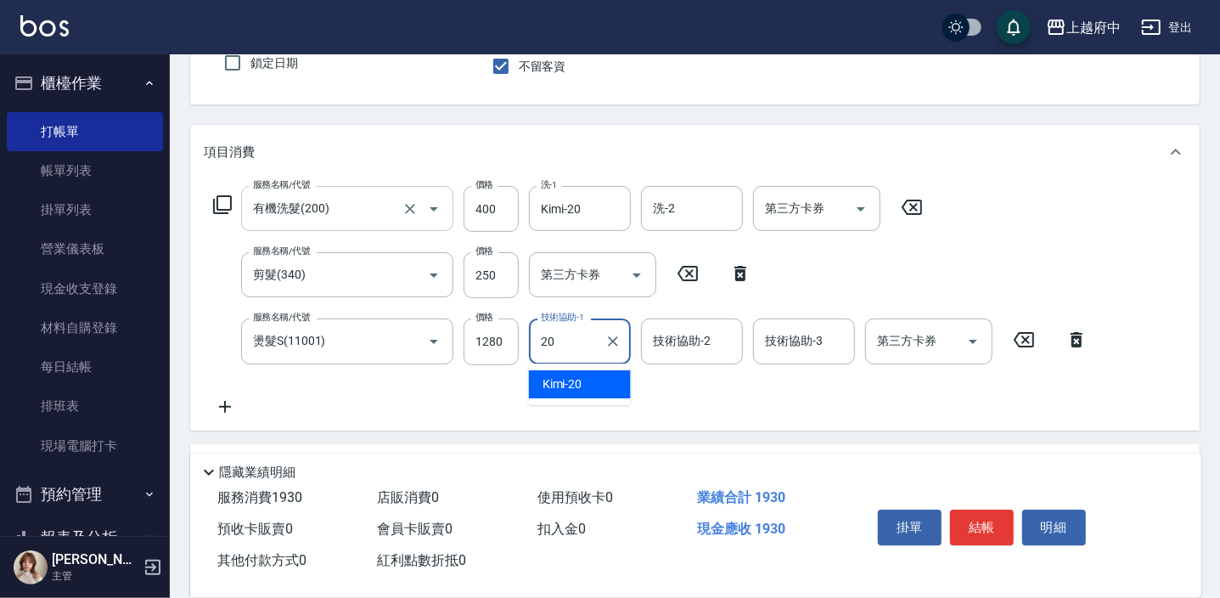
type input "Kimi-20"
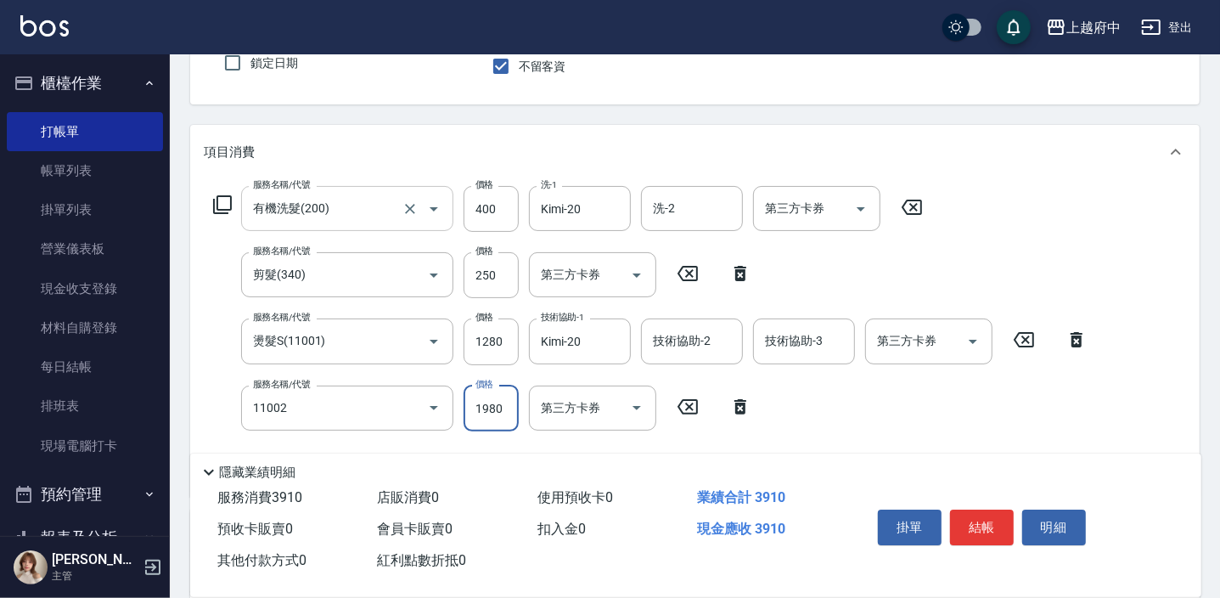
type input "染髮S(11002)"
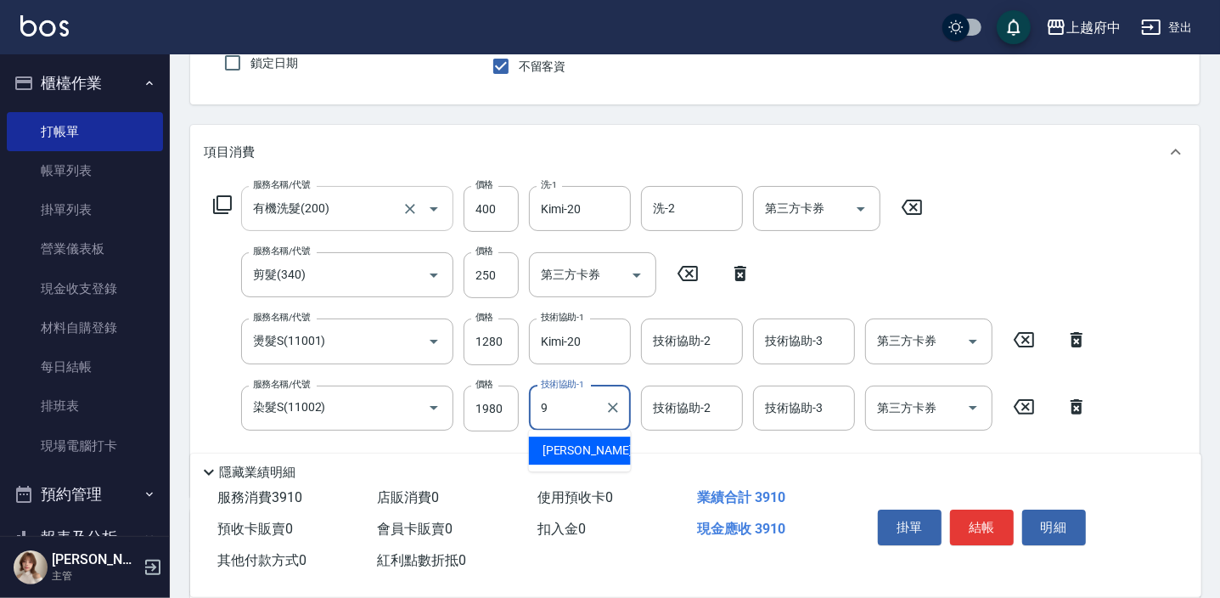
type input "[PERSON_NAME]-9"
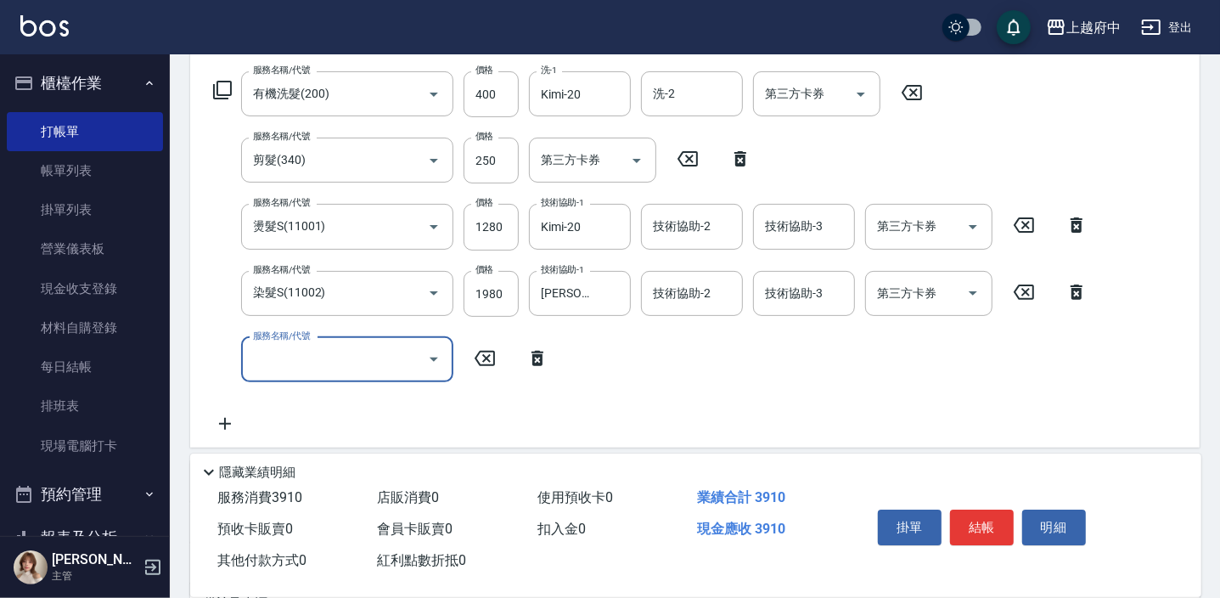
scroll to position [308, 0]
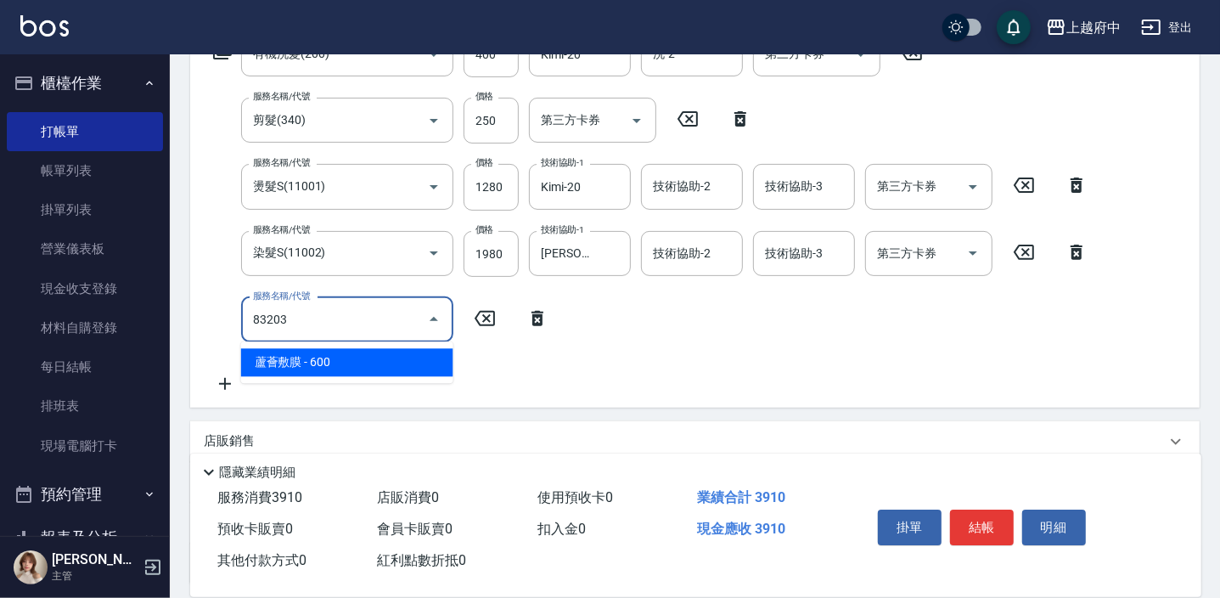
type input "蘆薈敷膜(83203)"
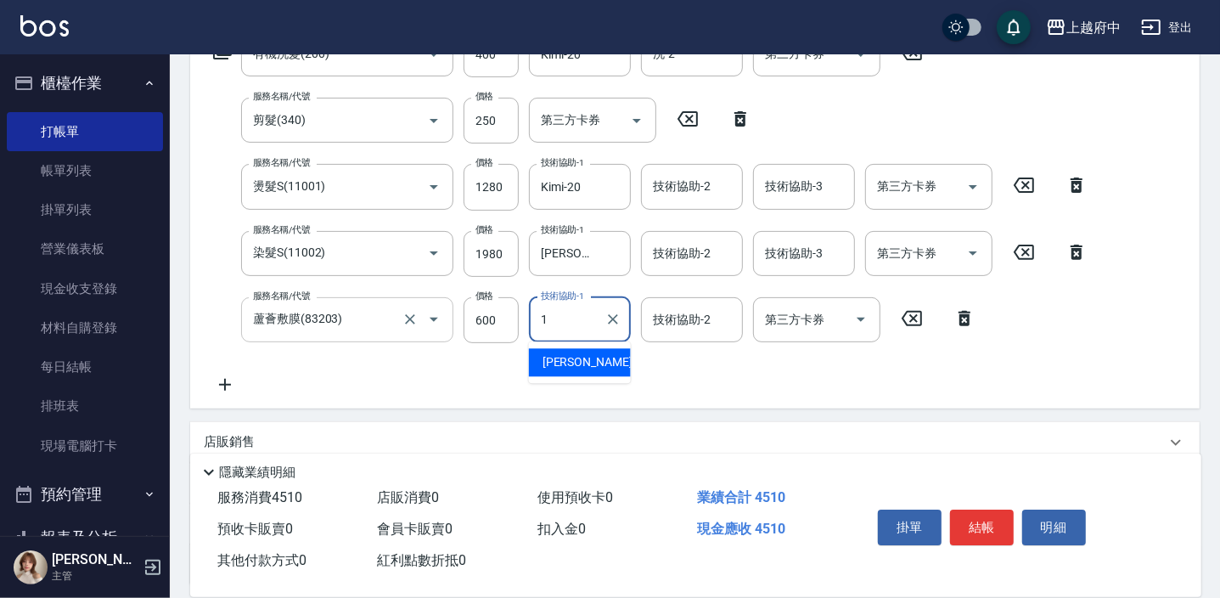
type input "[PERSON_NAME] -1"
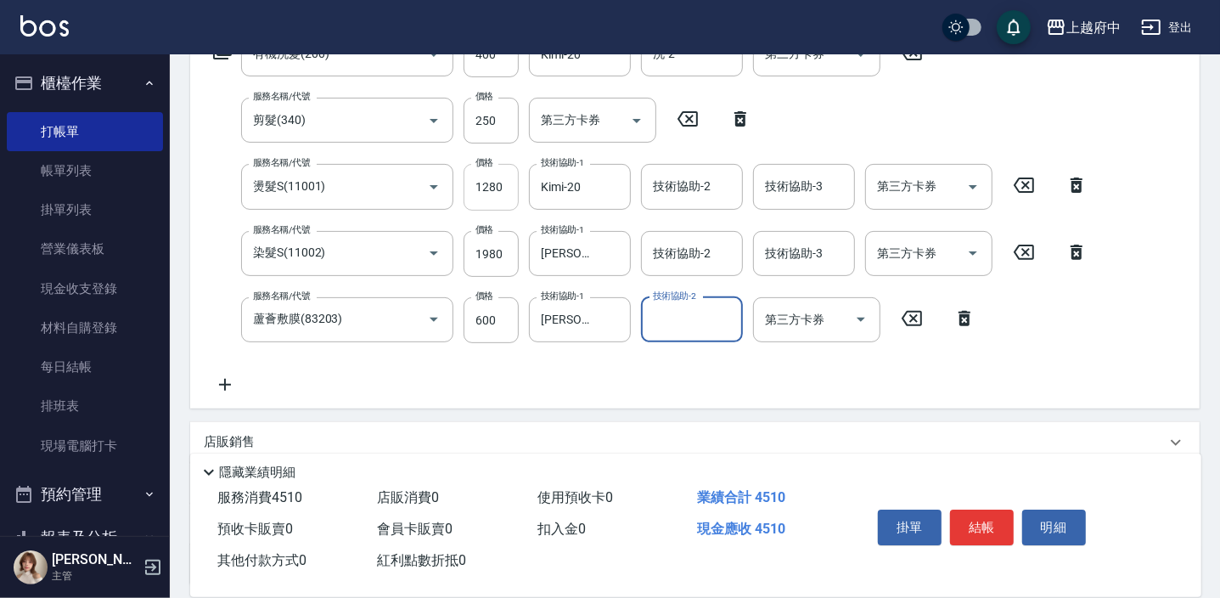
click at [497, 193] on input "1280" at bounding box center [491, 187] width 55 height 46
type input "1330"
click at [507, 121] on input "250" at bounding box center [491, 121] width 55 height 46
click at [496, 248] on input "1980" at bounding box center [491, 254] width 55 height 46
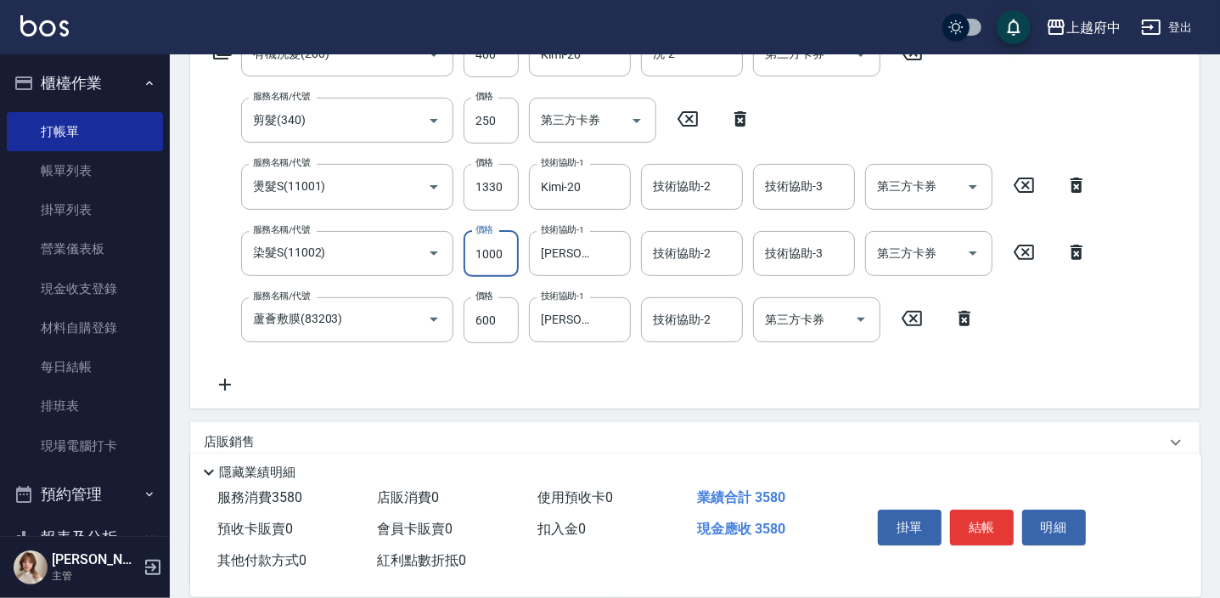
type input "1000"
click at [566, 414] on div "項目消費 服務名稱/代號 有機洗髮(200) 服務名稱/代號 價格 400 價格 洗-1 Kimi-20 洗-1 洗-2 洗-2 第三方卡券 第三方卡券 服務…" at bounding box center [695, 277] width 1010 height 615
click at [983, 528] on button "結帳" at bounding box center [982, 528] width 64 height 36
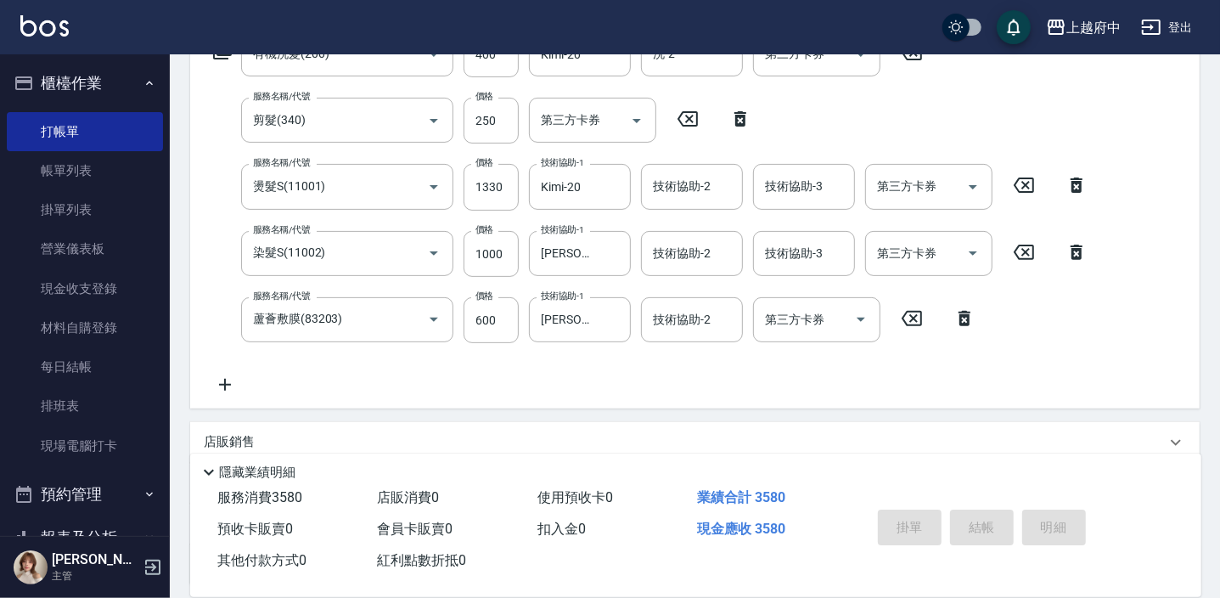
type input "[DATE] 18:52"
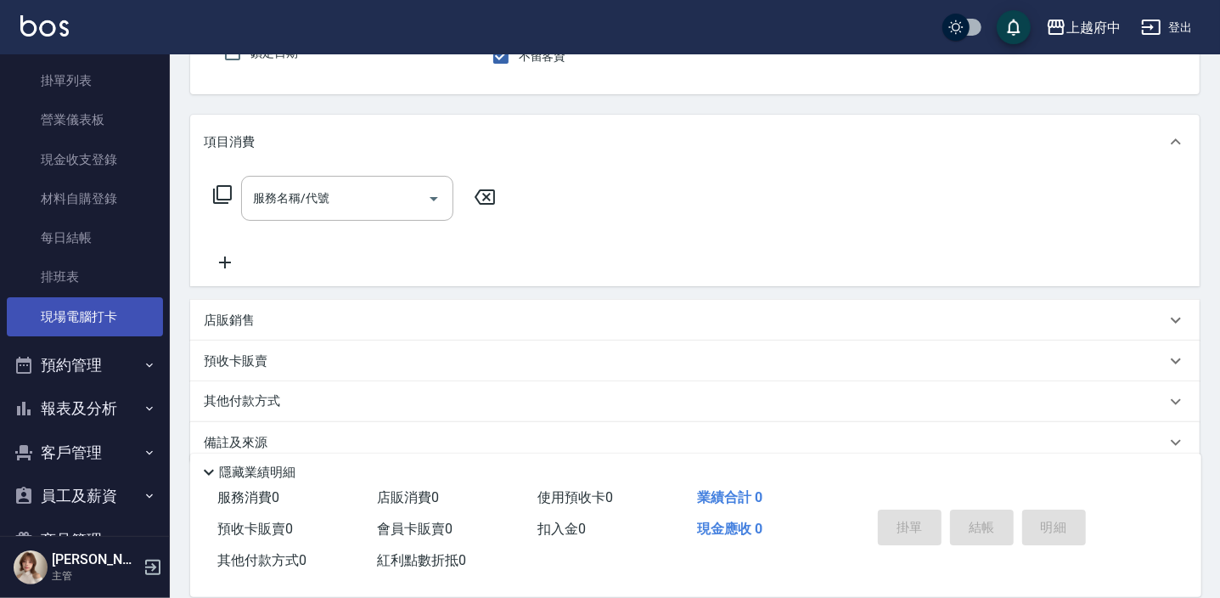
scroll to position [262, 0]
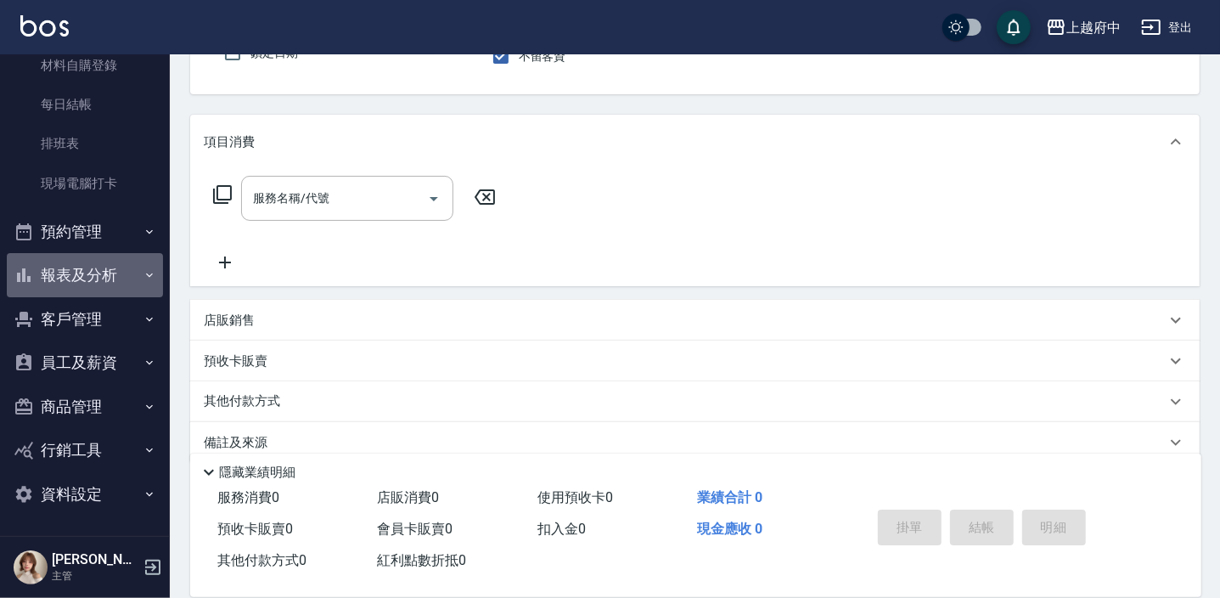
click at [145, 279] on icon "button" at bounding box center [150, 275] width 14 height 14
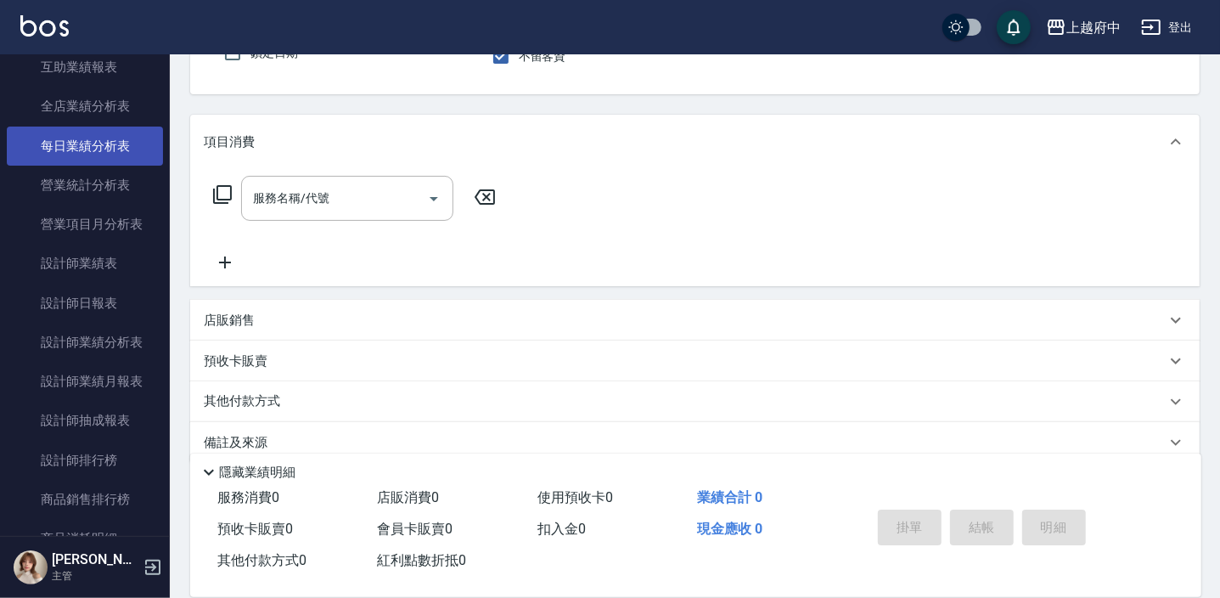
scroll to position [880, 0]
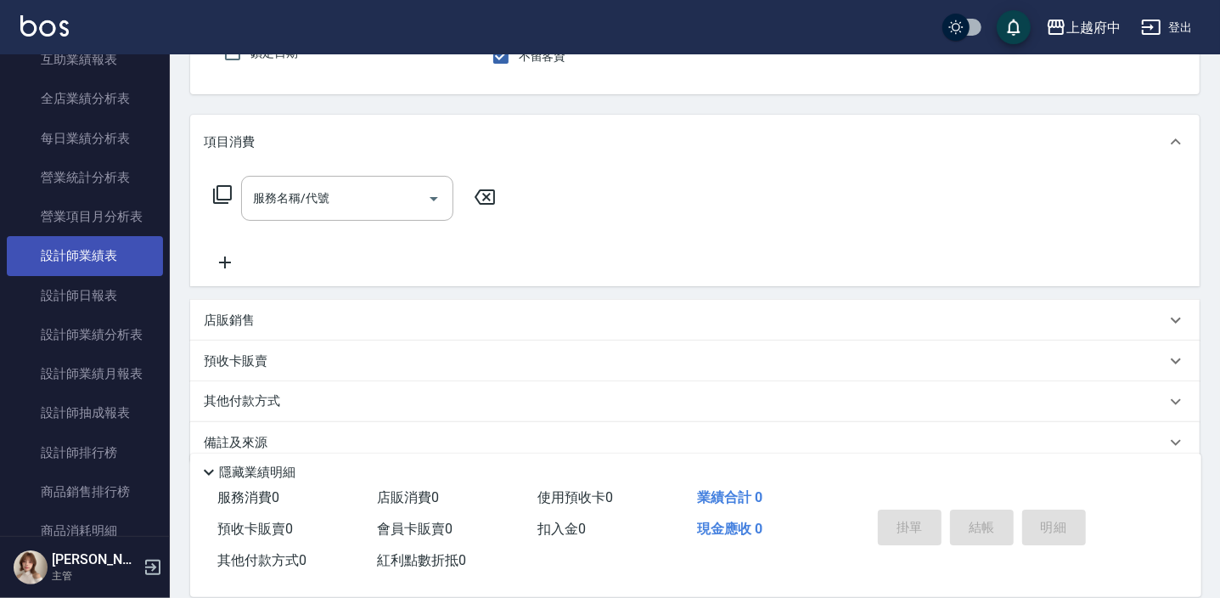
click at [82, 245] on link "設計師業績表" at bounding box center [85, 255] width 156 height 39
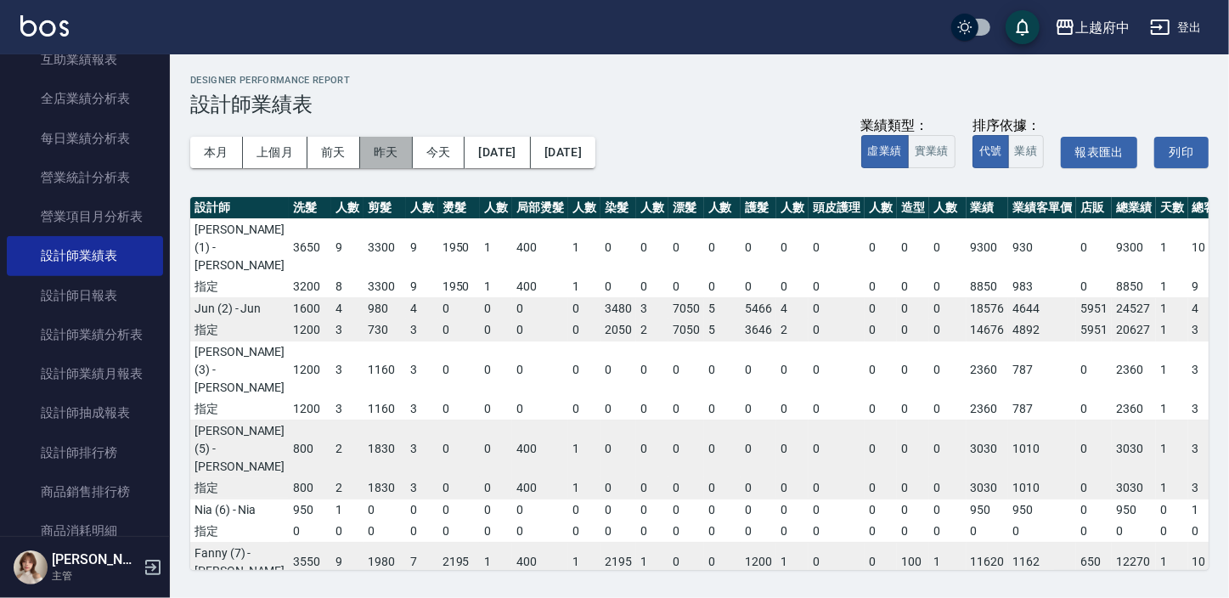
click at [378, 157] on button "昨天" at bounding box center [386, 152] width 53 height 31
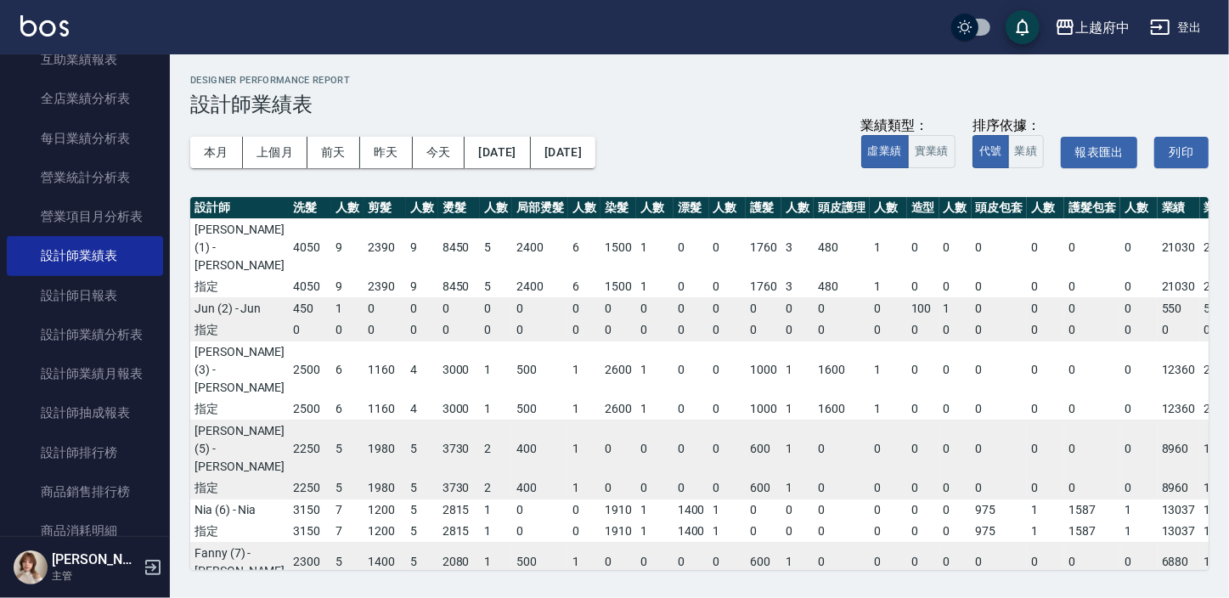
click at [597, 103] on h3 "設計師業績表" at bounding box center [699, 105] width 1018 height 24
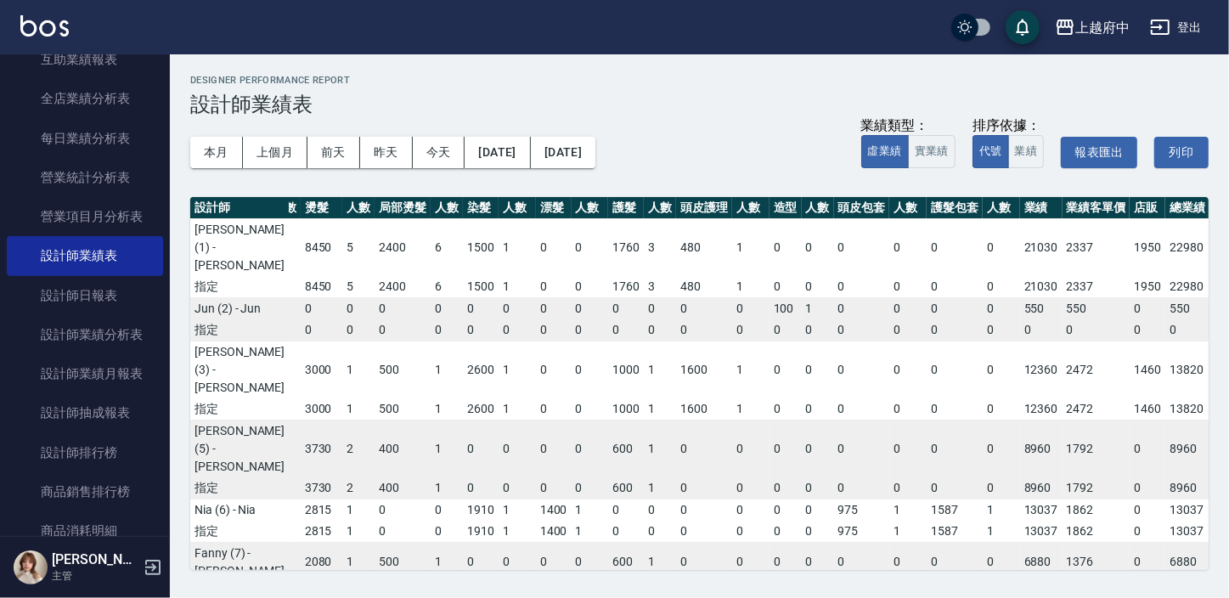
scroll to position [0, 219]
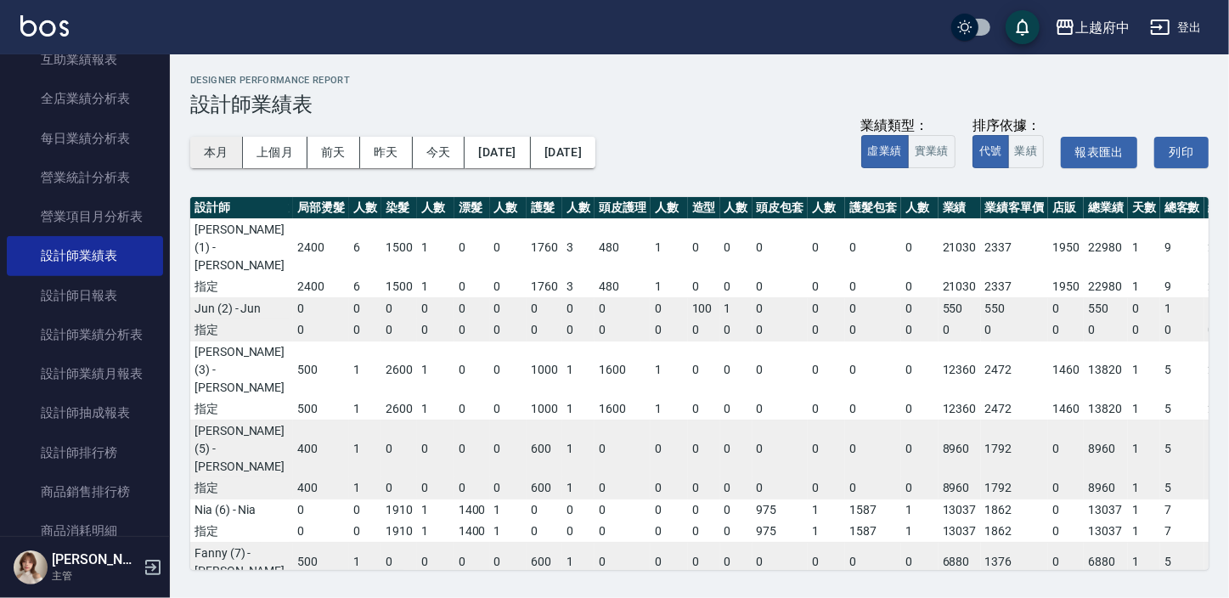
click at [235, 138] on button "本月" at bounding box center [216, 152] width 53 height 31
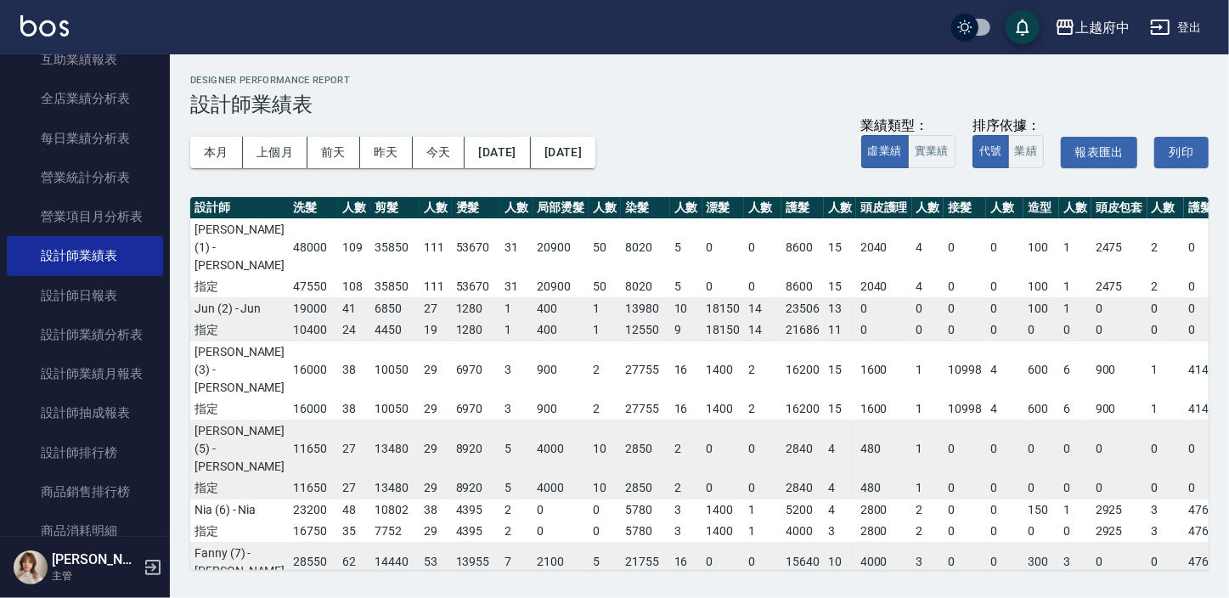
click at [540, 569] on div "上越府中 2025-09 設計師業績表 列印時間： [DATE][PHONE_NUMBER]:03 Designer Performance Report 設…" at bounding box center [699, 322] width 1059 height 536
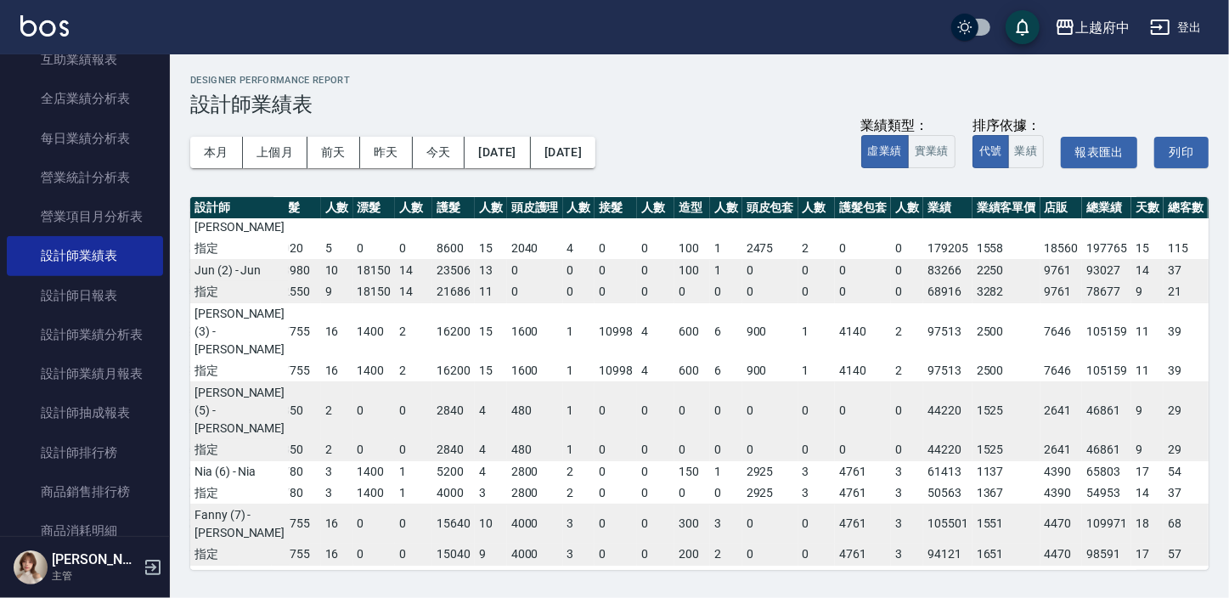
scroll to position [0, 349]
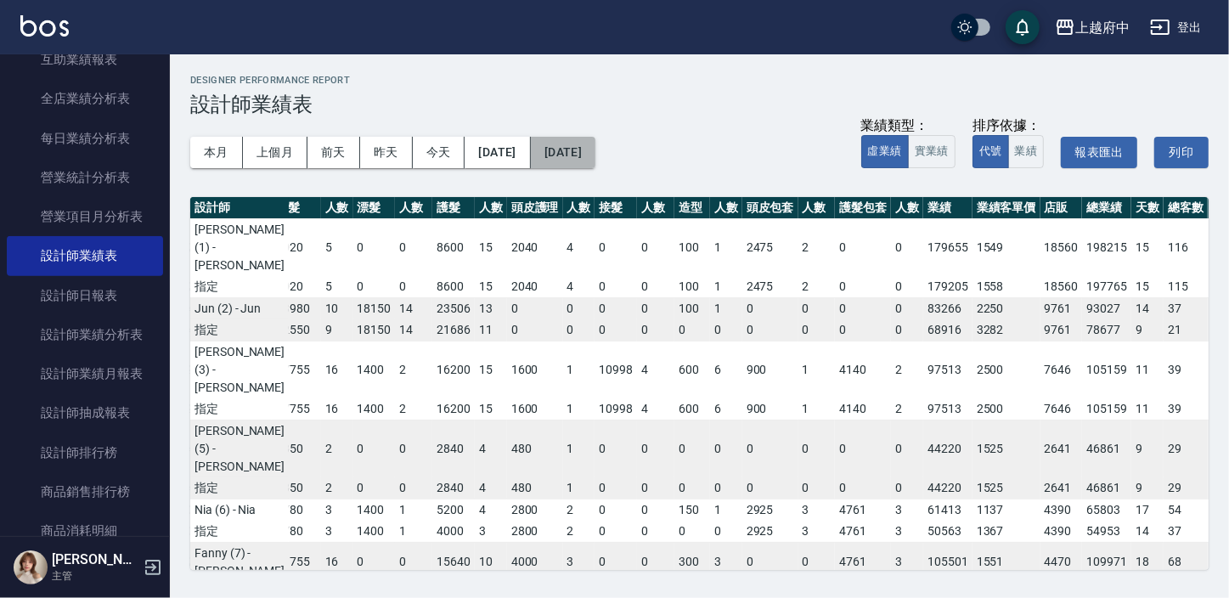
click at [566, 146] on button "[DATE]" at bounding box center [563, 152] width 65 height 31
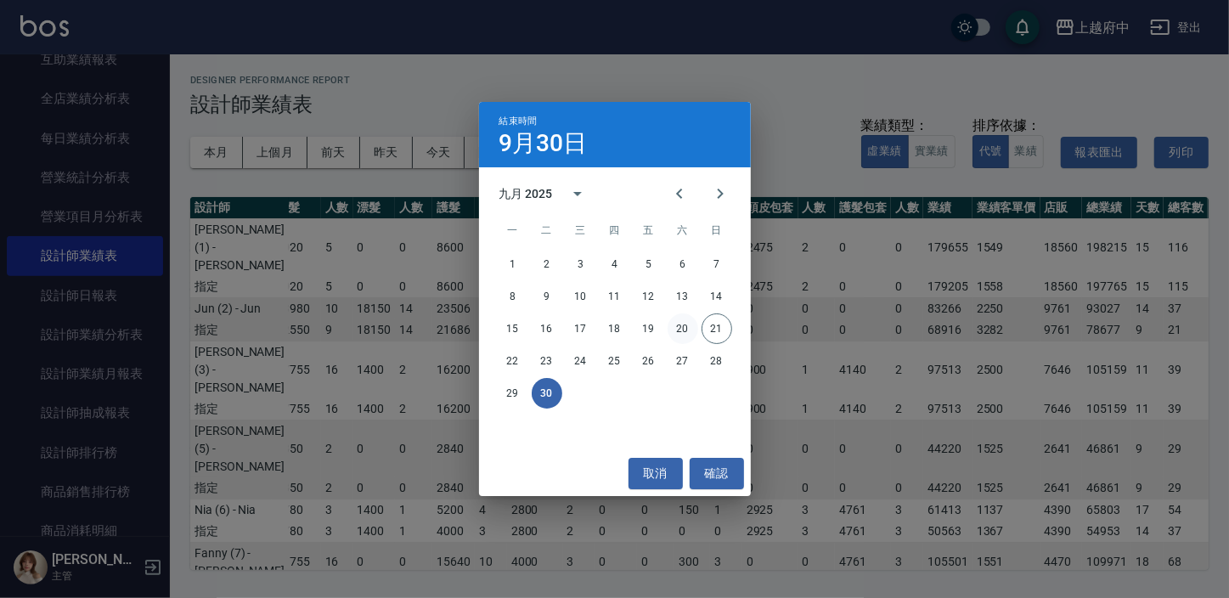
click at [676, 330] on button "20" at bounding box center [682, 328] width 31 height 31
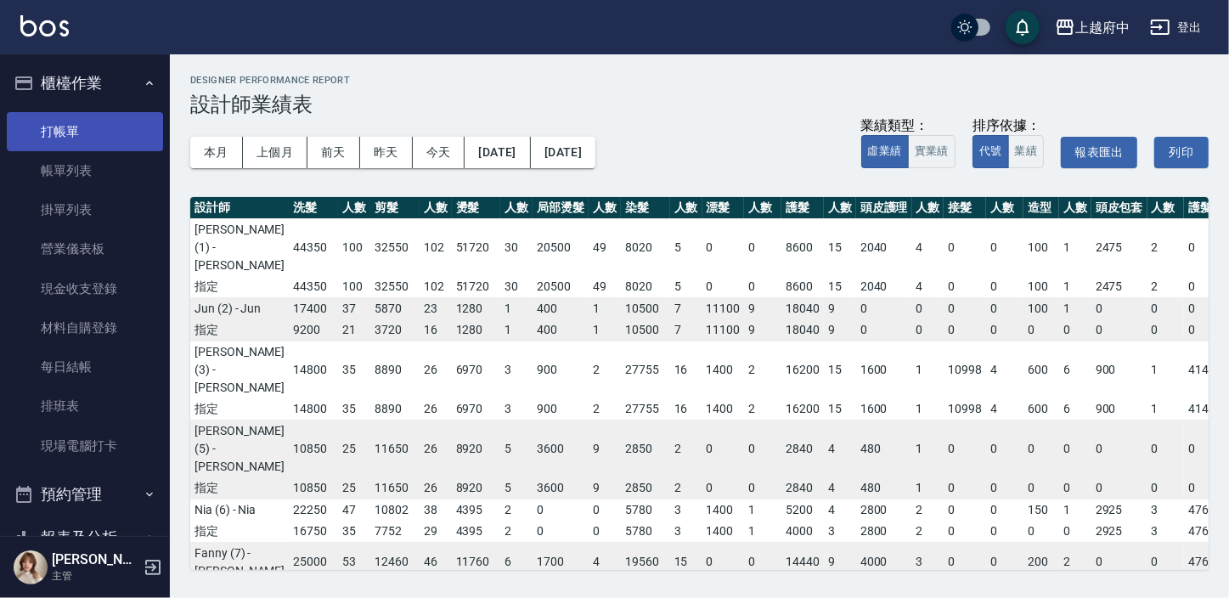
click at [88, 122] on link "打帳單" at bounding box center [85, 131] width 156 height 39
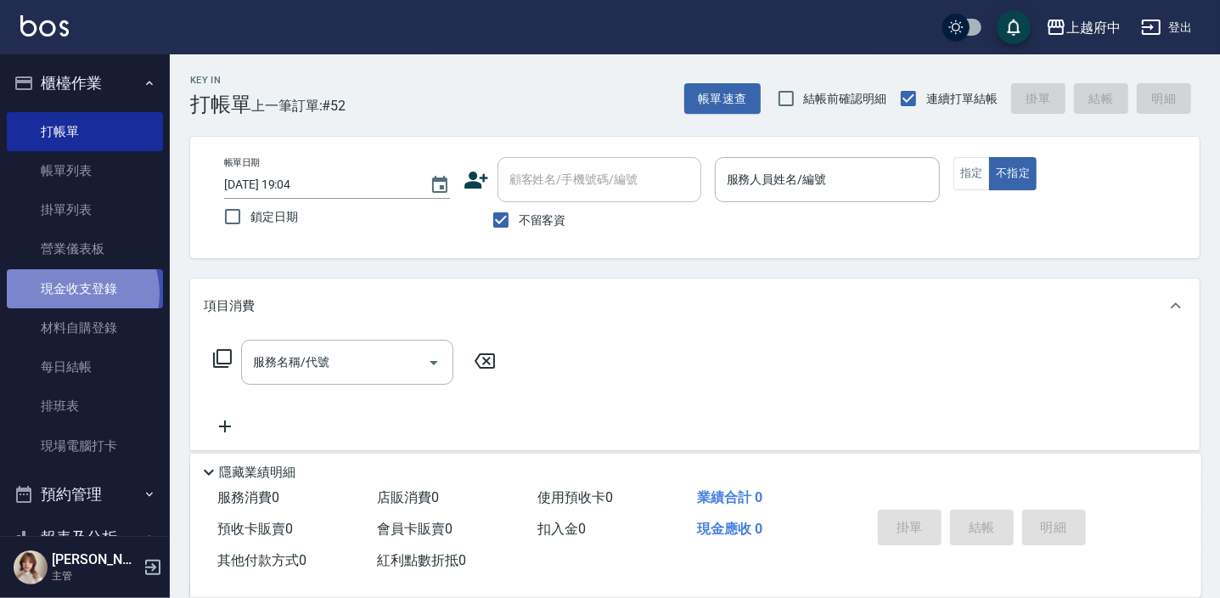
click at [73, 293] on link "現金收支登錄" at bounding box center [85, 288] width 156 height 39
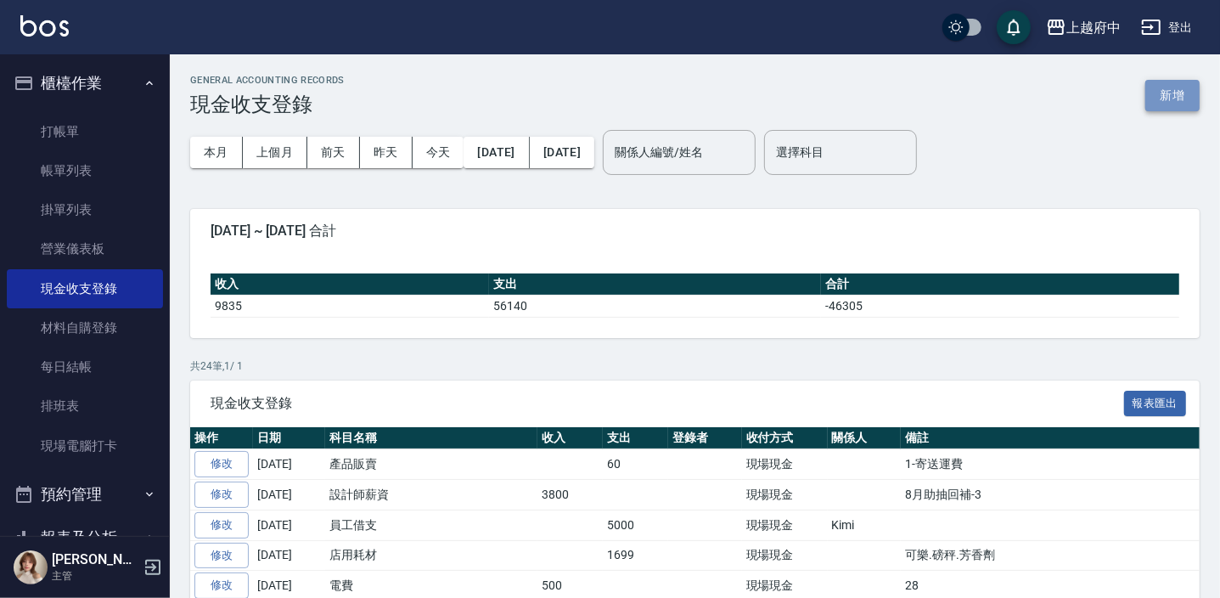
click at [1168, 96] on button "新增" at bounding box center [1173, 95] width 54 height 31
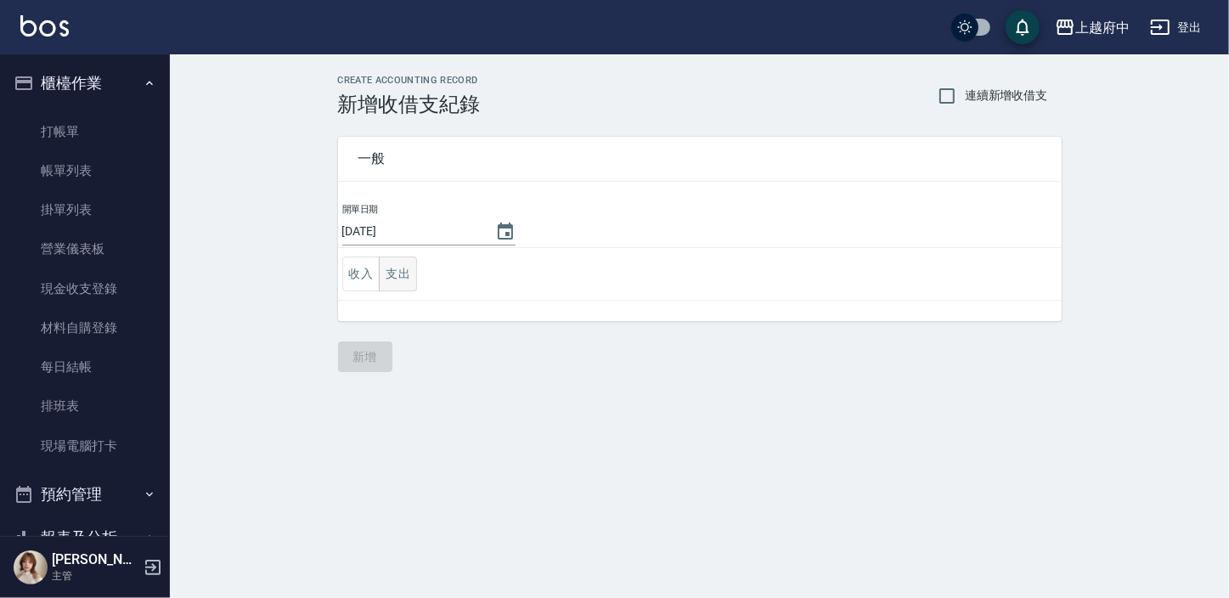
click at [401, 279] on button "支出" at bounding box center [398, 273] width 38 height 35
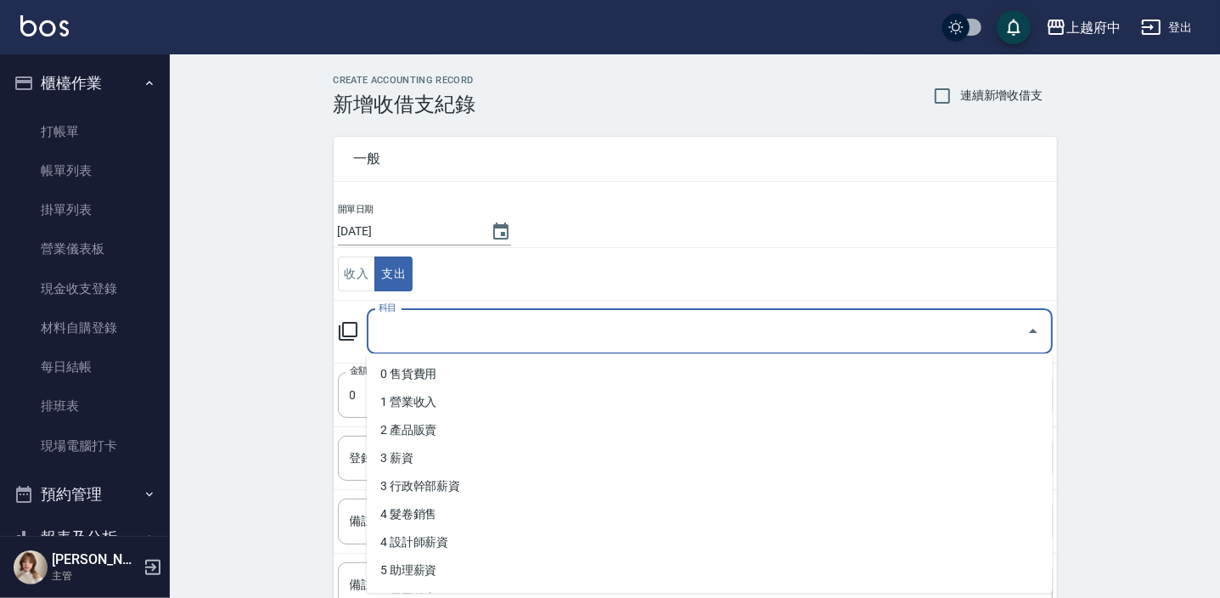
click at [602, 331] on input "科目" at bounding box center [697, 332] width 645 height 30
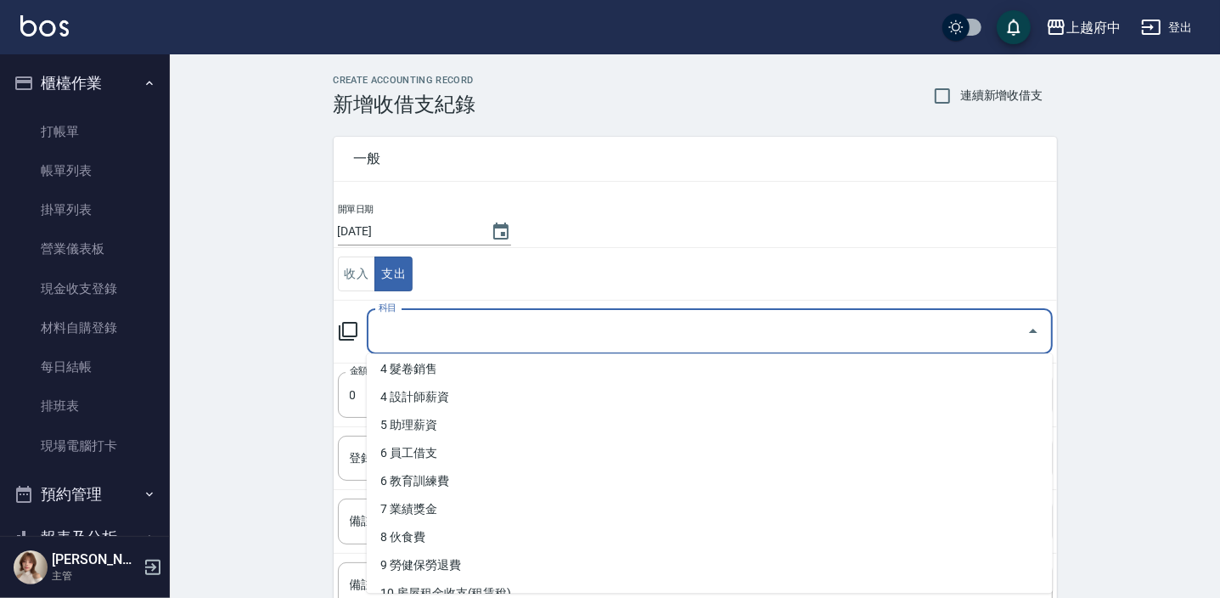
scroll to position [154, 0]
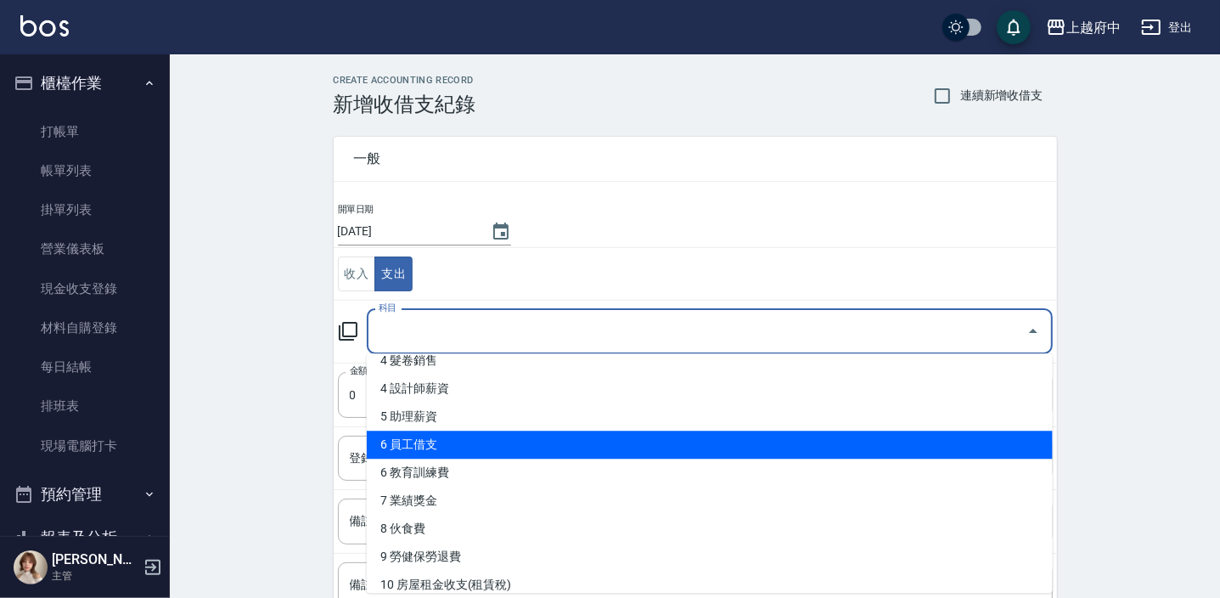
click at [504, 446] on li "6 員工借支" at bounding box center [710, 445] width 686 height 28
type input "6 員工借支"
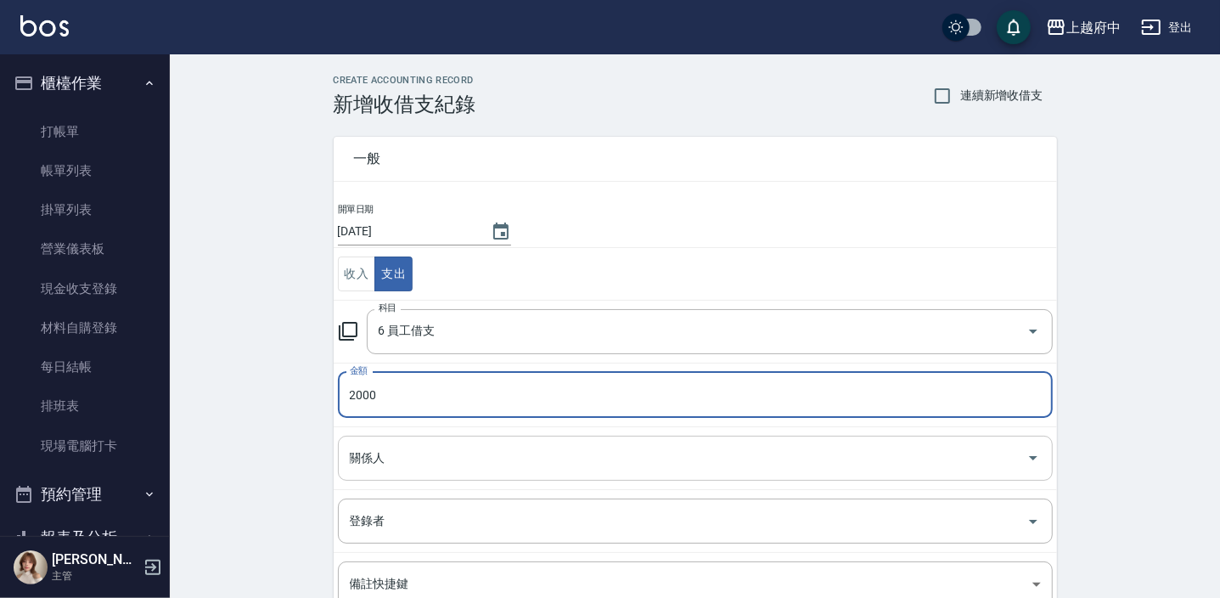
click at [473, 437] on div "關係人" at bounding box center [695, 458] width 715 height 45
type input "2000"
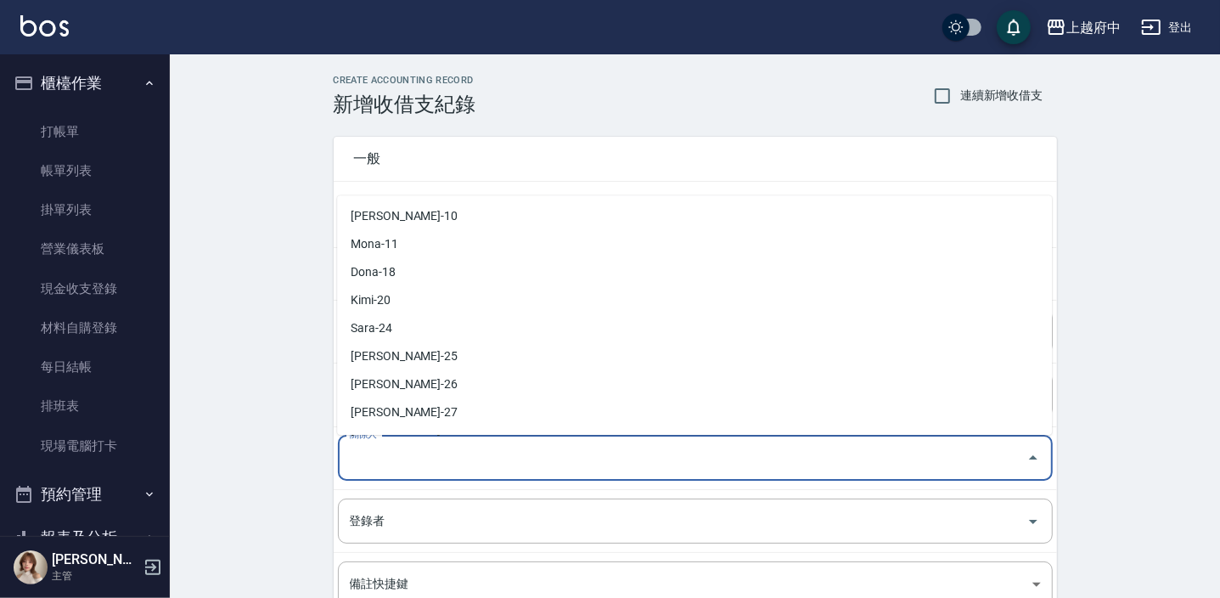
scroll to position [231, 0]
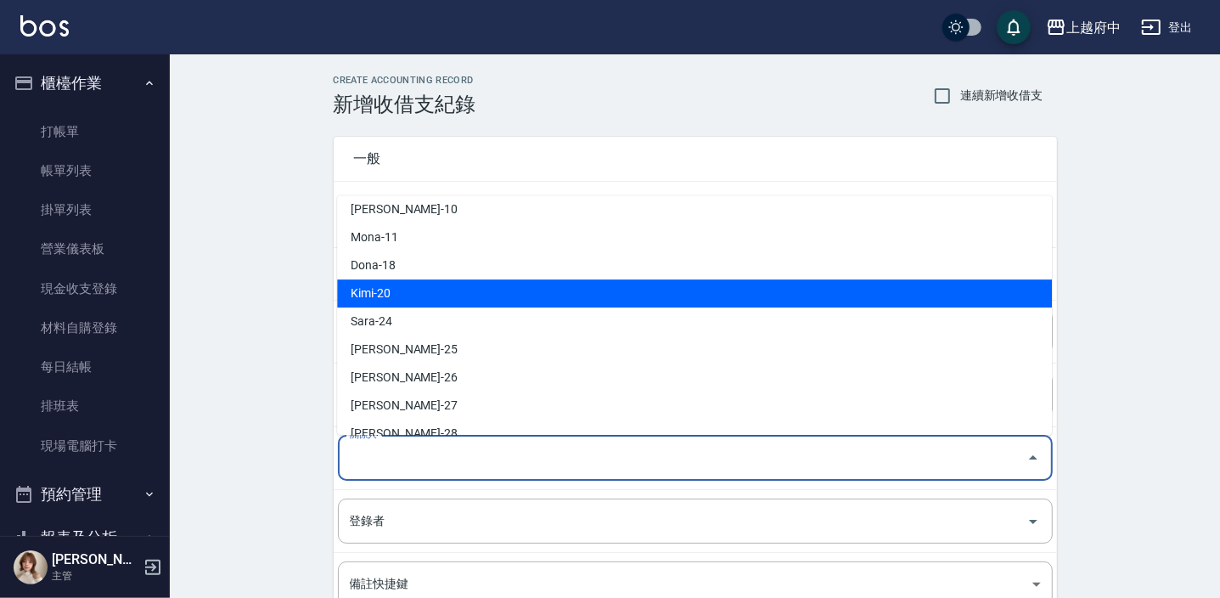
click at [459, 291] on li "Kimi-20" at bounding box center [694, 294] width 715 height 28
type input "Kimi-20"
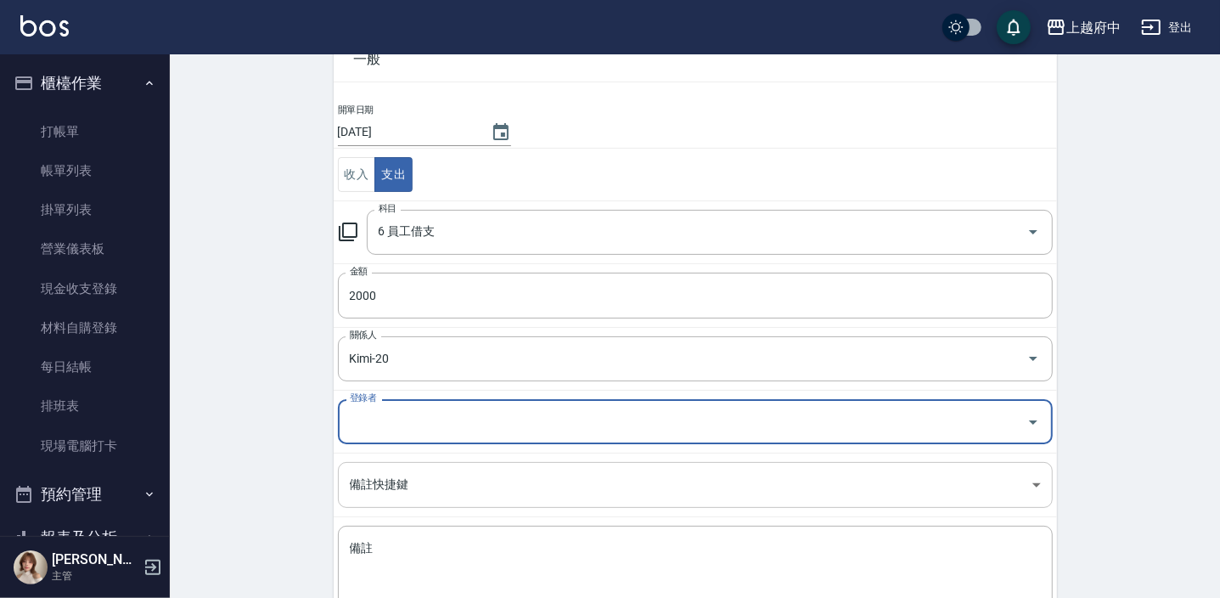
scroll to position [213, 0]
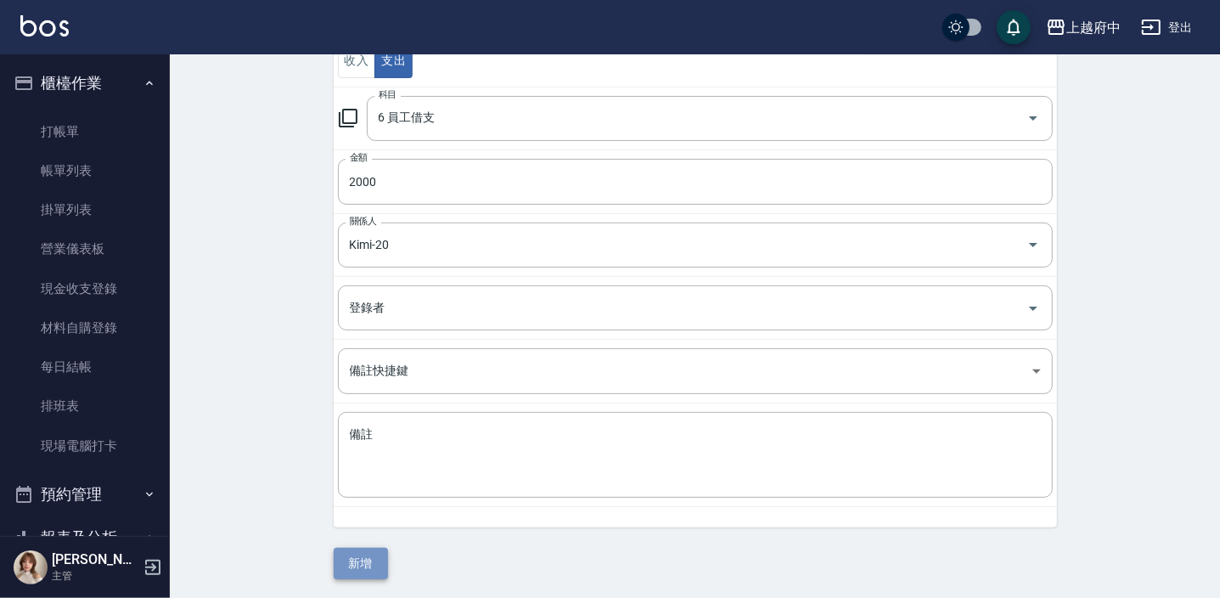
click at [371, 557] on button "新增" at bounding box center [361, 563] width 54 height 31
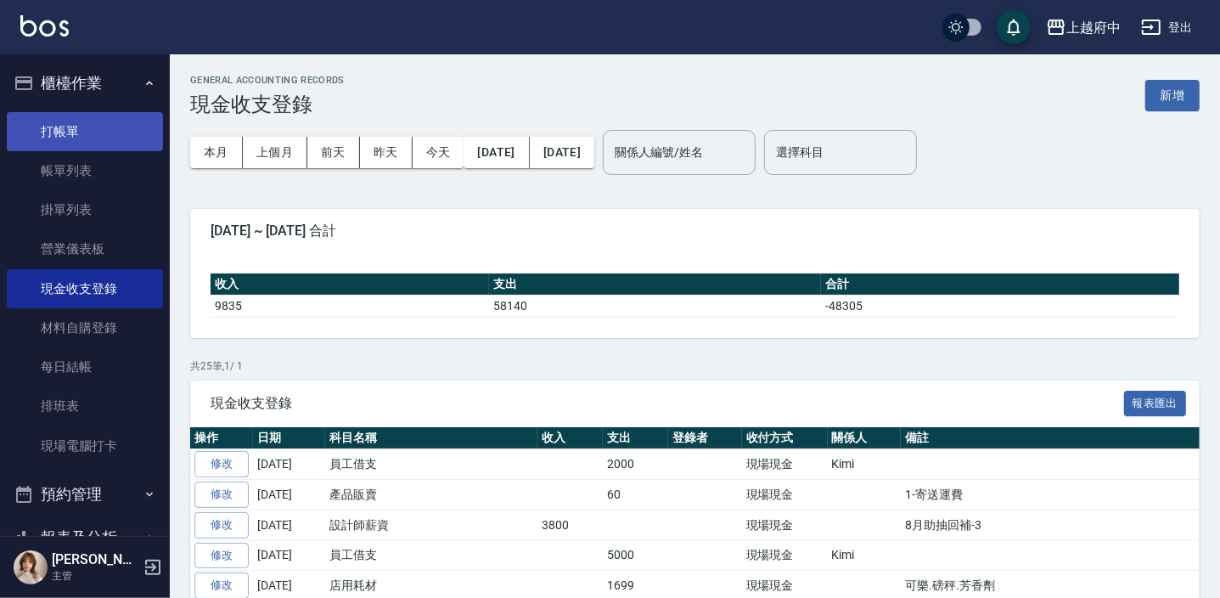
click at [45, 125] on link "打帳單" at bounding box center [85, 131] width 156 height 39
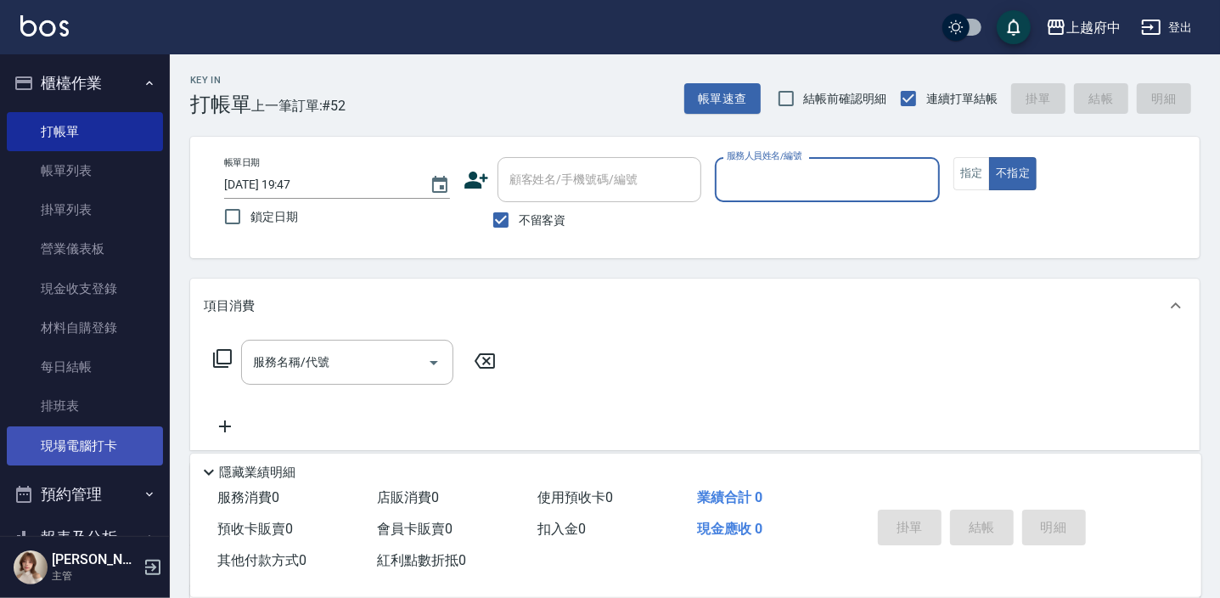
click at [41, 450] on link "現場電腦打卡" at bounding box center [85, 445] width 156 height 39
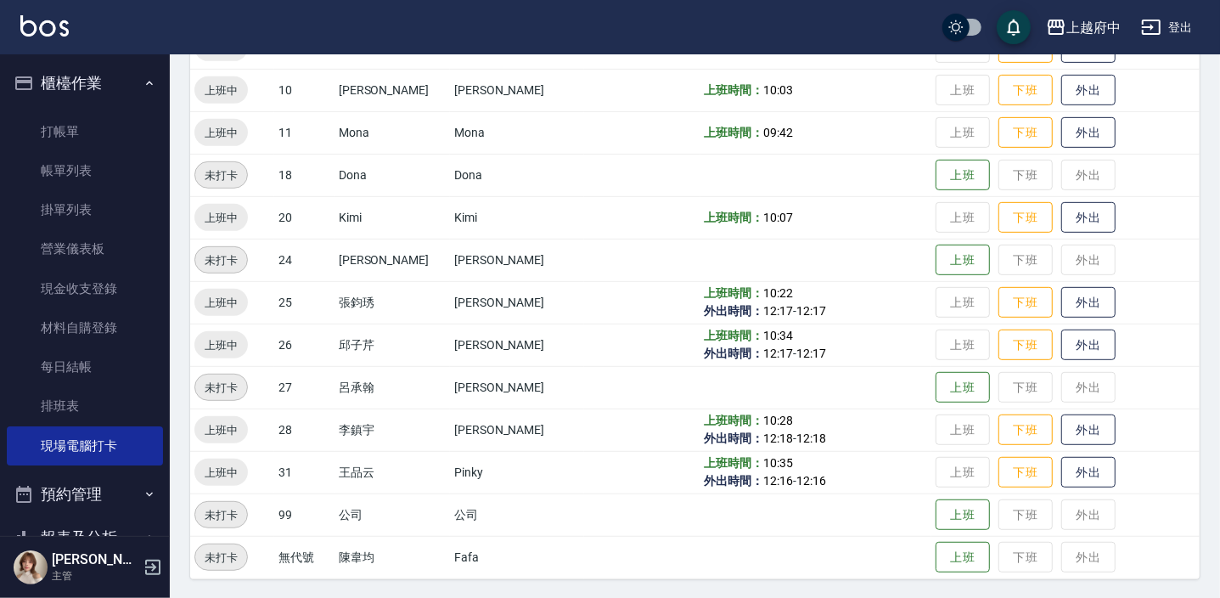
scroll to position [546, 0]
click at [999, 462] on button "下班" at bounding box center [1026, 472] width 54 height 30
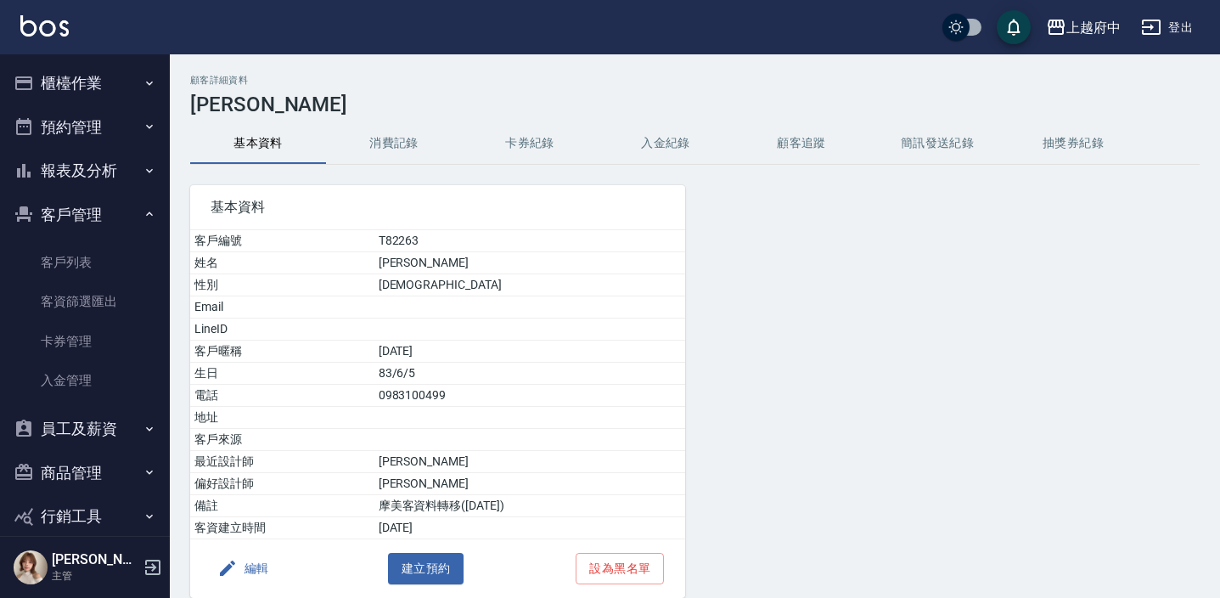
scroll to position [70, 0]
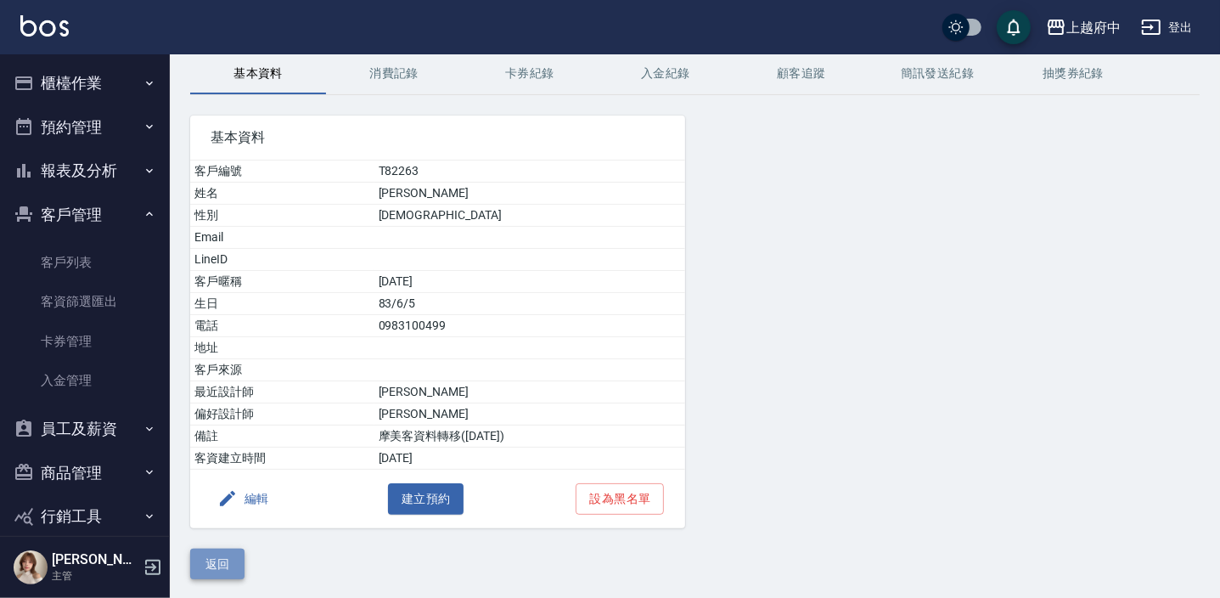
click at [228, 552] on button "返回" at bounding box center [217, 564] width 54 height 31
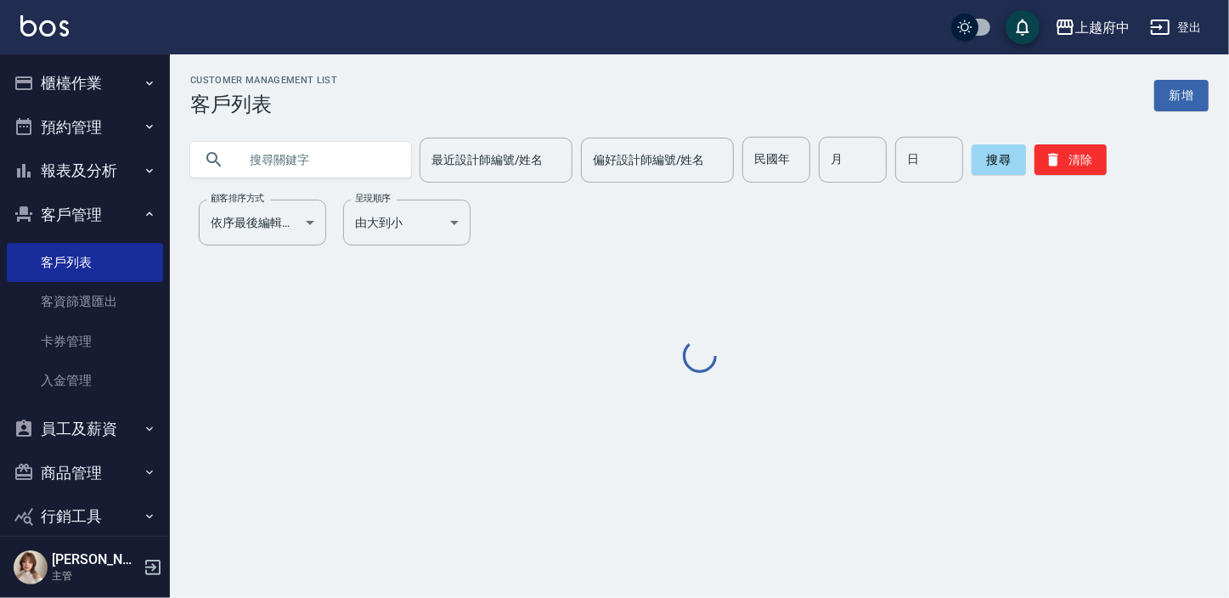
click at [309, 153] on input "text" at bounding box center [318, 160] width 160 height 46
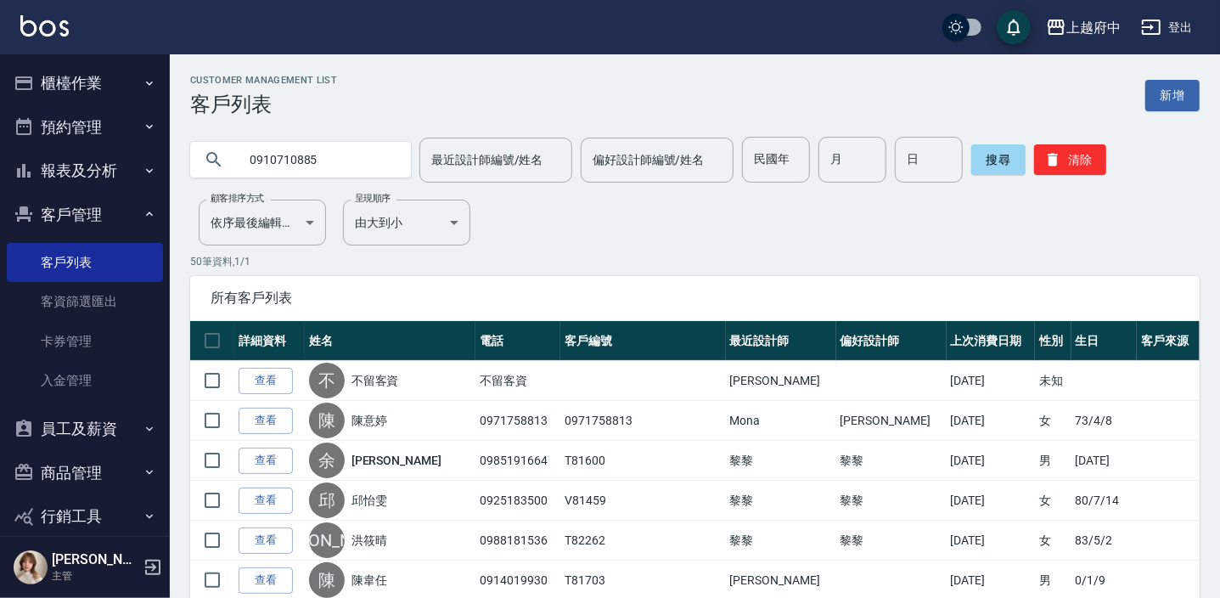
type input "0910710885"
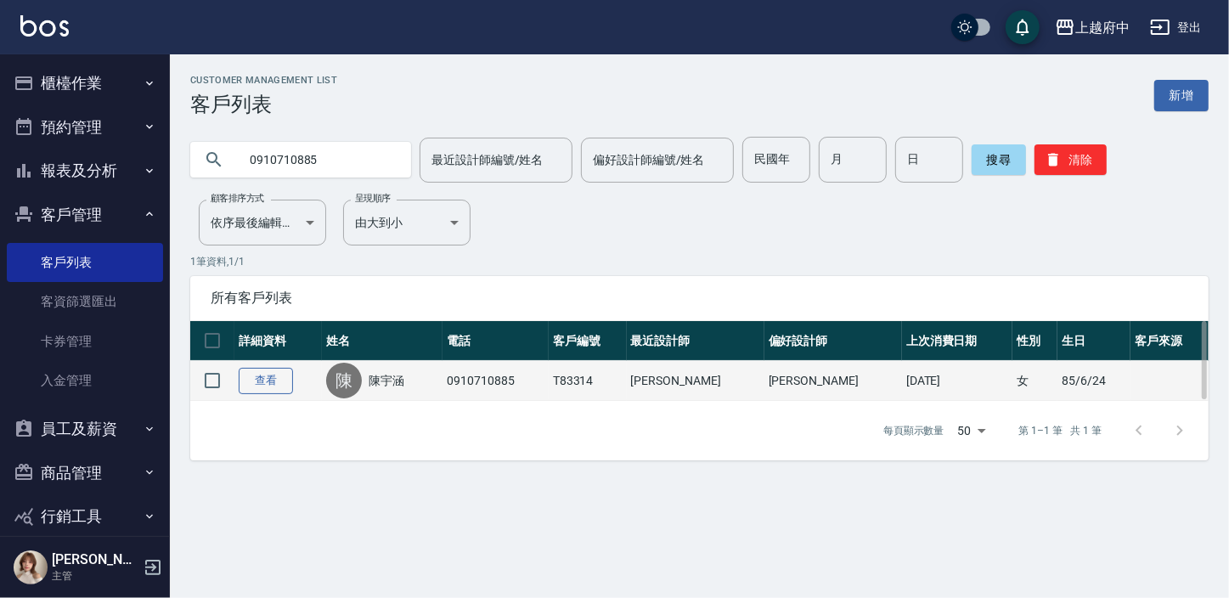
click at [255, 373] on link "查看" at bounding box center [266, 381] width 54 height 26
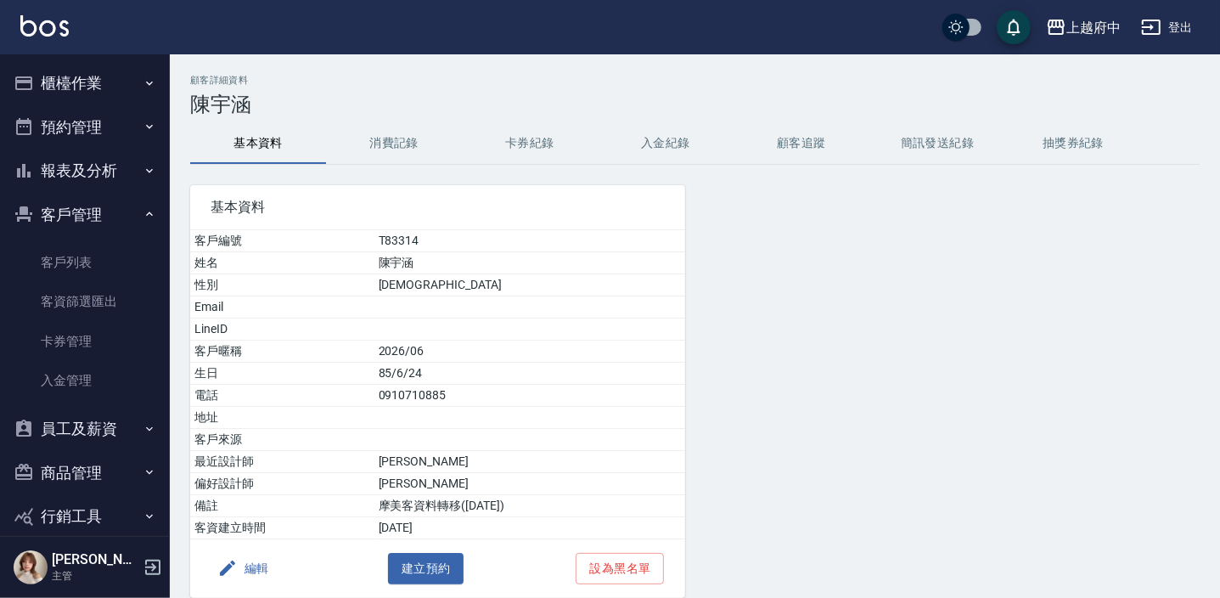
click at [96, 180] on button "報表及分析" at bounding box center [85, 171] width 156 height 44
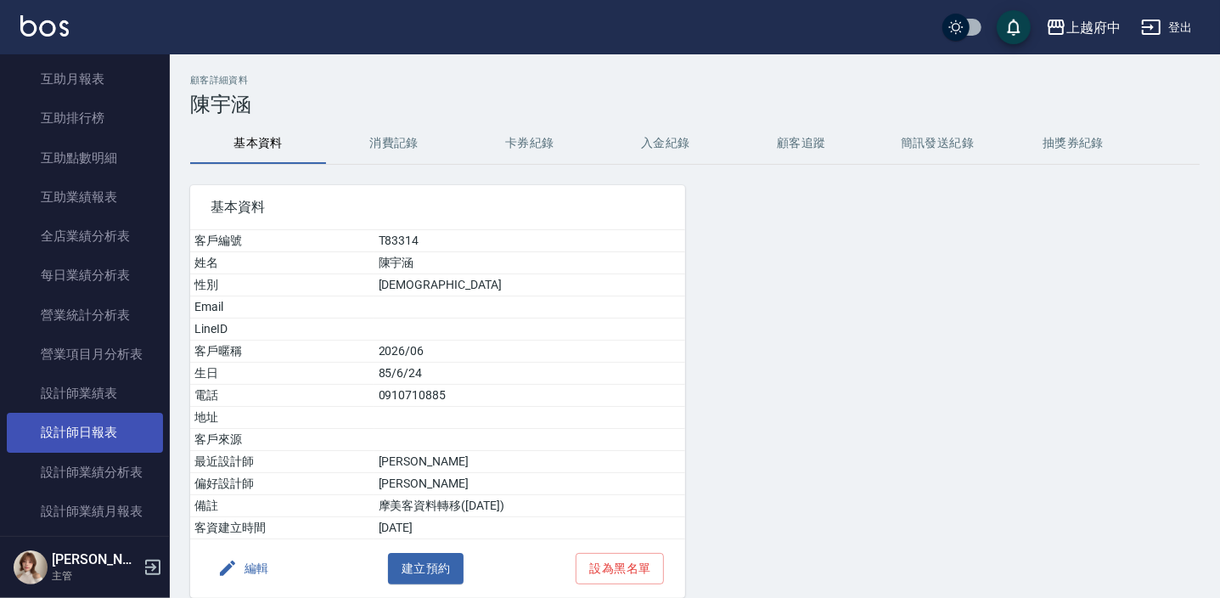
scroll to position [540, 0]
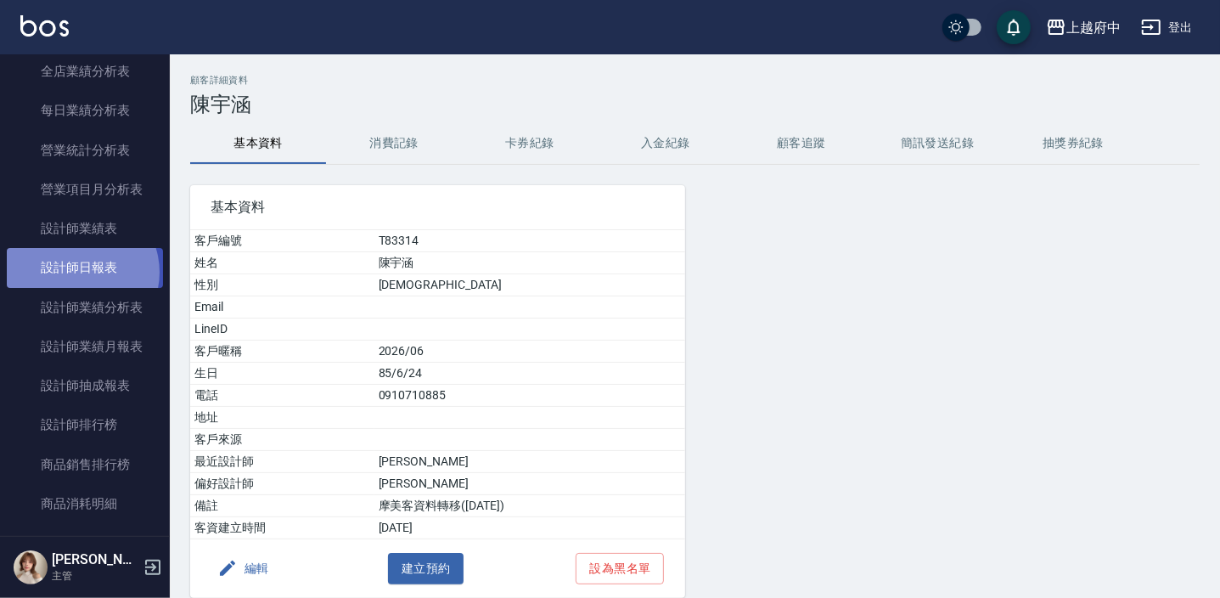
click at [78, 272] on link "設計師日報表" at bounding box center [85, 267] width 156 height 39
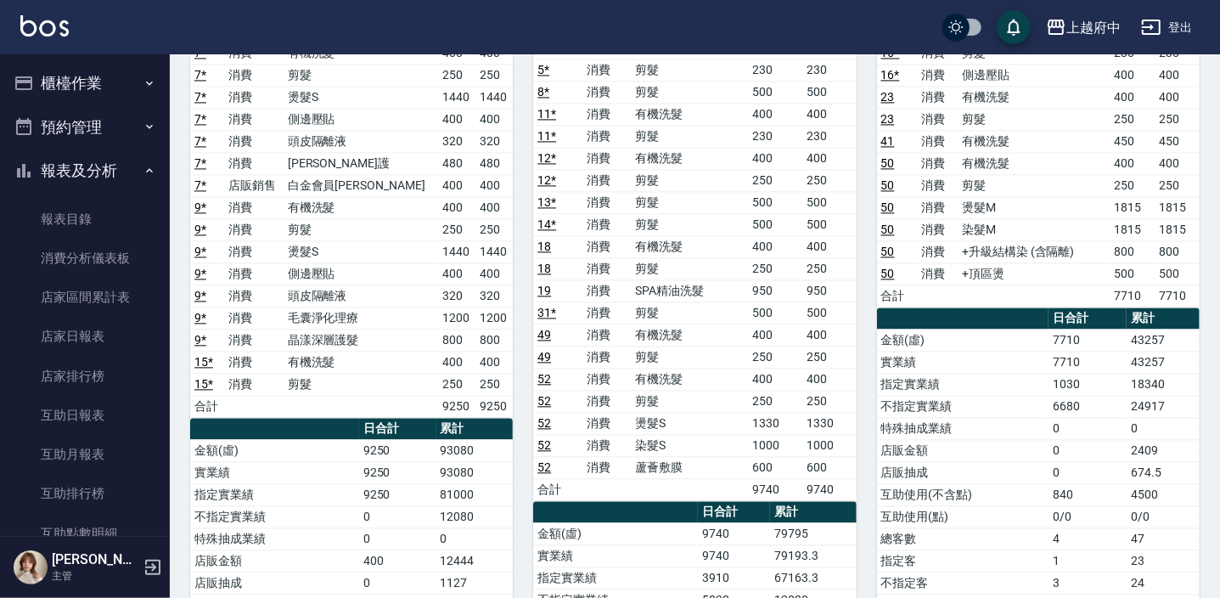
drag, startPoint x: 149, startPoint y: 167, endPoint x: 134, endPoint y: 155, distance: 19.4
click at [149, 167] on button "報表及分析" at bounding box center [85, 171] width 156 height 44
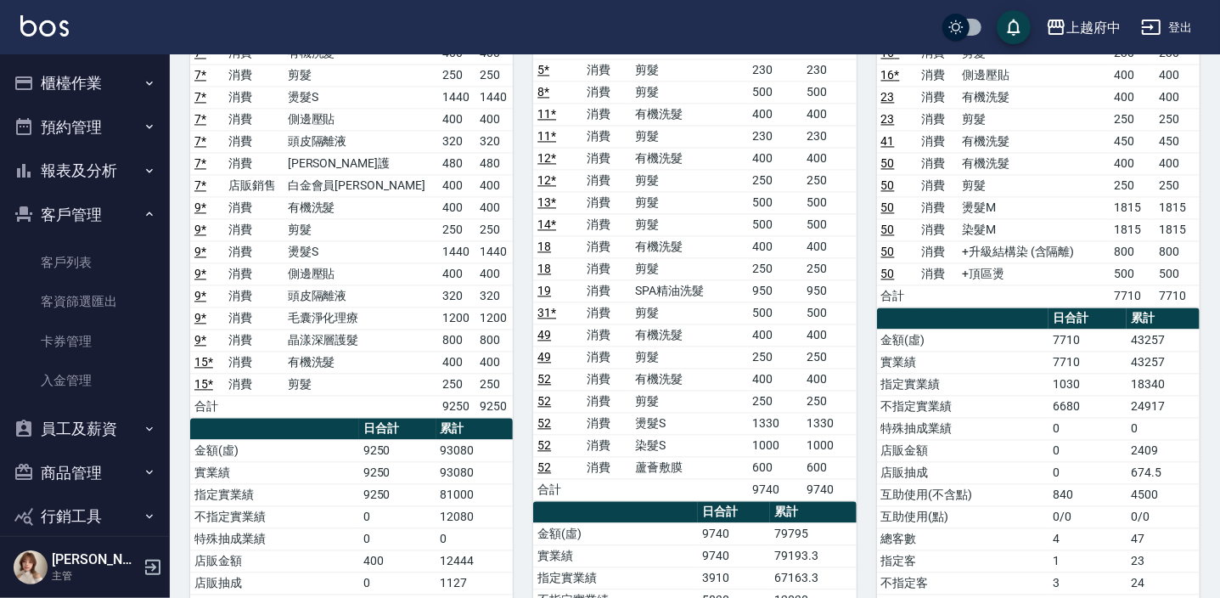
click at [119, 75] on button "櫃檯作業" at bounding box center [85, 83] width 156 height 44
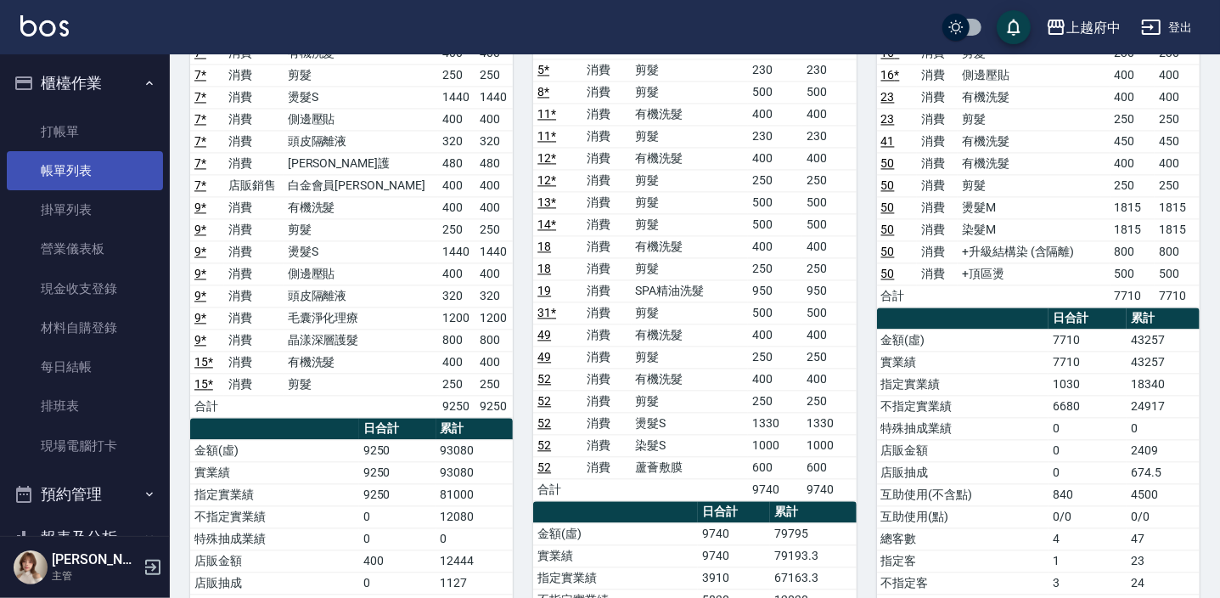
click at [88, 163] on link "帳單列表" at bounding box center [85, 170] width 156 height 39
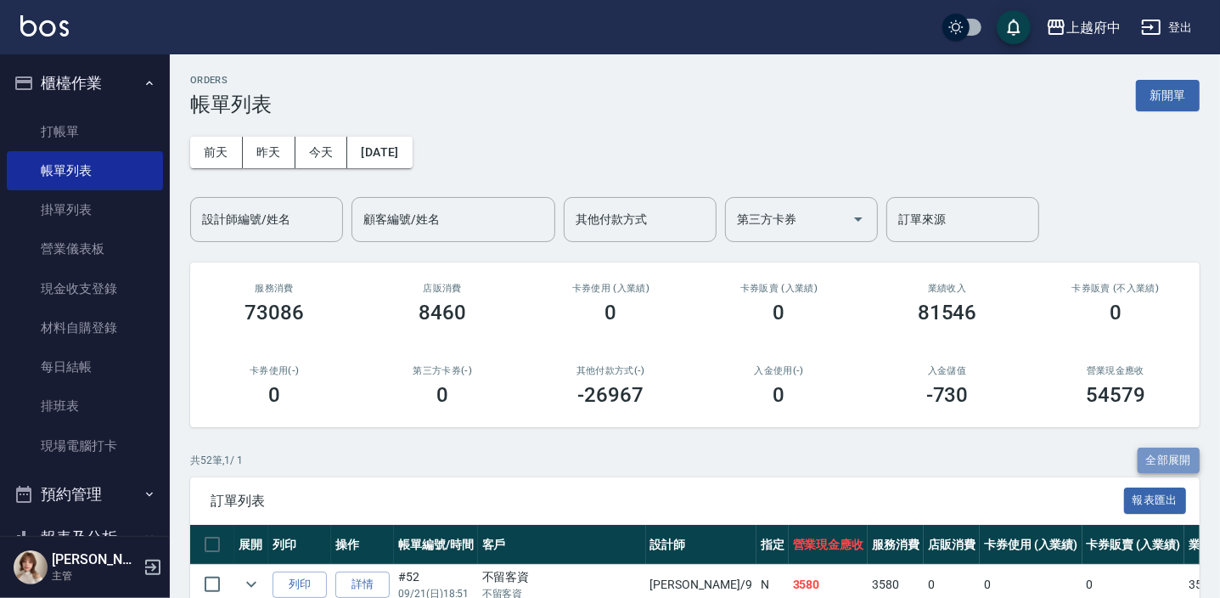
click at [1160, 450] on button "全部展開" at bounding box center [1169, 461] width 63 height 26
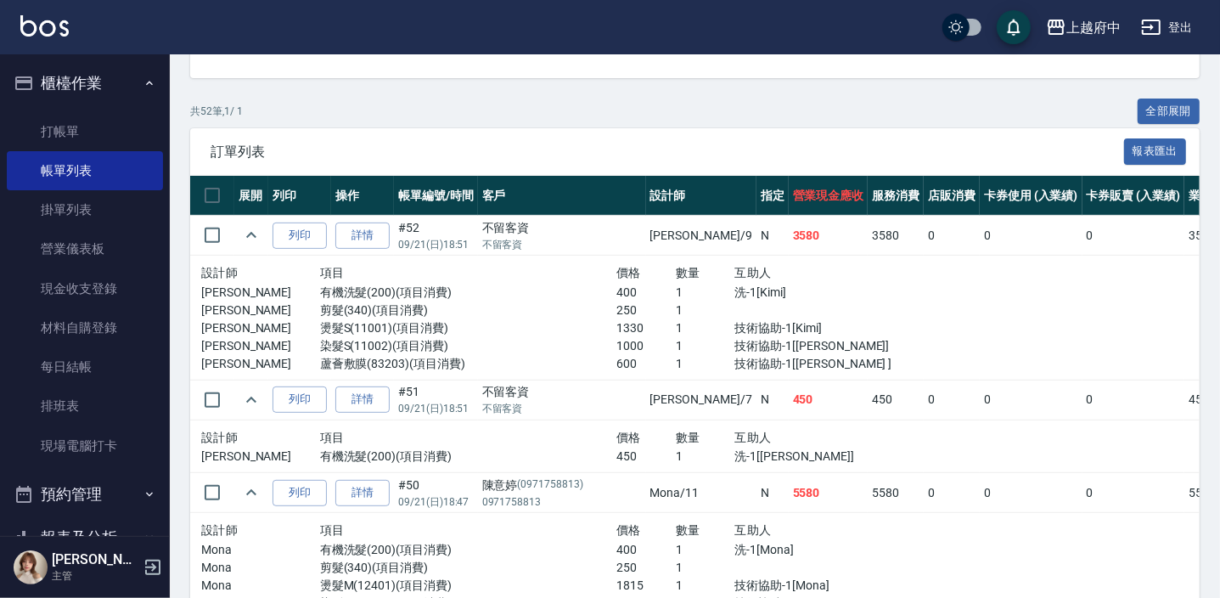
scroll to position [386, 0]
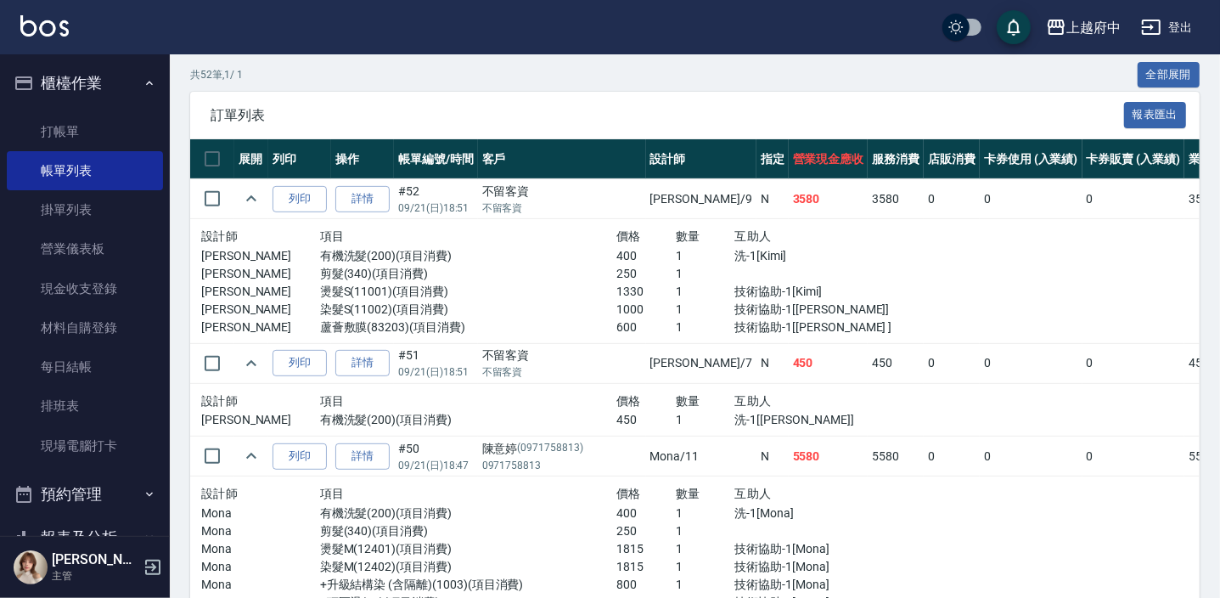
click at [646, 460] on td "Mona /11" at bounding box center [701, 457] width 110 height 40
drag, startPoint x: 618, startPoint y: 460, endPoint x: 662, endPoint y: 465, distance: 44.4
click at [662, 465] on tr "列印 詳情 #50 09/21 (日) 18:47 陳意婷 (0971758813) 0971758813 Mona /11 N 5580 5580 0 0 …" at bounding box center [973, 457] width 1566 height 40
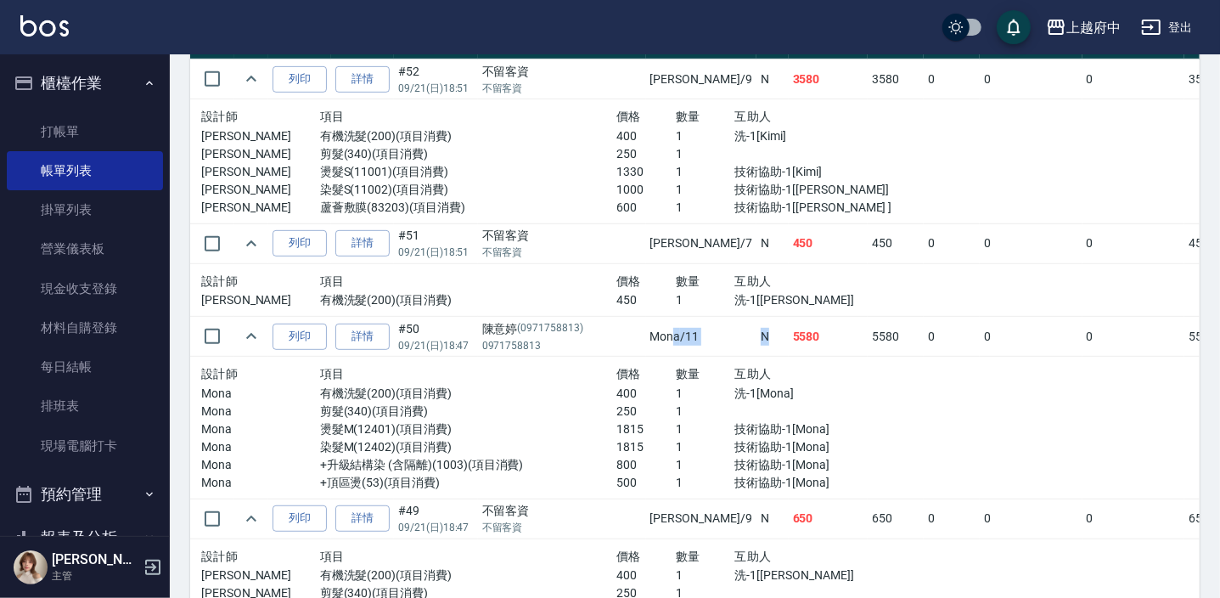
scroll to position [617, 0]
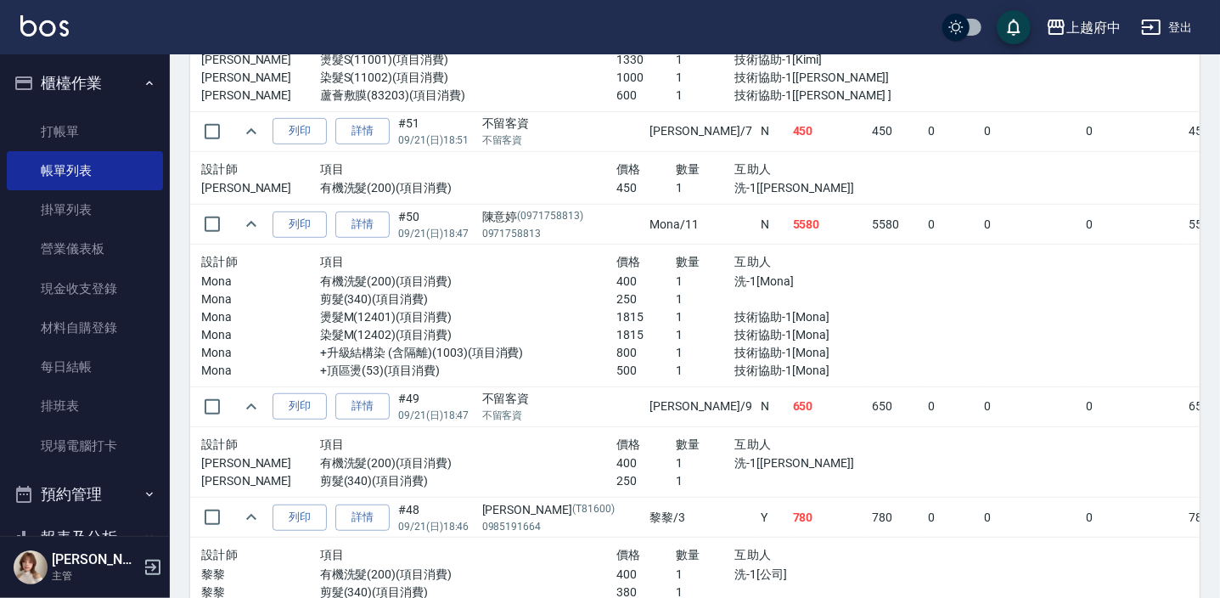
click at [646, 516] on td "黎黎 /3" at bounding box center [701, 518] width 110 height 40
click at [703, 513] on tr "列印 詳情 #48 09/21 (日) 18:46 余慶宏 (T81600) 0985191664 黎黎 /3 Y 780 780 0 0 0 780 0 0…" at bounding box center [973, 518] width 1566 height 40
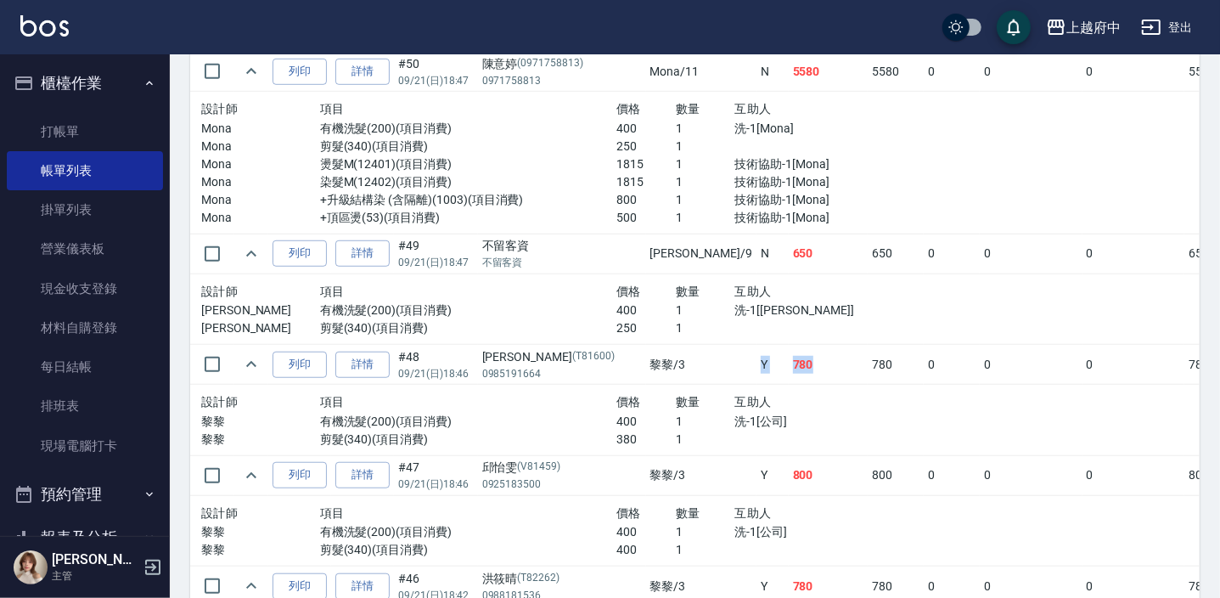
scroll to position [926, 0]
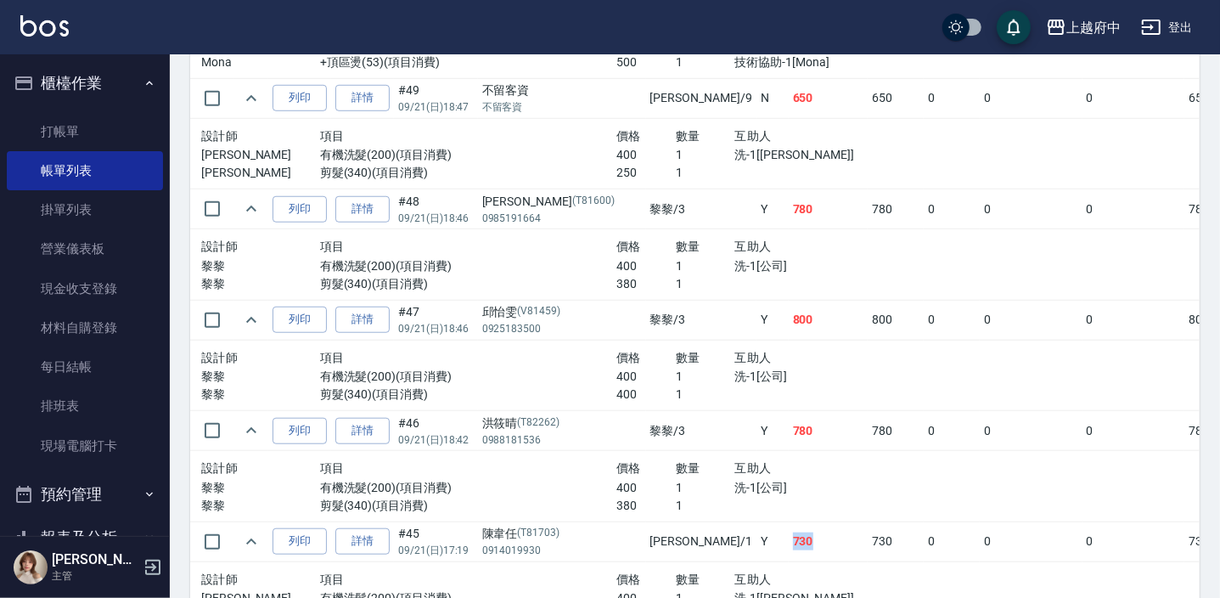
drag, startPoint x: 695, startPoint y: 544, endPoint x: 703, endPoint y: 545, distance: 8.7
click at [789, 545] on td "730" at bounding box center [829, 541] width 80 height 40
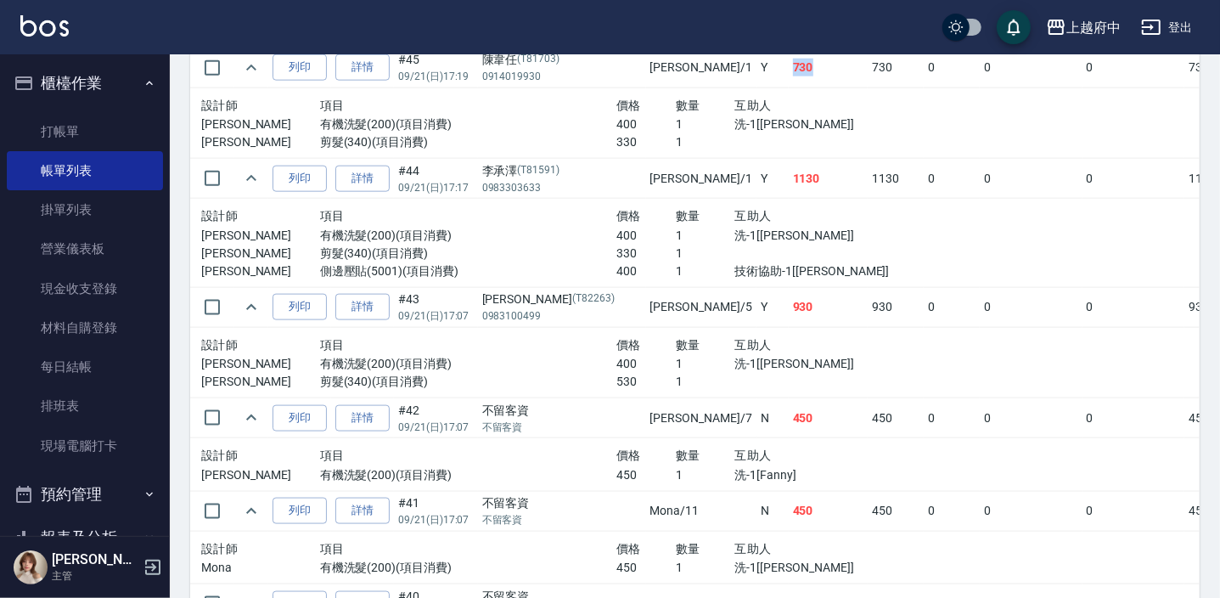
scroll to position [1467, 0]
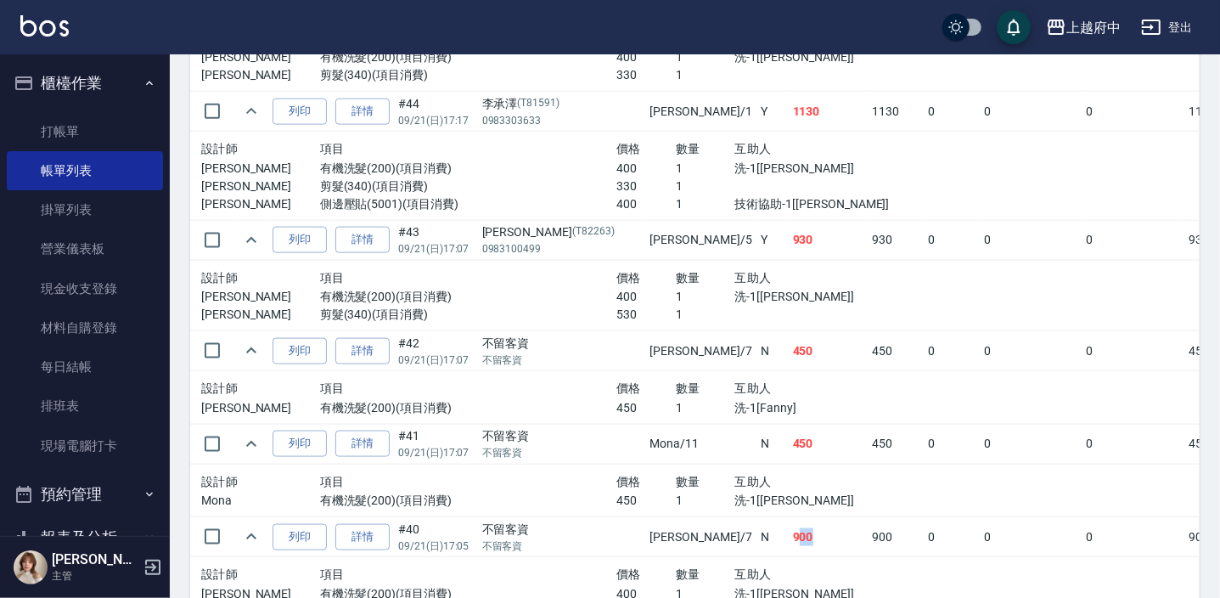
drag, startPoint x: 696, startPoint y: 526, endPoint x: 686, endPoint y: 526, distance: 10.2
click at [789, 526] on td "900" at bounding box center [829, 537] width 80 height 40
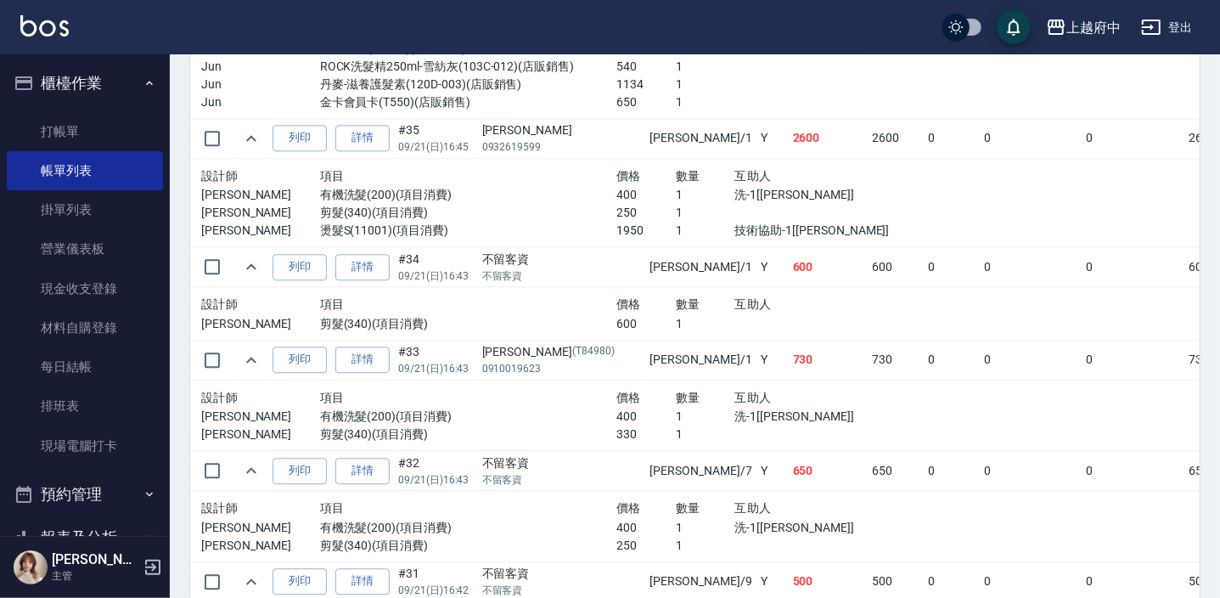
scroll to position [2856, 0]
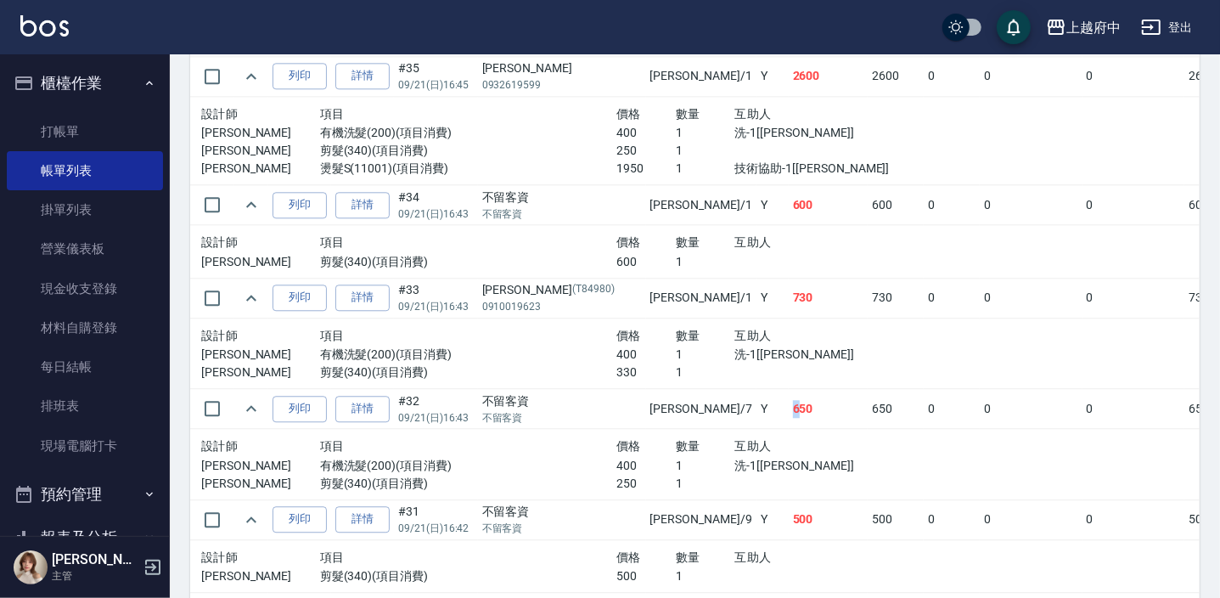
drag, startPoint x: 691, startPoint y: 404, endPoint x: 679, endPoint y: 405, distance: 12.8
click at [679, 405] on tr "列印 詳情 #32 09/21 (日) 16:43 不留客資 不留客資 Fanny /7 Y 650 650 0 0 0 650 0 0 0 0 0" at bounding box center [973, 409] width 1566 height 40
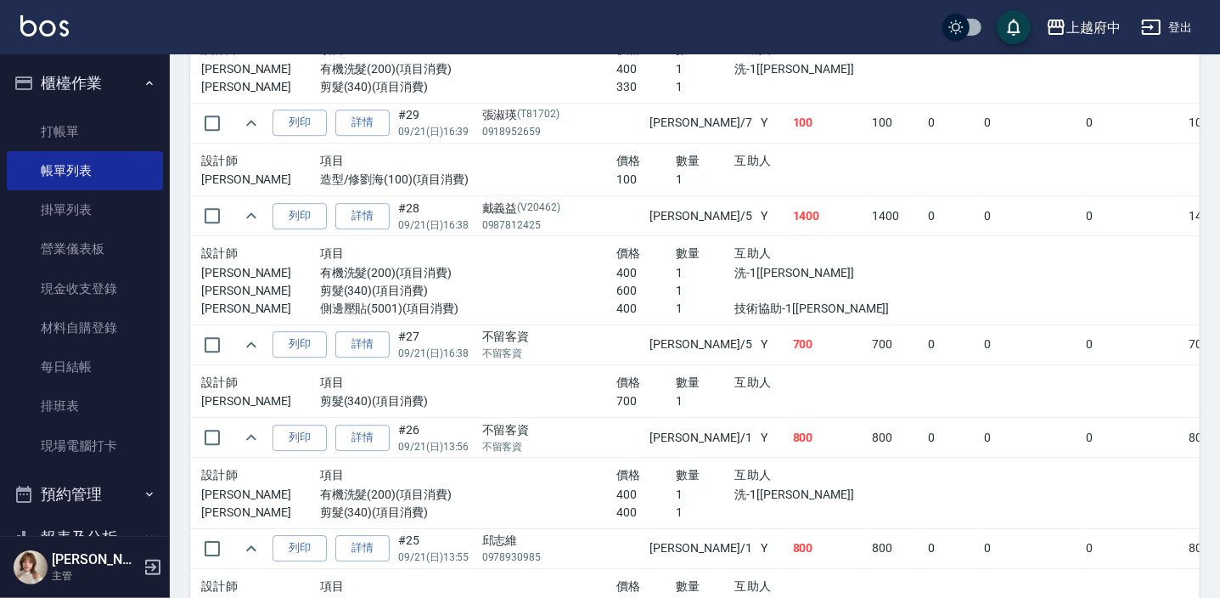
scroll to position [3551, 0]
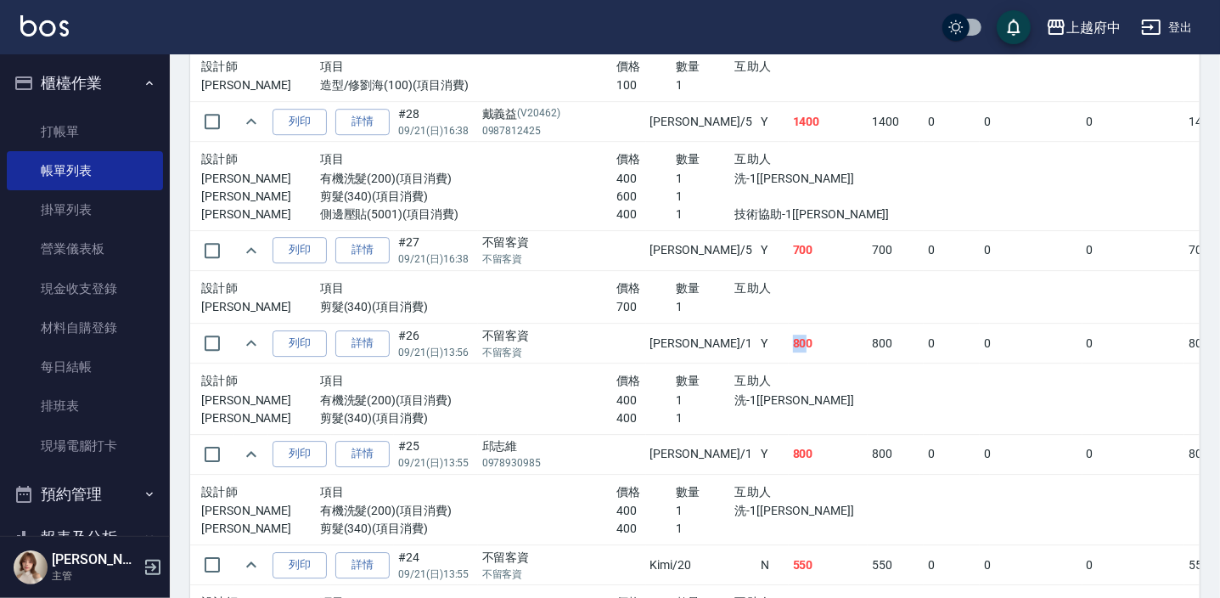
drag, startPoint x: 682, startPoint y: 342, endPoint x: 696, endPoint y: 343, distance: 14.5
click at [789, 343] on td "800" at bounding box center [829, 344] width 80 height 40
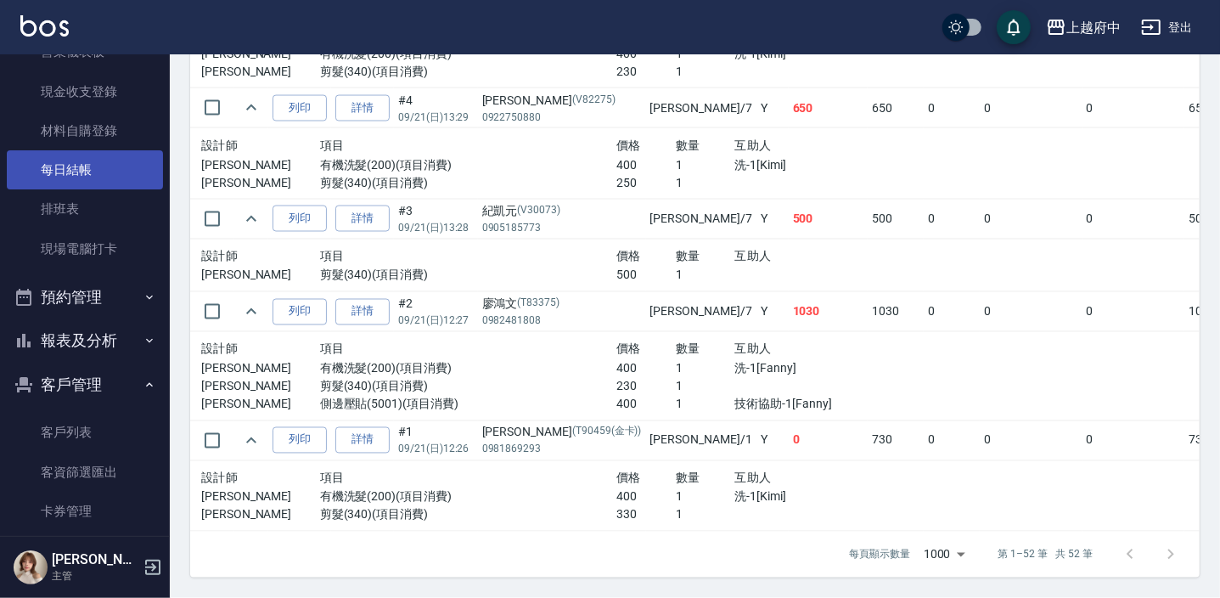
scroll to position [308, 0]
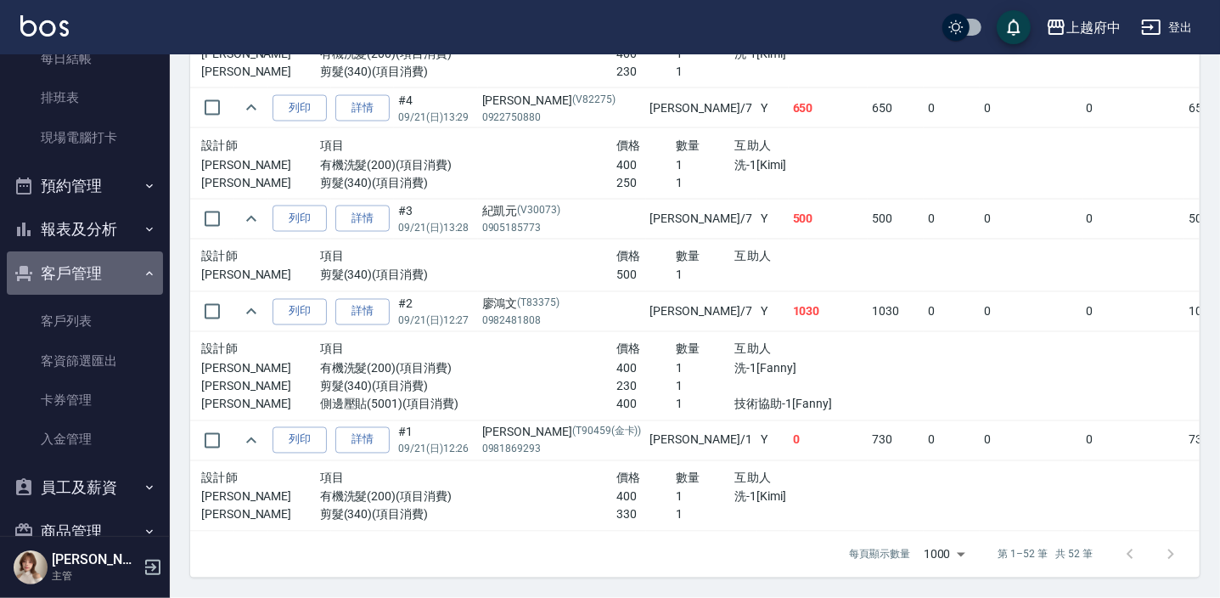
click at [103, 267] on button "客戶管理" at bounding box center [85, 273] width 156 height 44
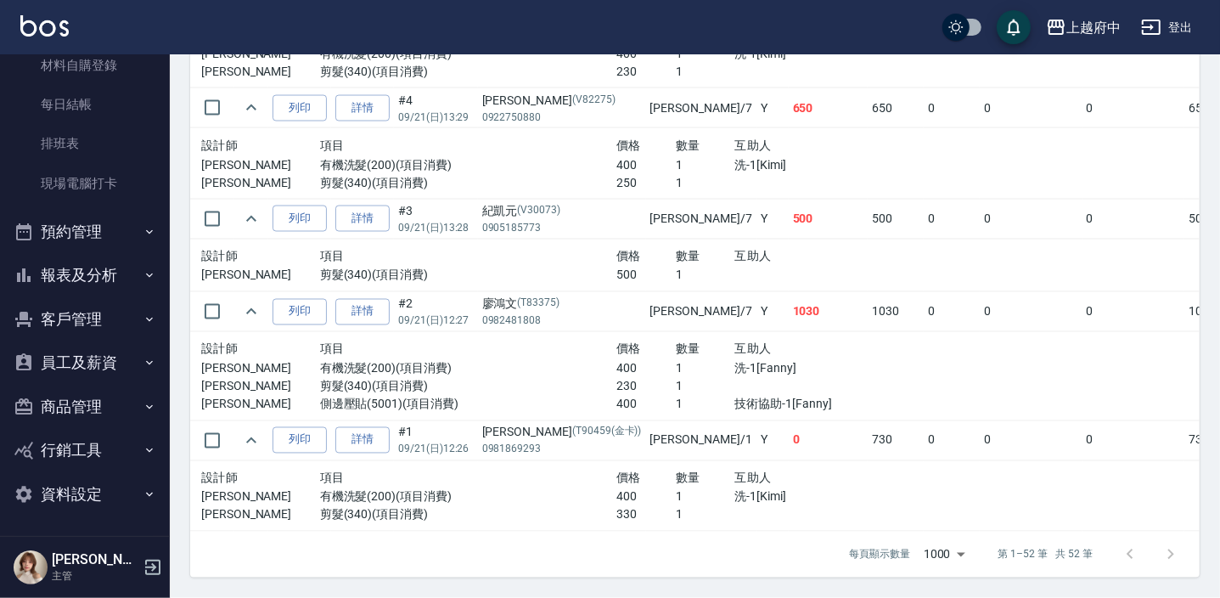
scroll to position [263, 0]
click at [105, 268] on button "報表及分析" at bounding box center [85, 275] width 156 height 44
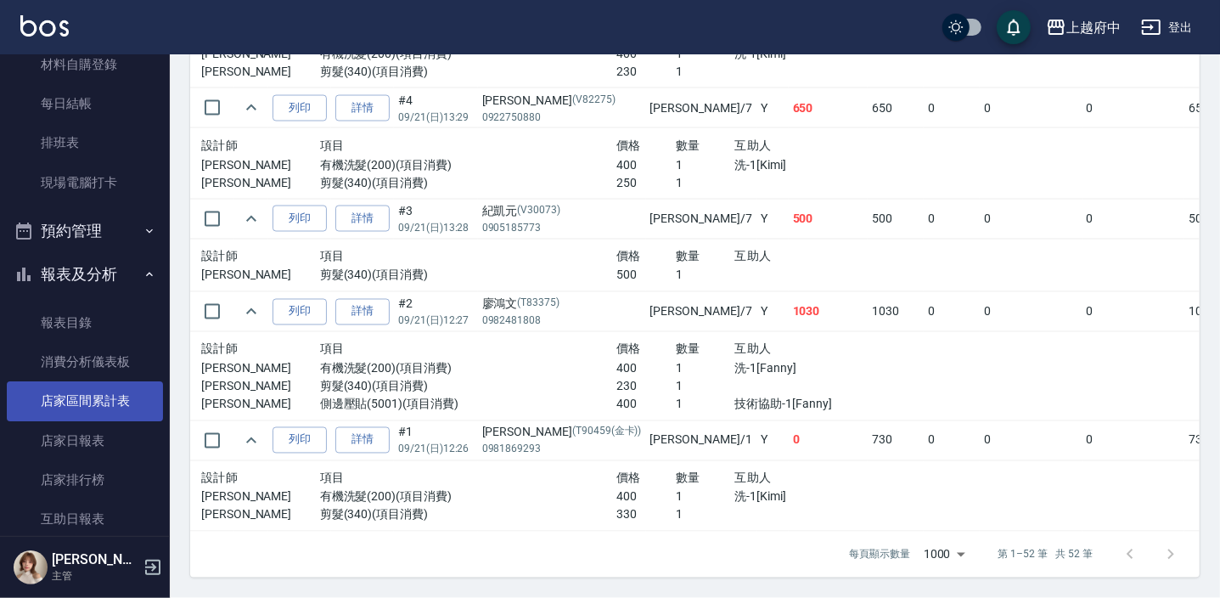
scroll to position [340, 0]
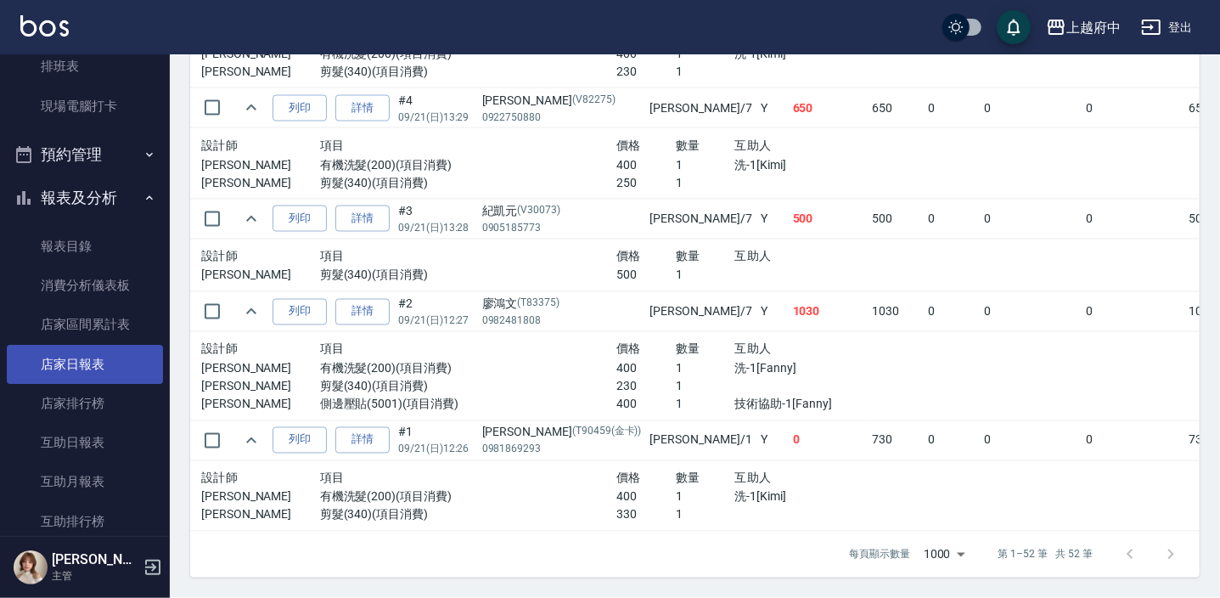
click at [107, 362] on link "店家日報表" at bounding box center [85, 364] width 156 height 39
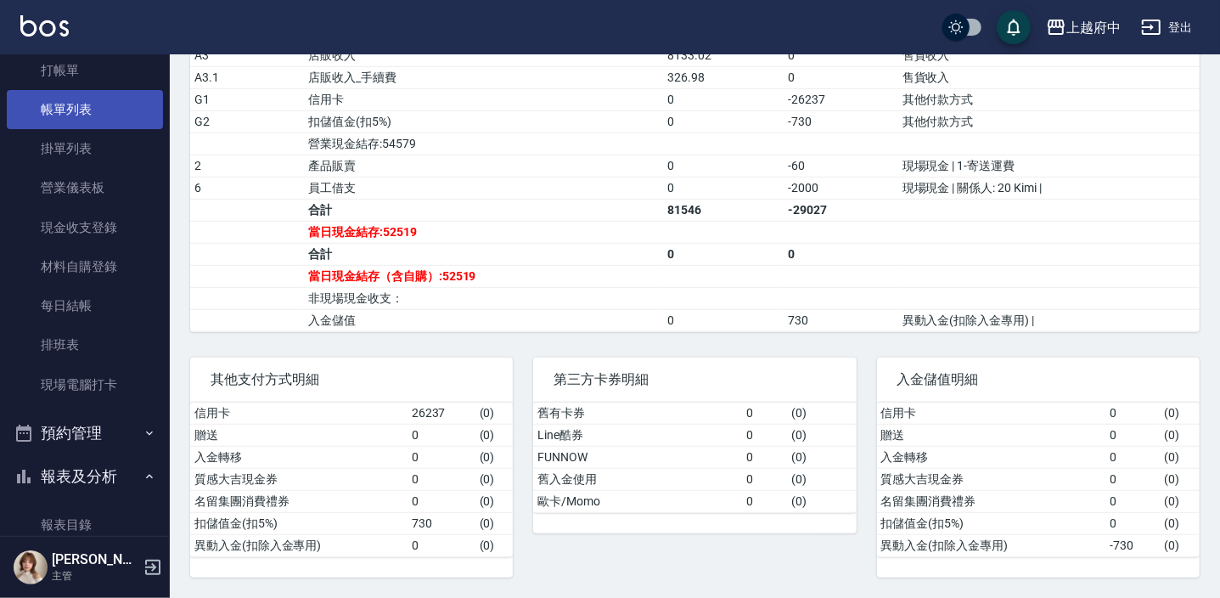
scroll to position [31, 0]
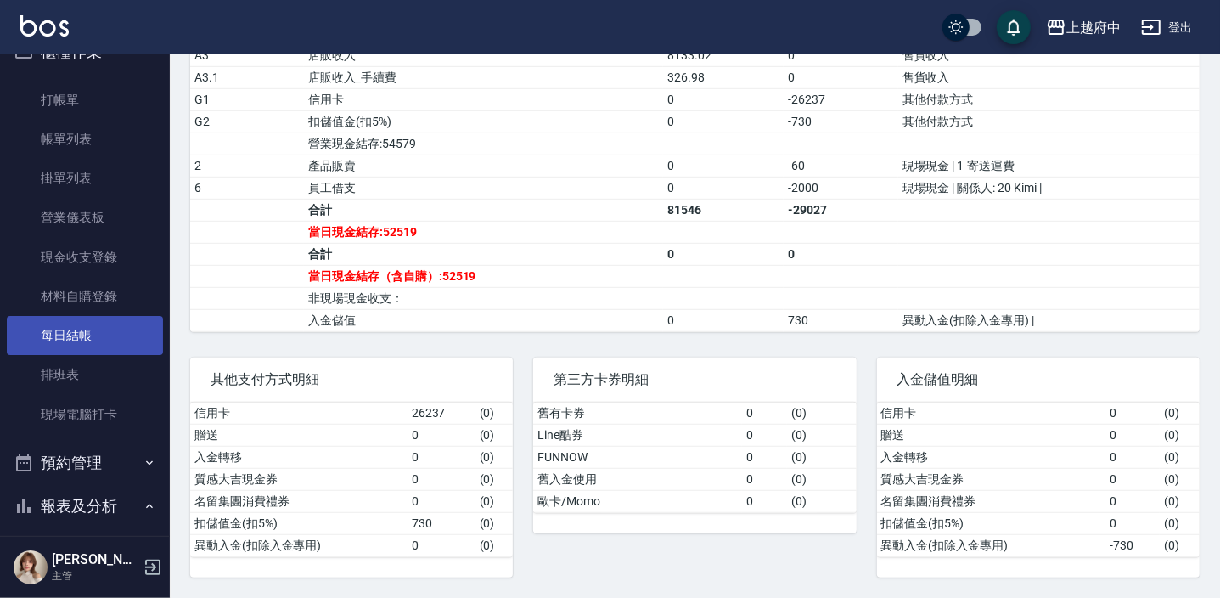
click at [93, 331] on link "每日結帳" at bounding box center [85, 335] width 156 height 39
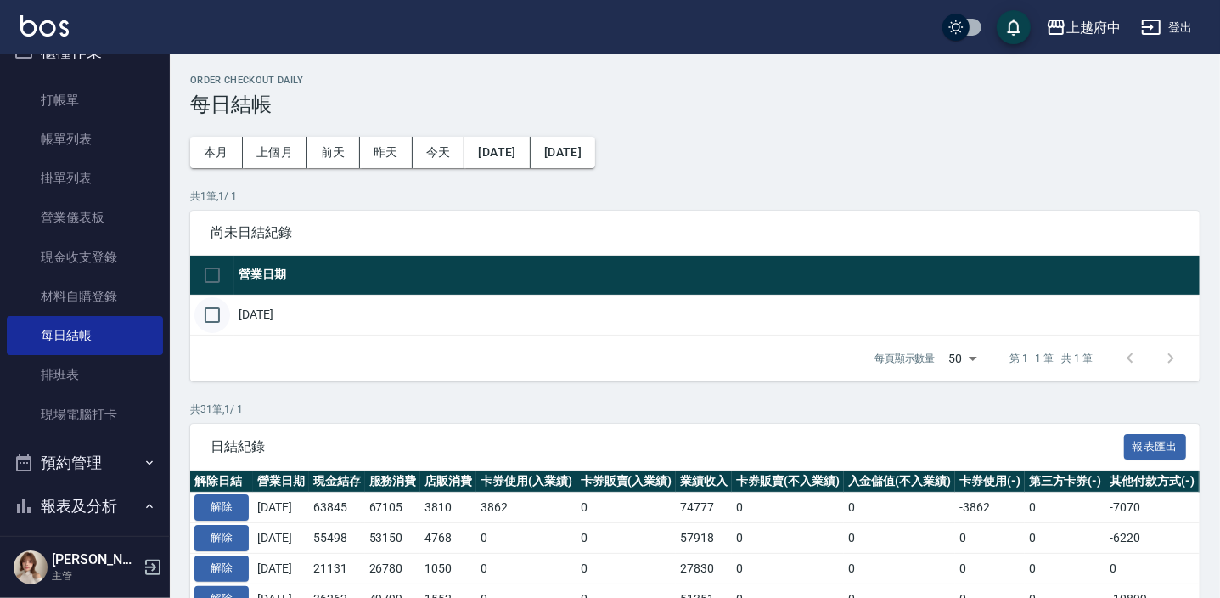
click at [220, 316] on input "checkbox" at bounding box center [212, 315] width 36 height 36
checkbox input "true"
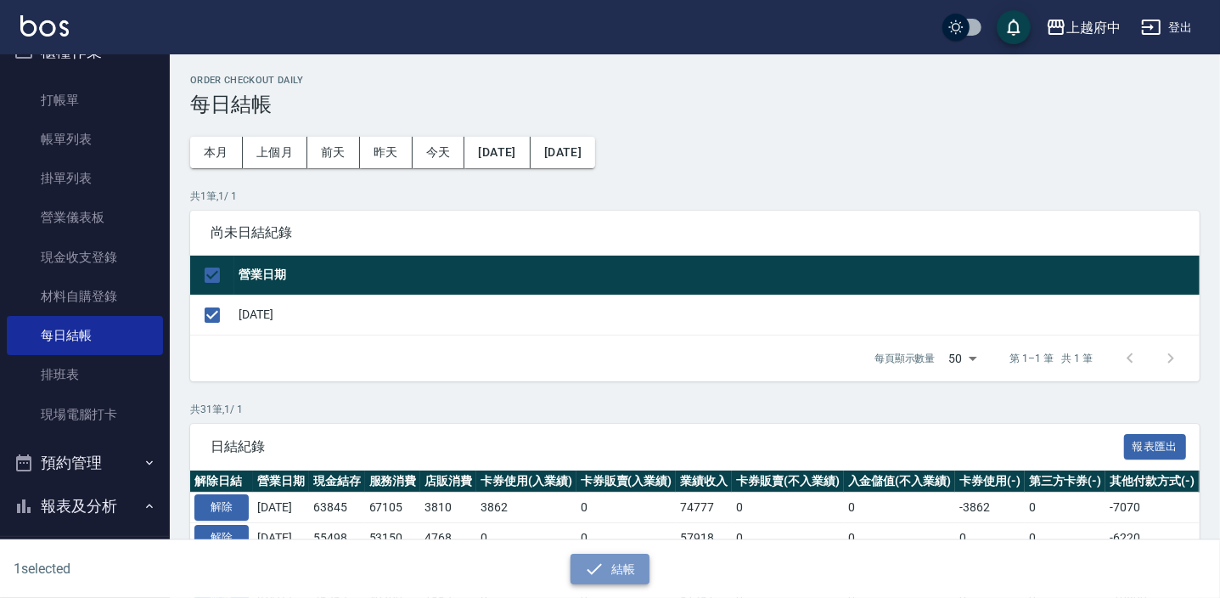
click at [602, 562] on icon "button" at bounding box center [594, 569] width 20 height 20
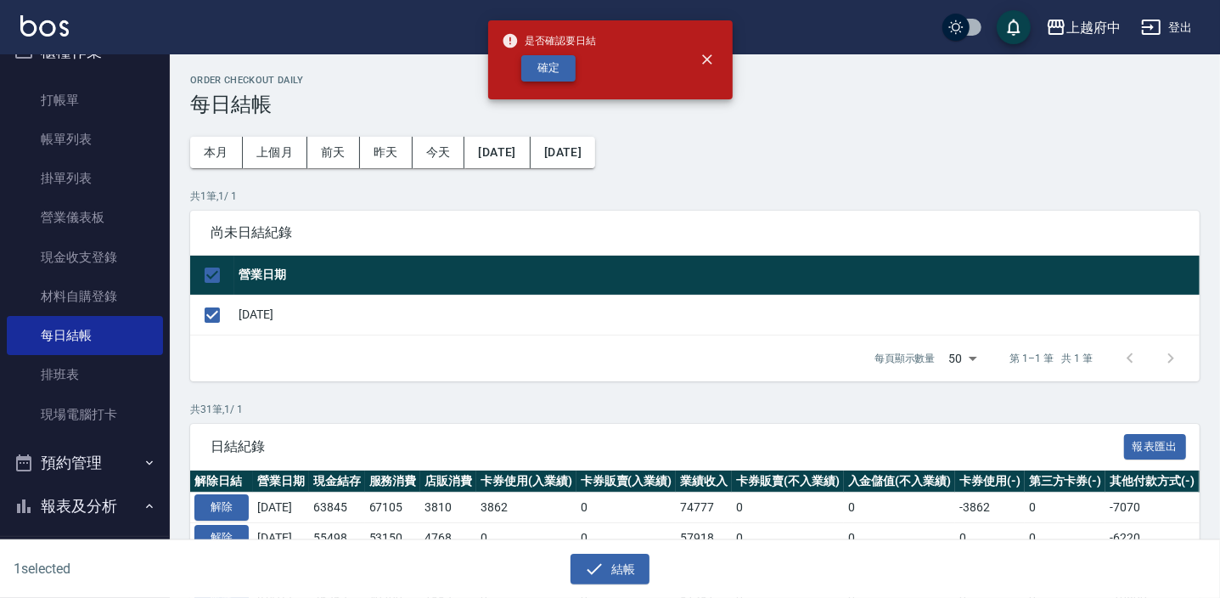
click at [537, 59] on button "確定" at bounding box center [548, 68] width 54 height 26
checkbox input "false"
